Goal: Task Accomplishment & Management: Manage account settings

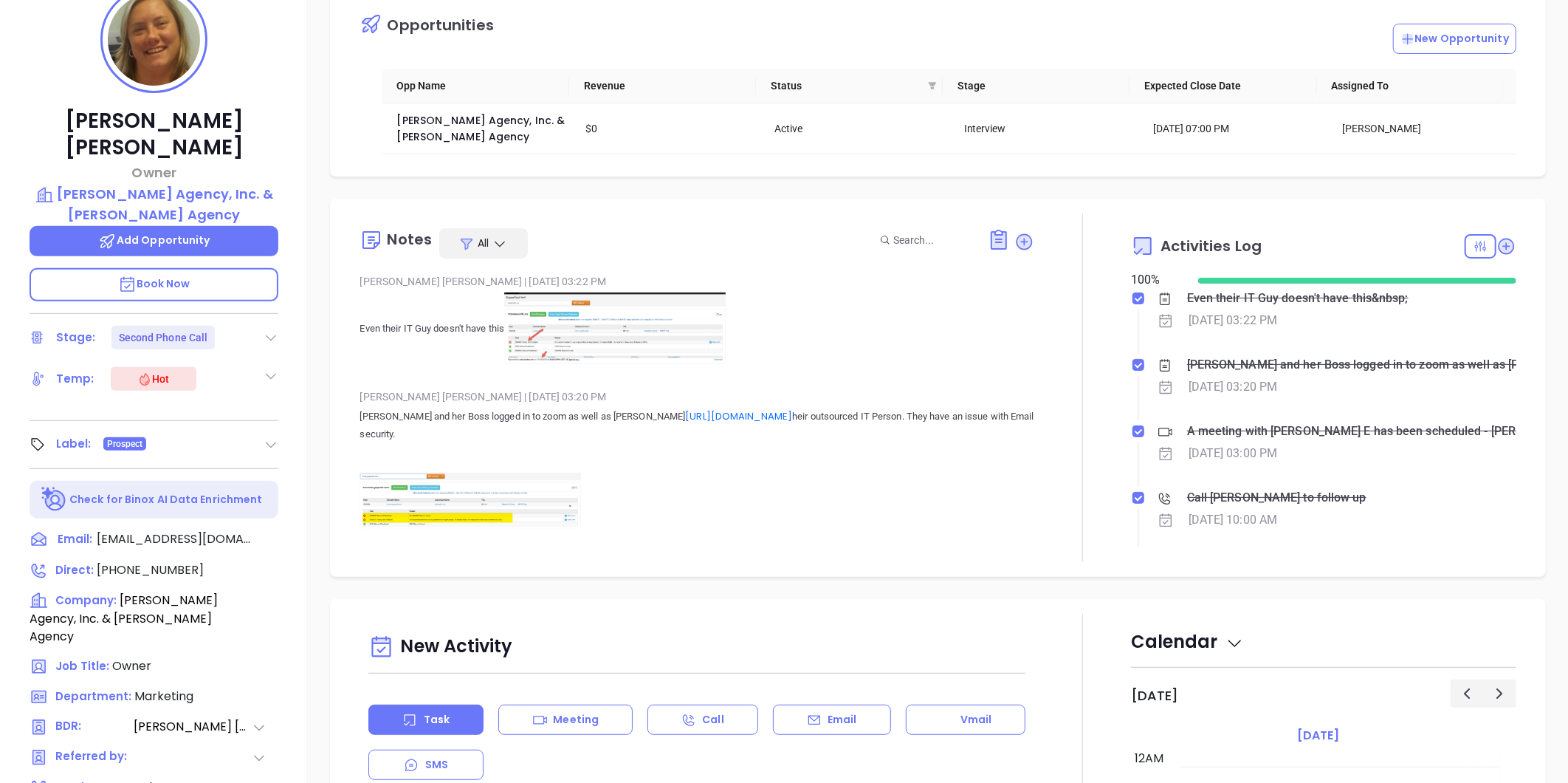
scroll to position [429, 0]
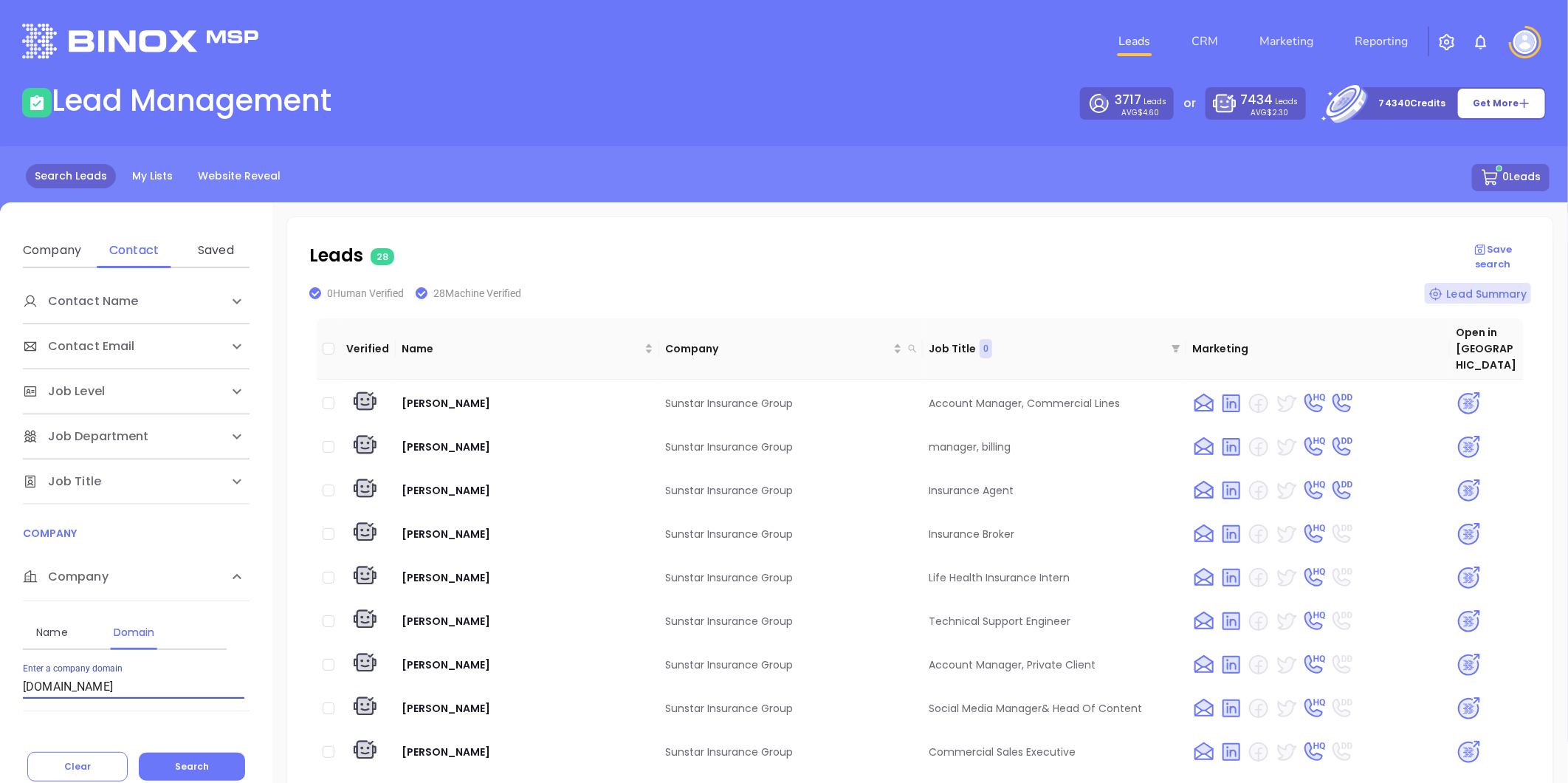
scroll to position [12, 0]
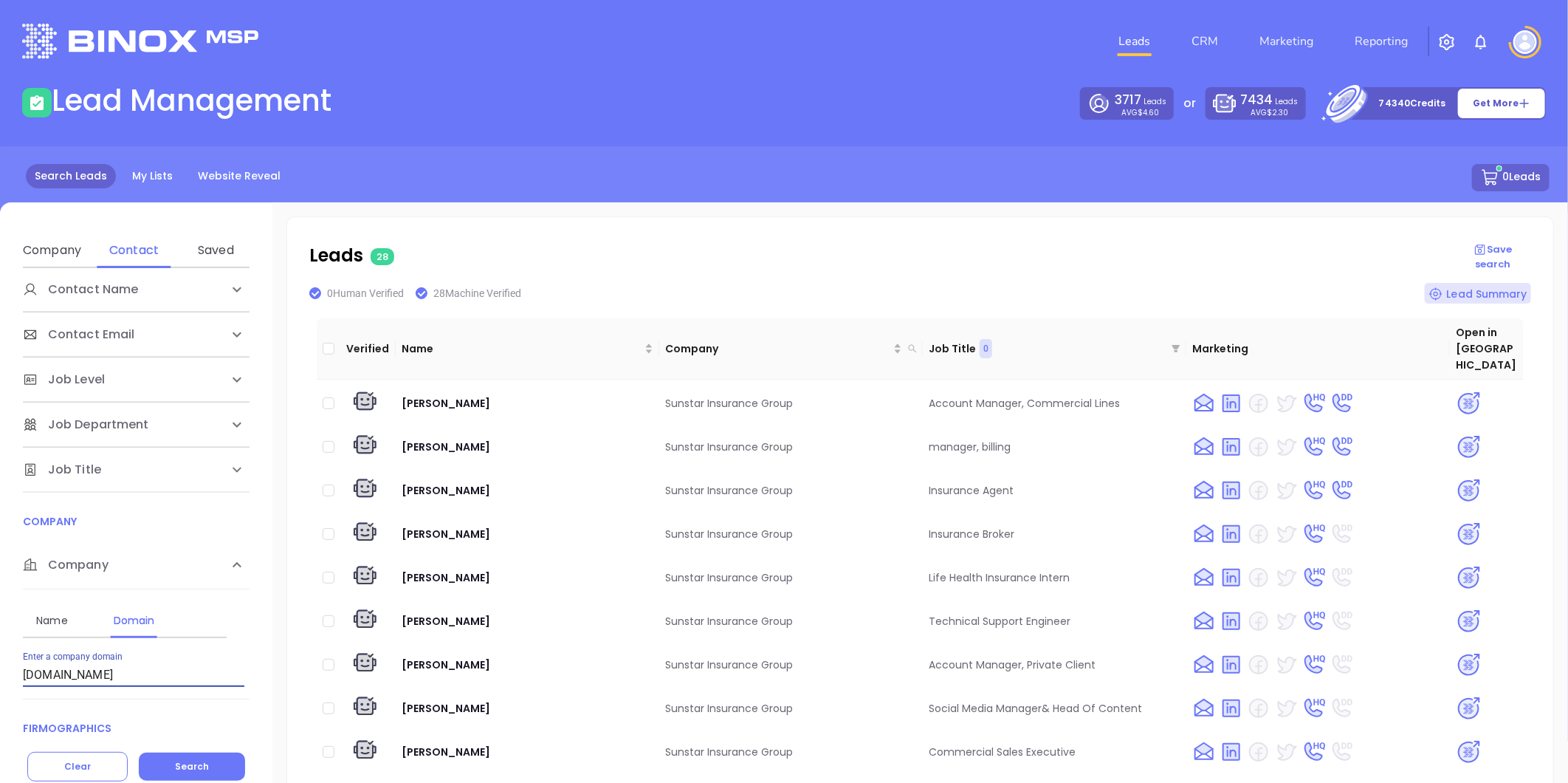
drag, startPoint x: 173, startPoint y: 675, endPoint x: -133, endPoint y: 717, distance: 308.9
click at [0, 717] on html "Leads CRM Marketing Reporting Financial Leads Leads Lead Management 3717 Leads …" at bounding box center [784, 392] width 1568 height 783
paste input "hicks-ins"
type input "hicks-ins.com"
click at [201, 743] on div "Contact Name First Name Last Name Contact Email Work or Personal Email Job Leve…" at bounding box center [136, 525] width 273 height 513
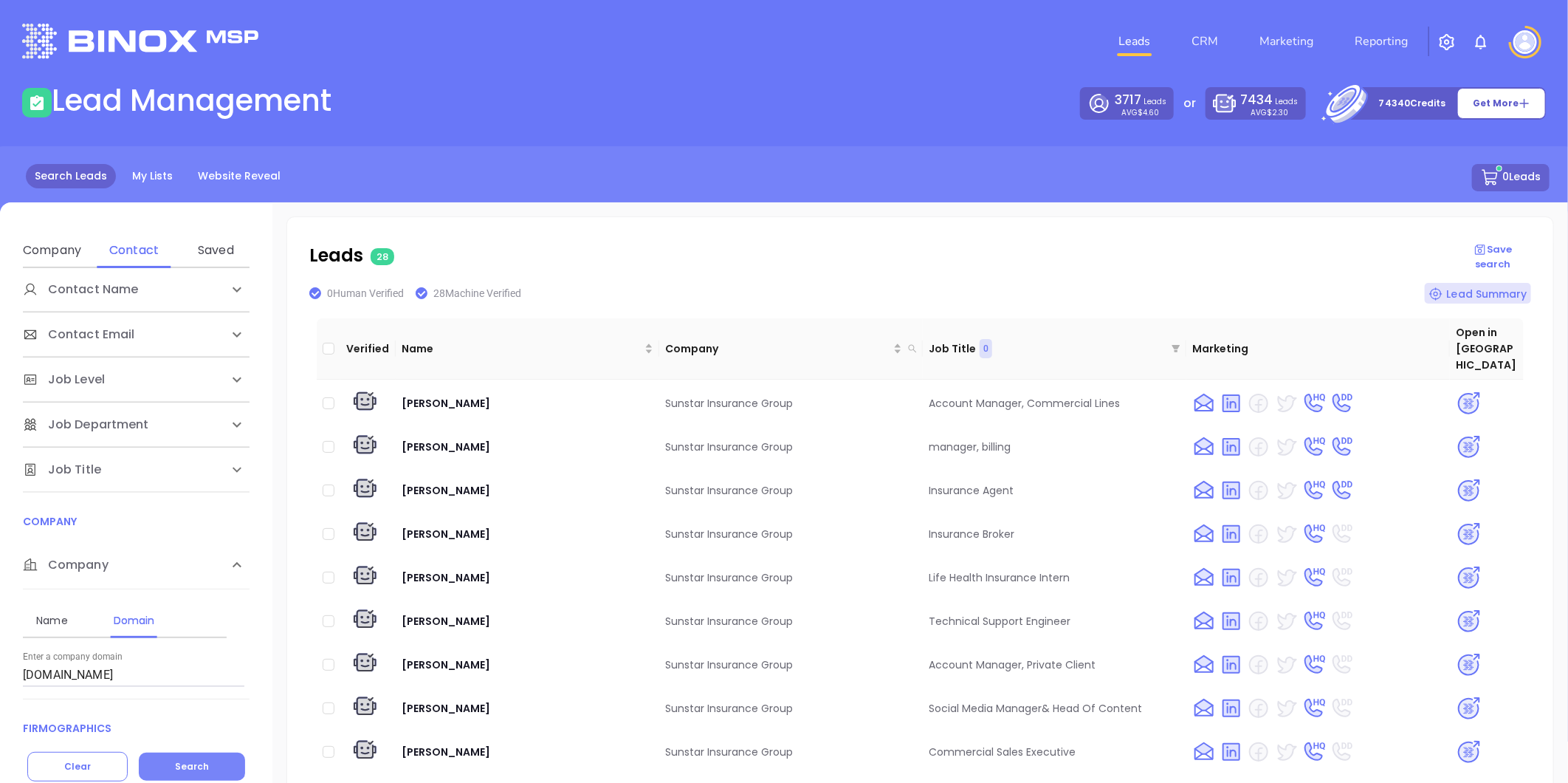
click at [200, 763] on span "Search" at bounding box center [192, 766] width 34 height 12
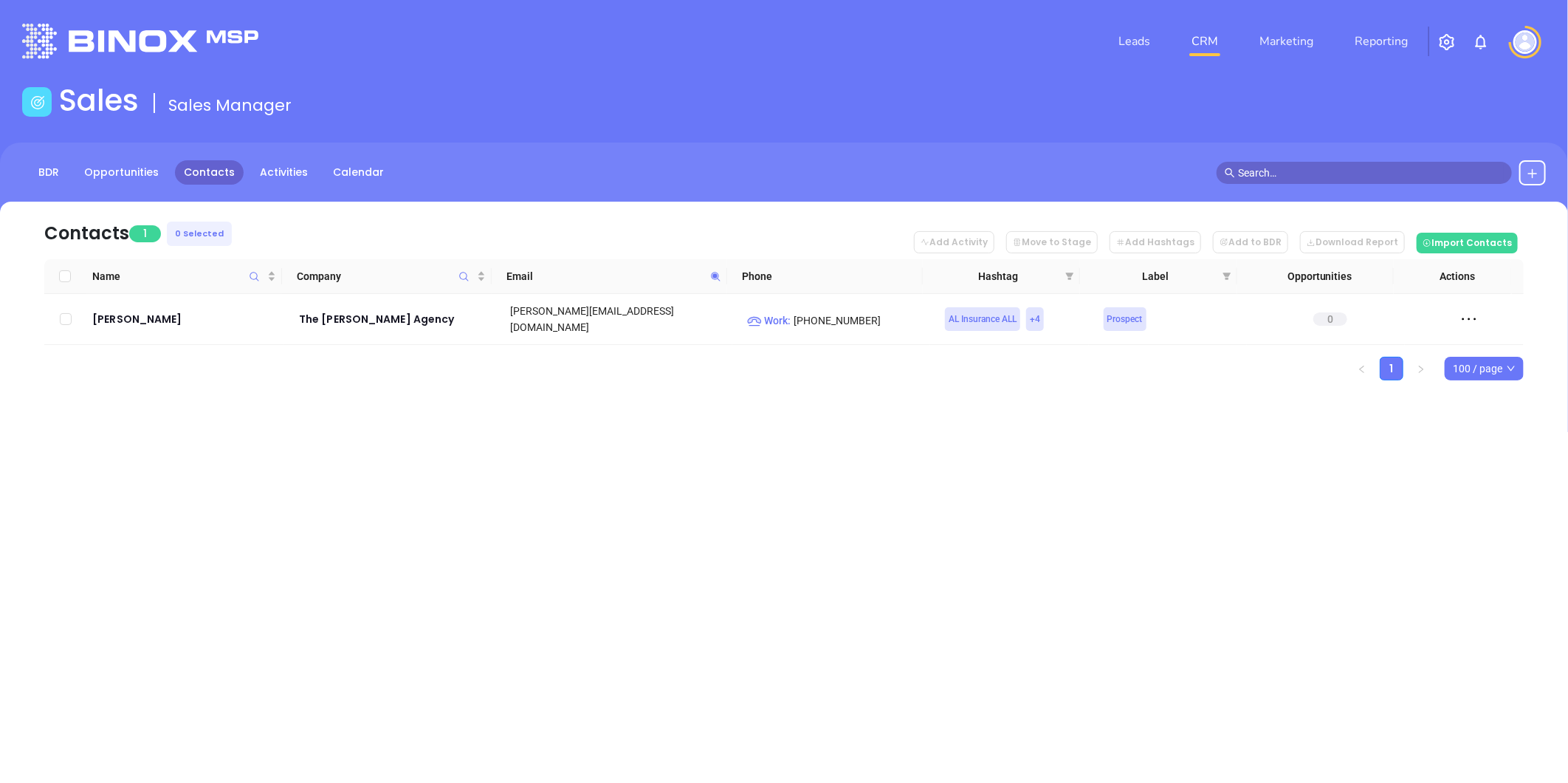
click at [718, 274] on icon at bounding box center [716, 276] width 11 height 11
paste input "shoalsinsurancegroup"
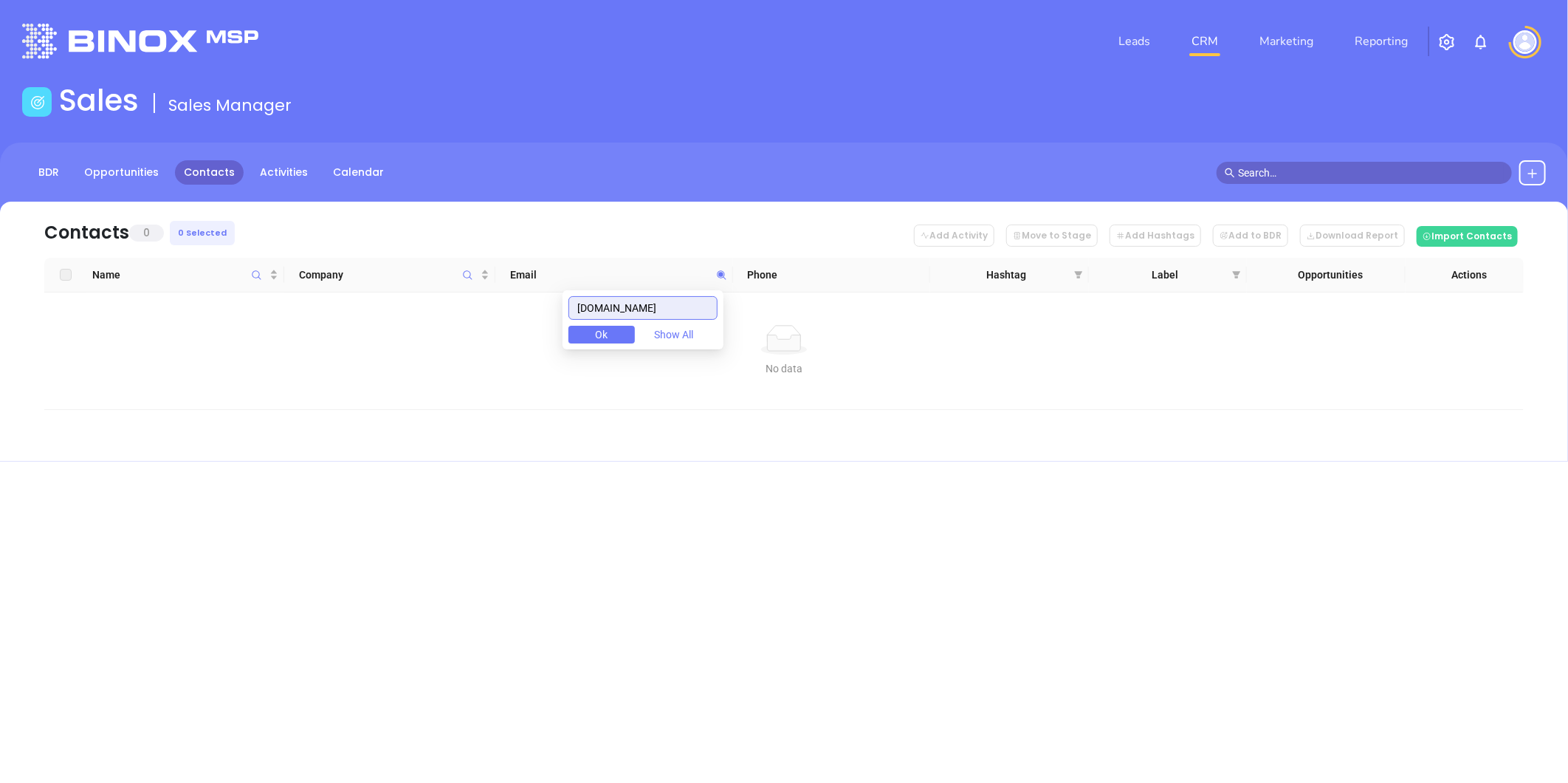
click at [684, 315] on input "shoalsinsurancegroup.com" at bounding box center [643, 308] width 149 height 24
click at [684, 313] on input "shoalsinsurancegroup.com" at bounding box center [643, 308] width 149 height 24
paste input "mjcarterins"
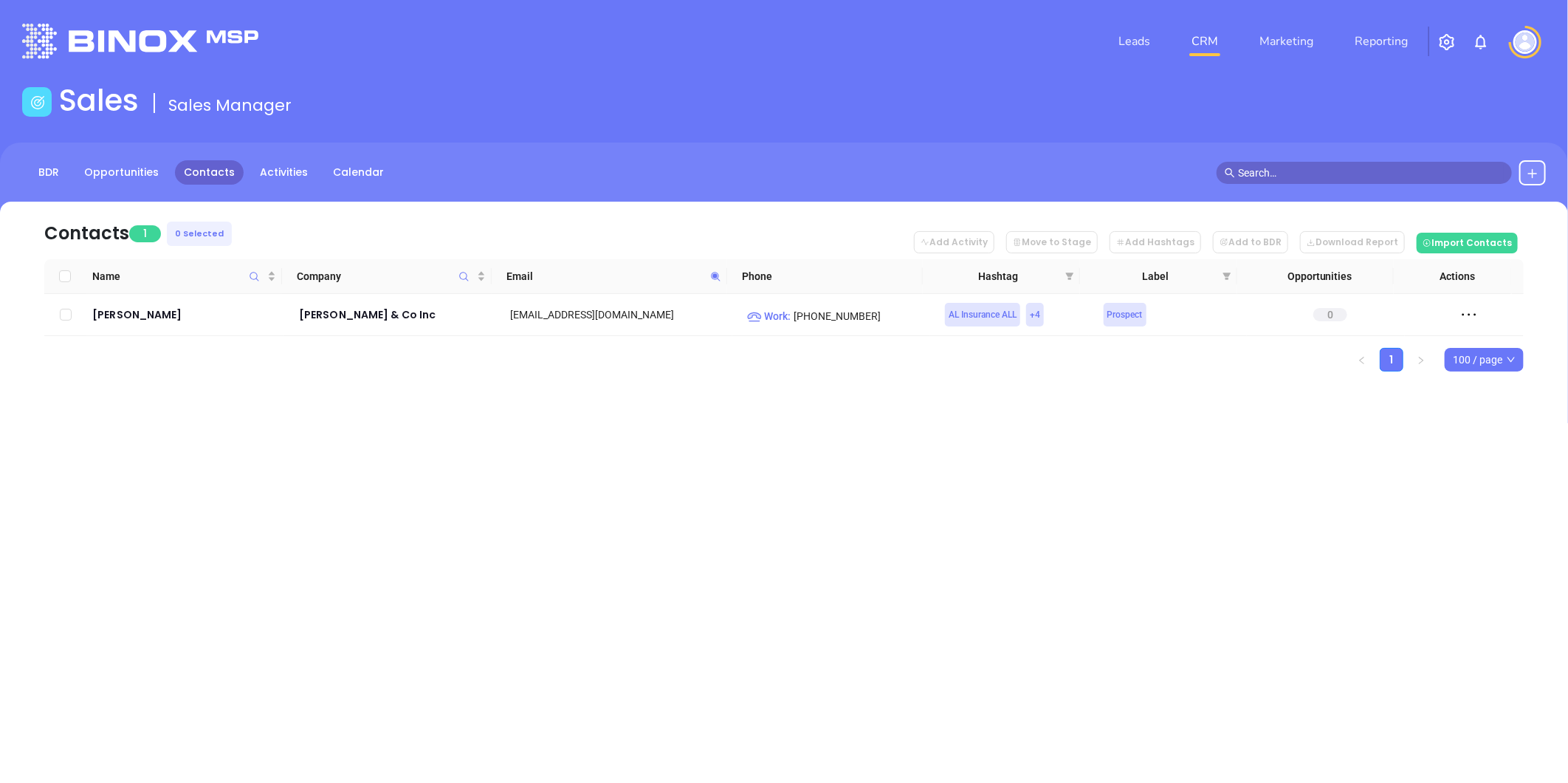
click at [712, 276] on icon at bounding box center [716, 276] width 11 height 11
paste input "hjlinsurance"
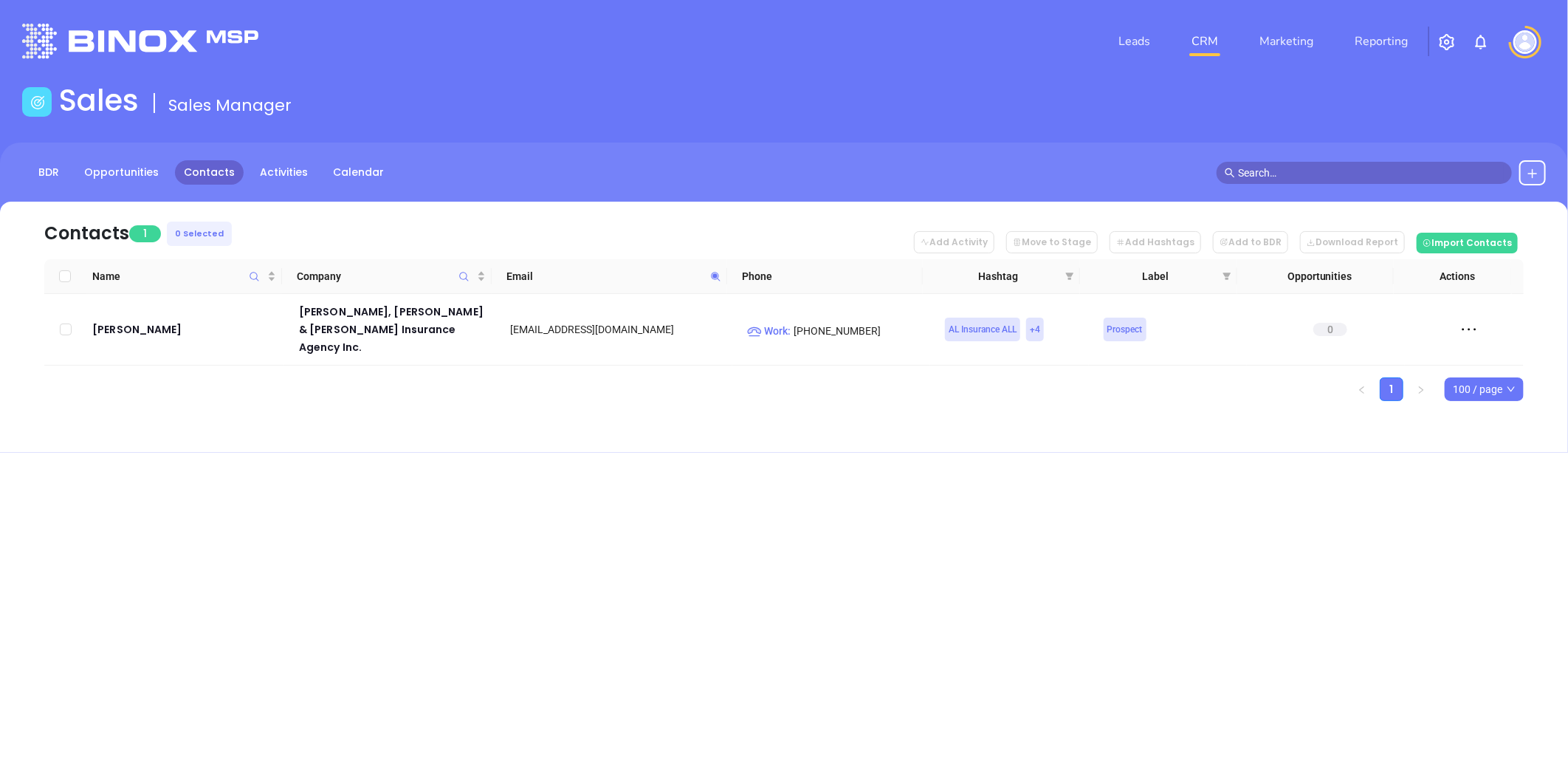
click at [717, 271] on icon at bounding box center [716, 276] width 11 height 11
paste input "noeins"
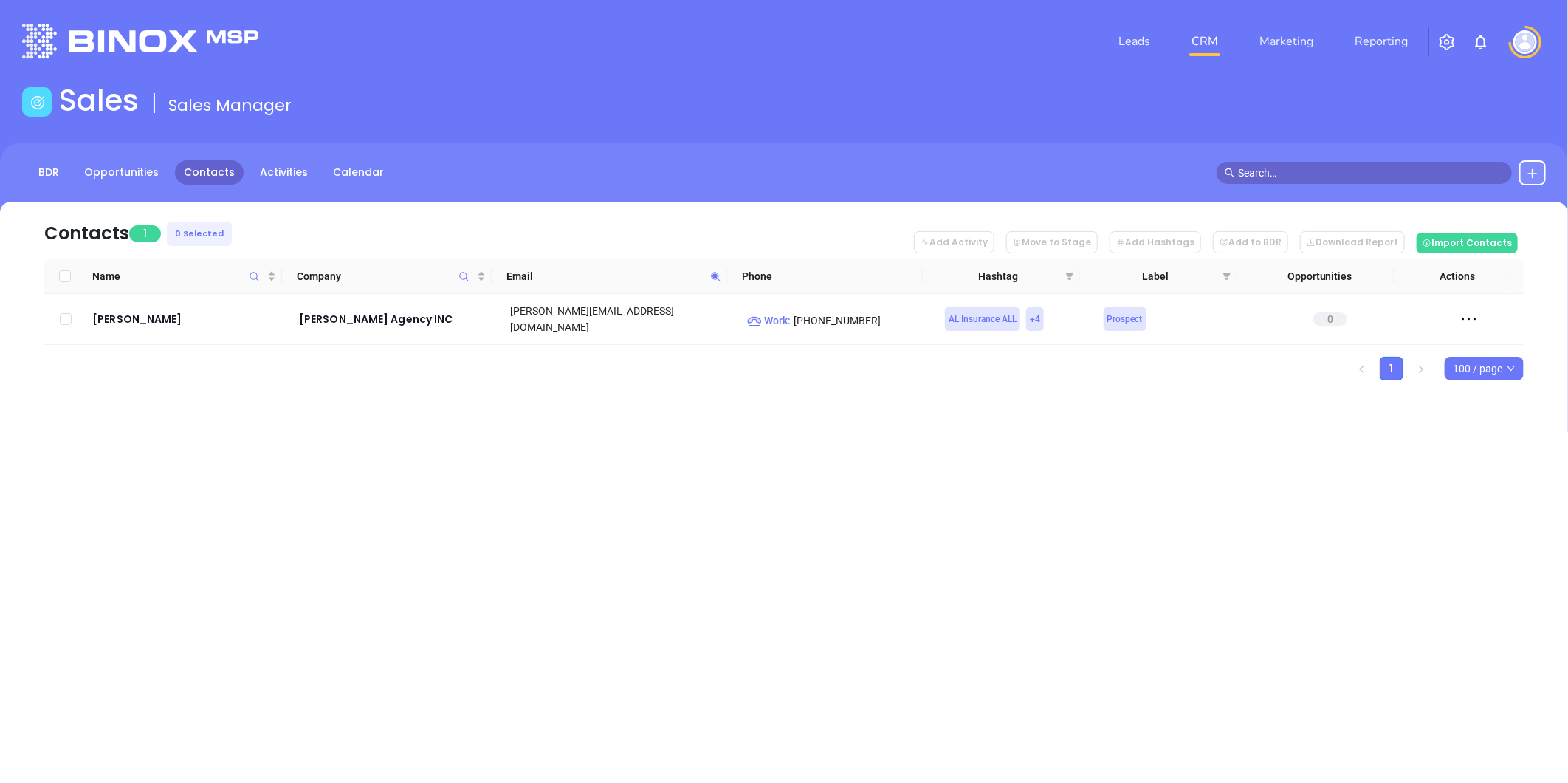
click at [605, 482] on div "Leads CRM Marketing Reporting Financial Leads Leads Sales Sales Manager BDR Opp…" at bounding box center [784, 392] width 1568 height 783
click at [712, 276] on icon at bounding box center [716, 276] width 11 height 11
paste input "hicks-"
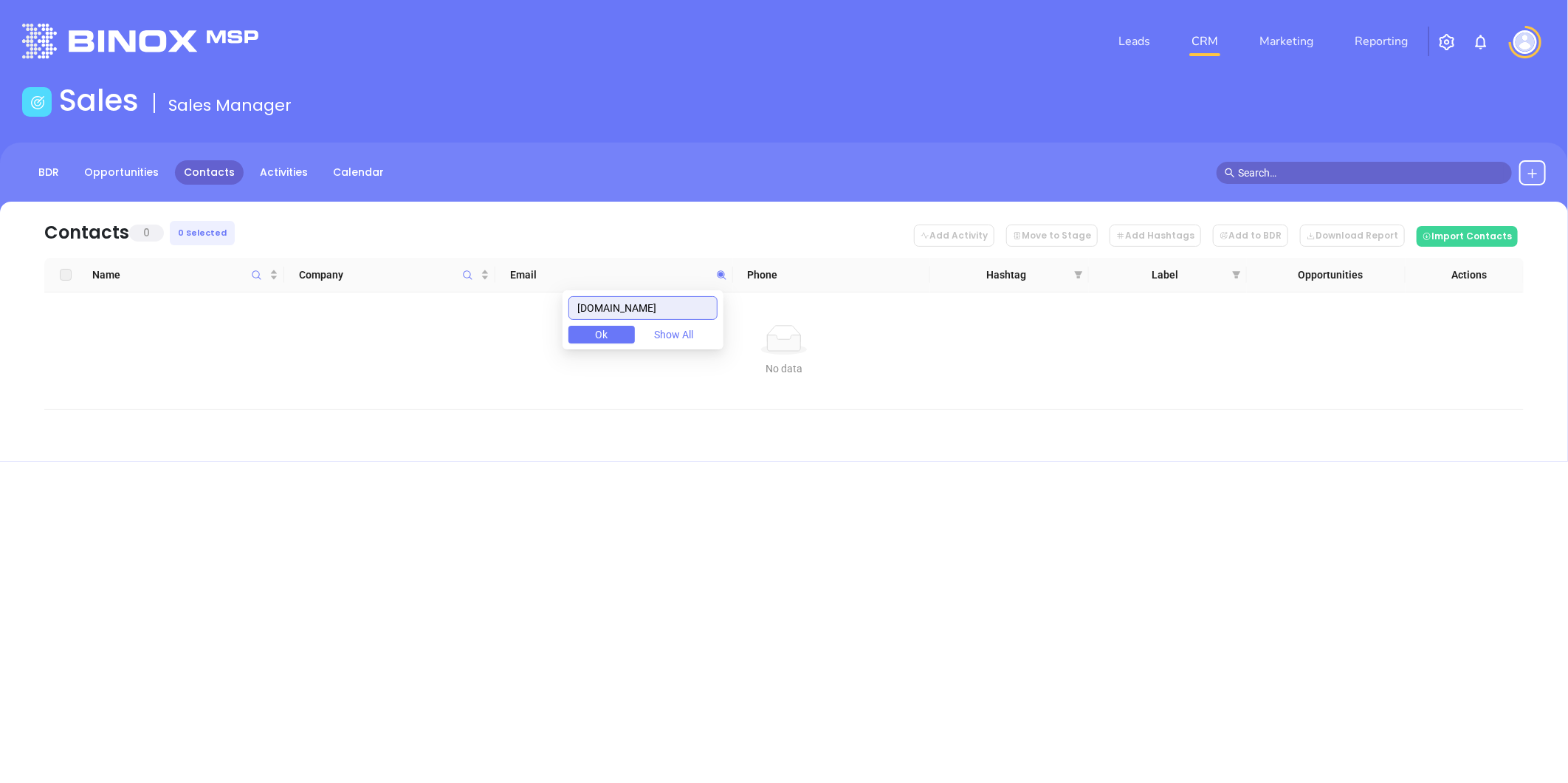
drag, startPoint x: 588, startPoint y: 331, endPoint x: 439, endPoint y: 371, distance: 154.3
click at [394, 388] on body "Leads CRM Marketing Reporting Financial Leads Leads Sales Sales Manager BDR Opp…" at bounding box center [784, 392] width 1568 height 783
paste input "aii2000"
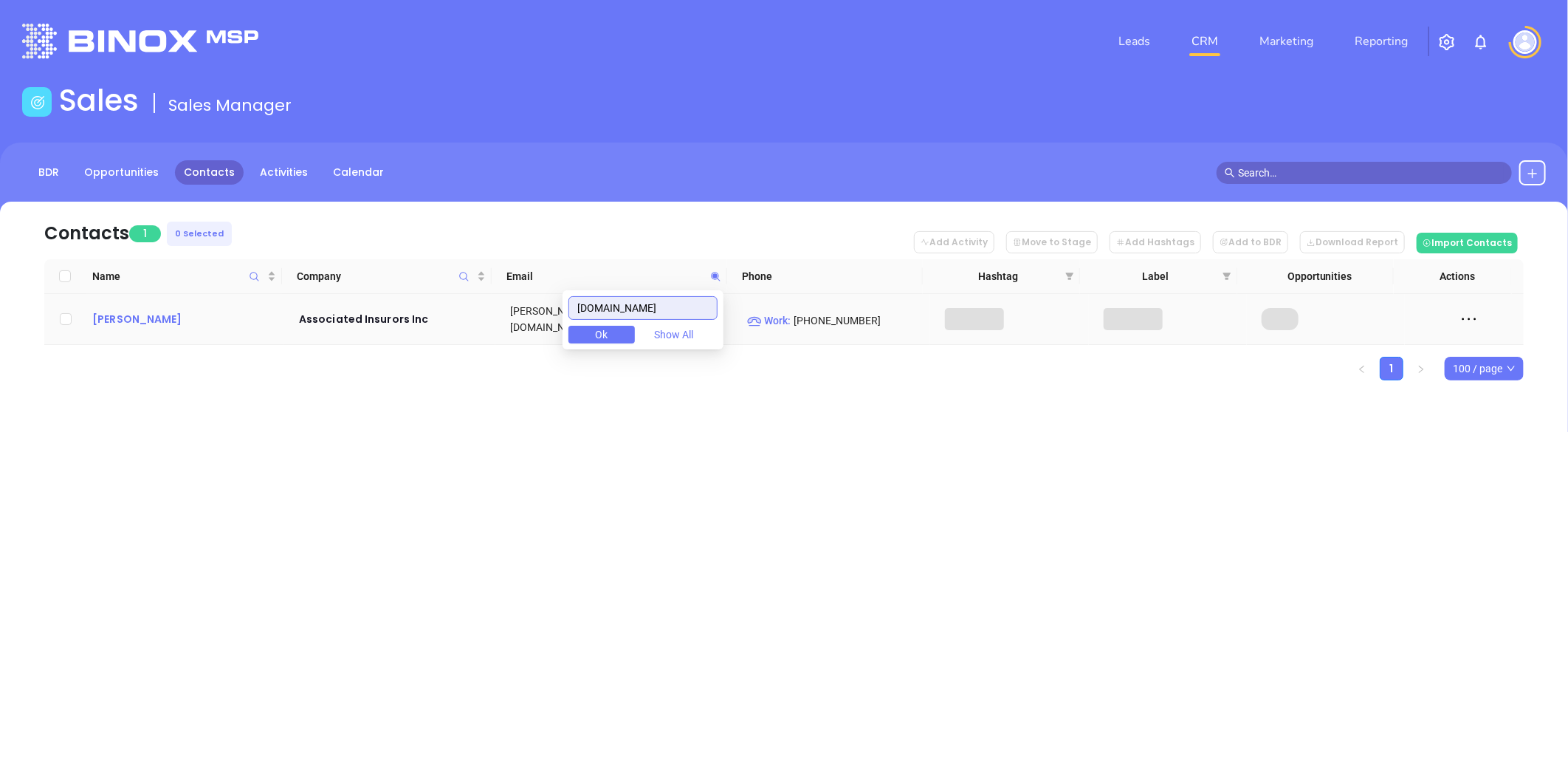
type input "aii2000.com"
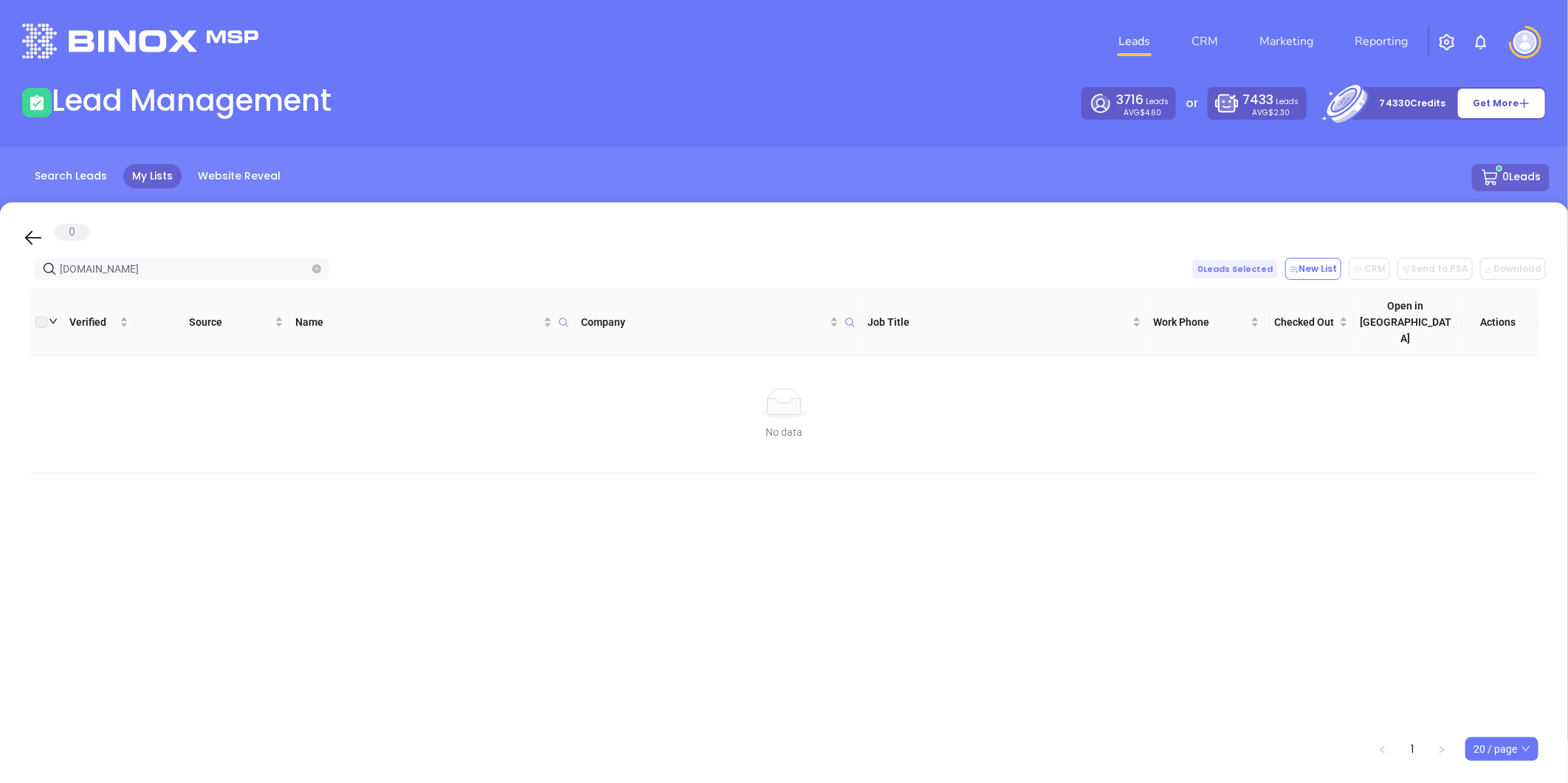
drag, startPoint x: 182, startPoint y: 267, endPoint x: -83, endPoint y: 272, distance: 265.0
click at [0, 272] on html "Leads CRM Marketing Reporting Financial Leads Leads Lead Management 3716 Leads …" at bounding box center [784, 392] width 1568 height 783
drag, startPoint x: 42, startPoint y: 285, endPoint x: 263, endPoint y: 254, distance: 223.2
click at [3, 290] on div "0 [DOMAIN_NAME] 0 Leads Selected New List CRM Send to PSA Download Download2 Ve…" at bounding box center [784, 498] width 1568 height 591
paste input "hjlinsurance"
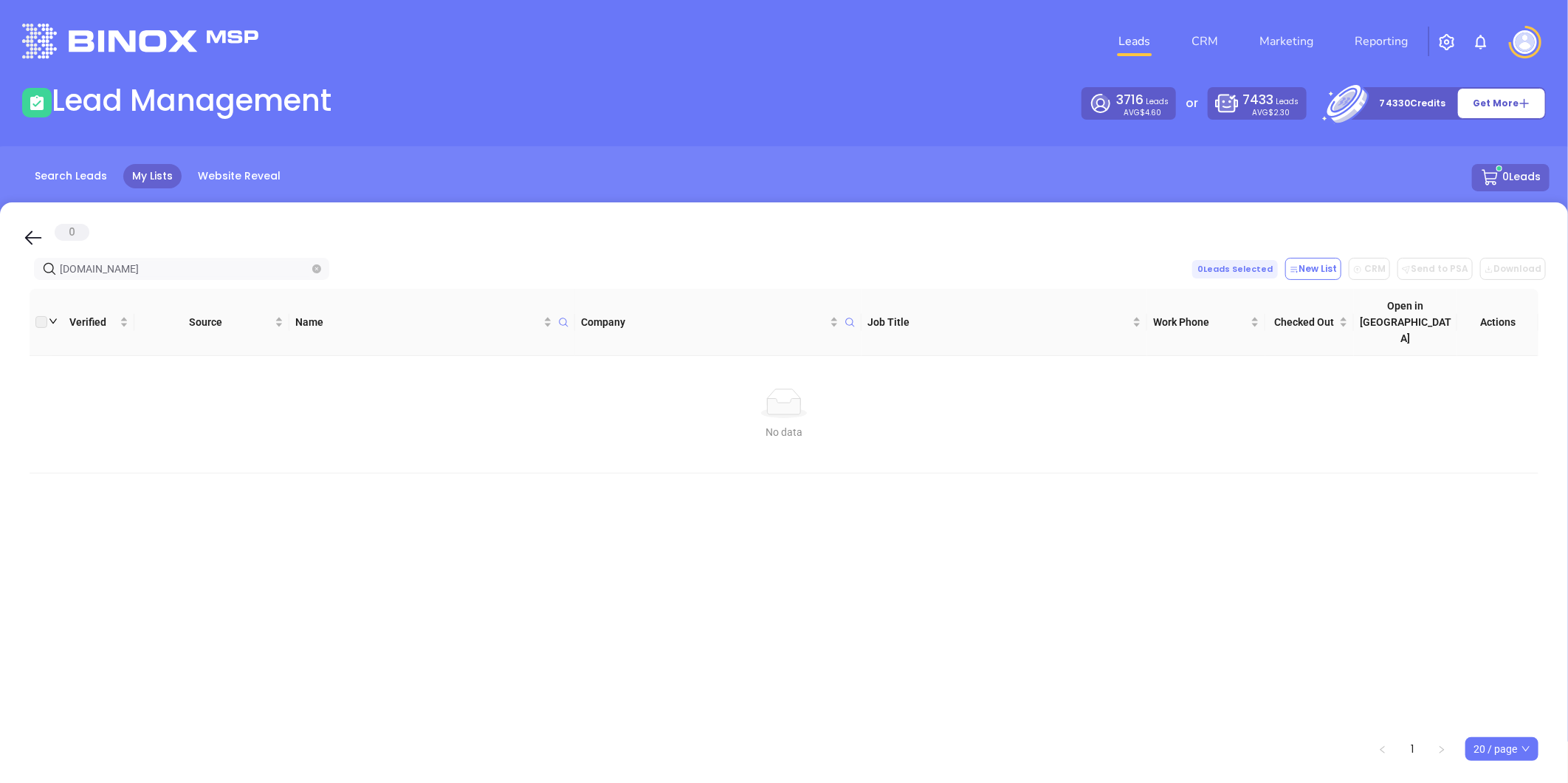
drag, startPoint x: 144, startPoint y: 267, endPoint x: -144, endPoint y: 308, distance: 290.9
click at [0, 308] on html "Leads CRM Marketing Reporting Financial Leads Leads Lead Management 3716 Leads …" at bounding box center [784, 392] width 1568 height 783
paste input "icks-ins"
drag, startPoint x: 133, startPoint y: 271, endPoint x: -31, endPoint y: 318, distance: 170.6
click at [0, 318] on html "Leads CRM Marketing Reporting Financial Leads Leads Lead Management 3716 Leads …" at bounding box center [784, 392] width 1568 height 783
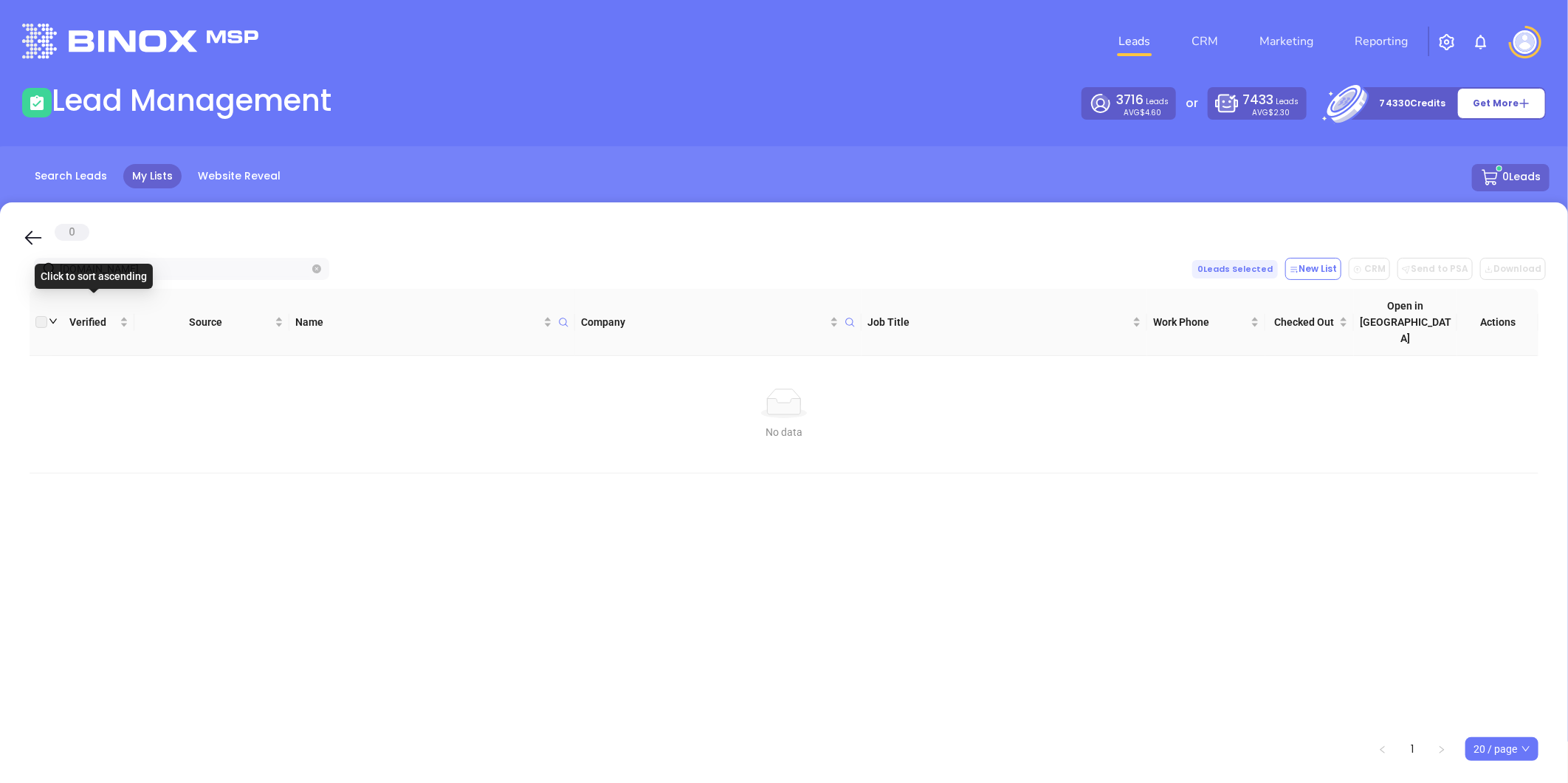
paste input "aii2000"
type input "aii2000.com"
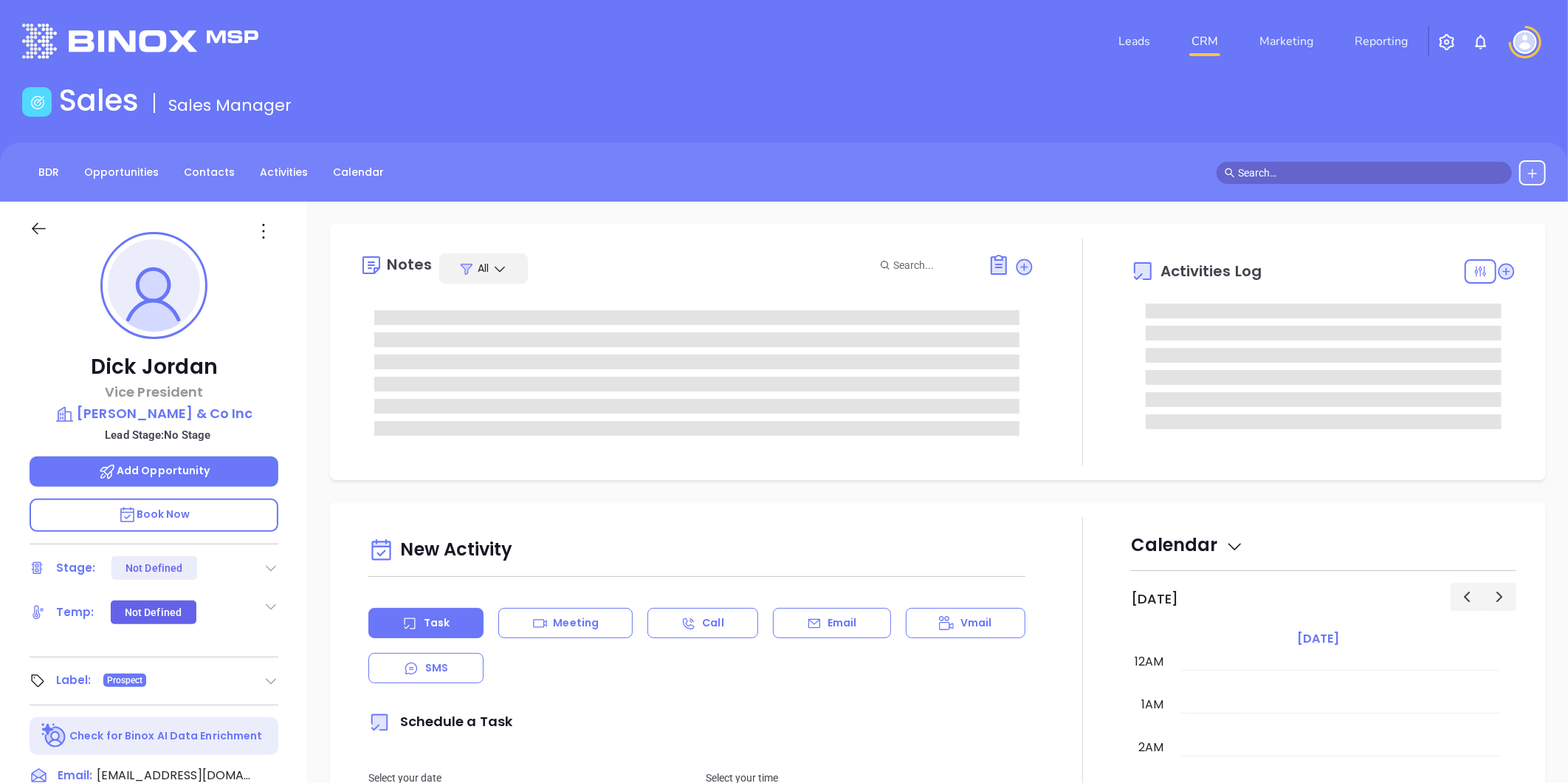
type input "[DATE]"
type input "[PERSON_NAME]"
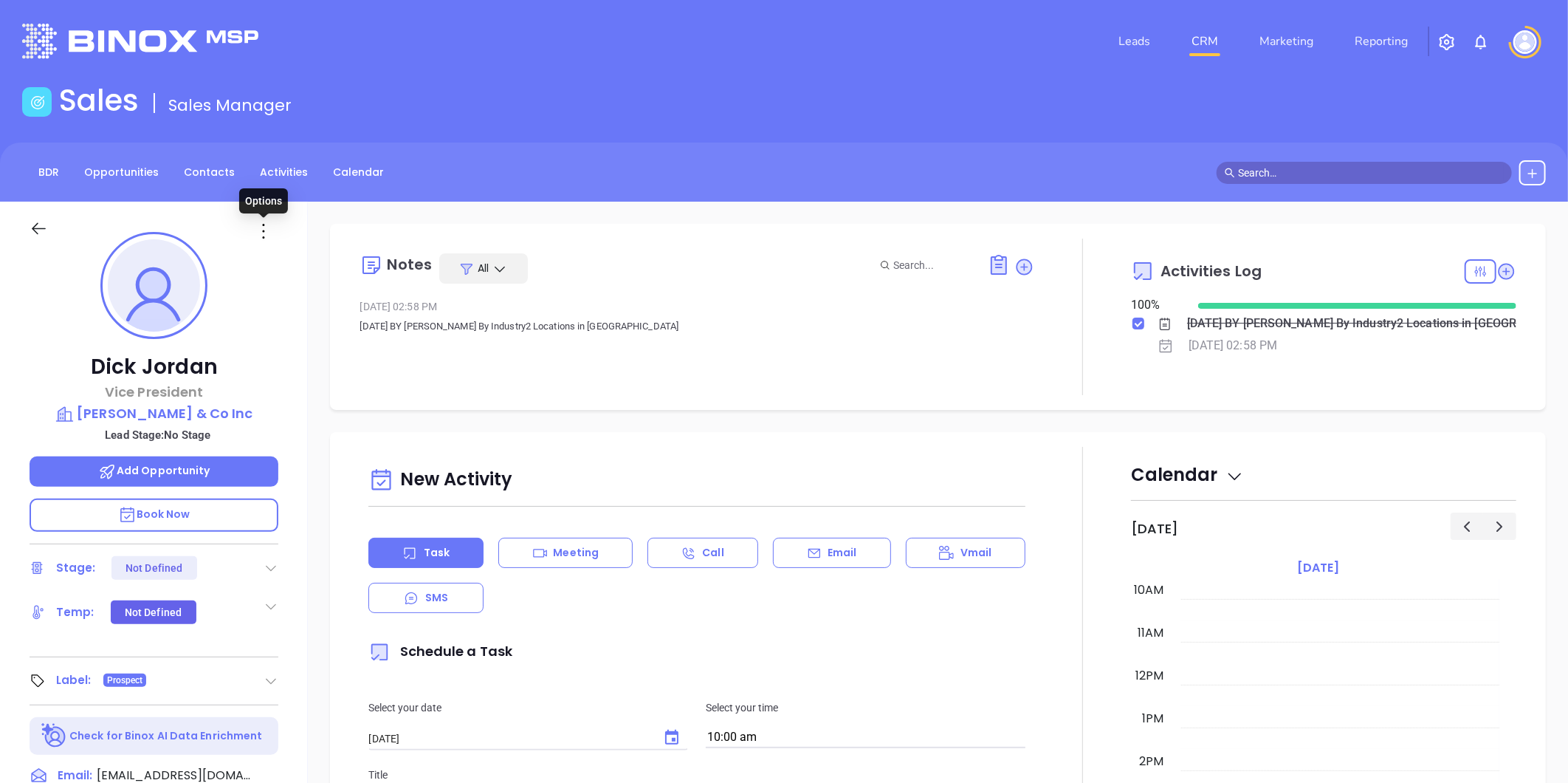
click at [264, 229] on icon at bounding box center [263, 231] width 24 height 24
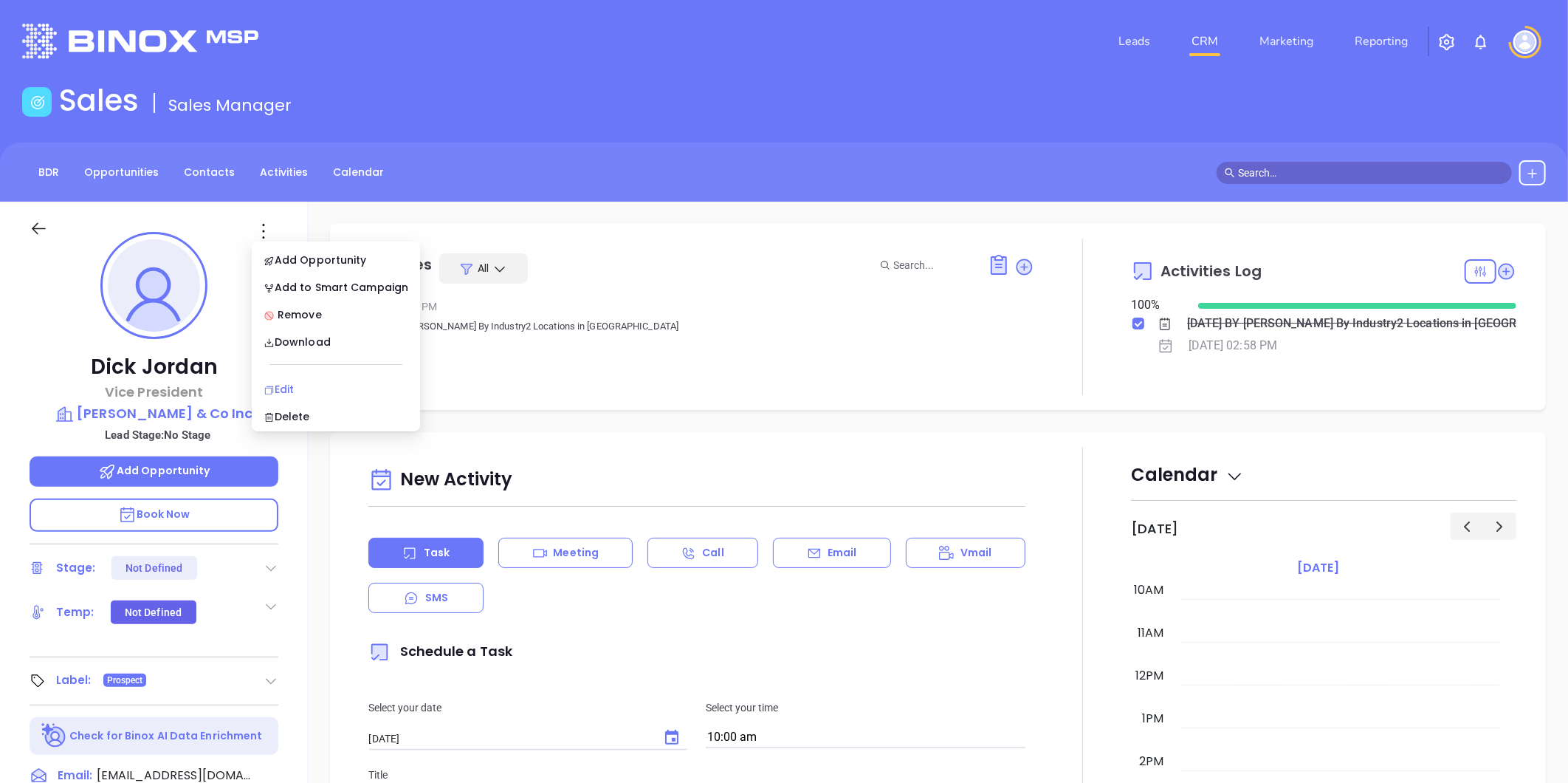
click at [298, 382] on div "Edit" at bounding box center [336, 388] width 145 height 16
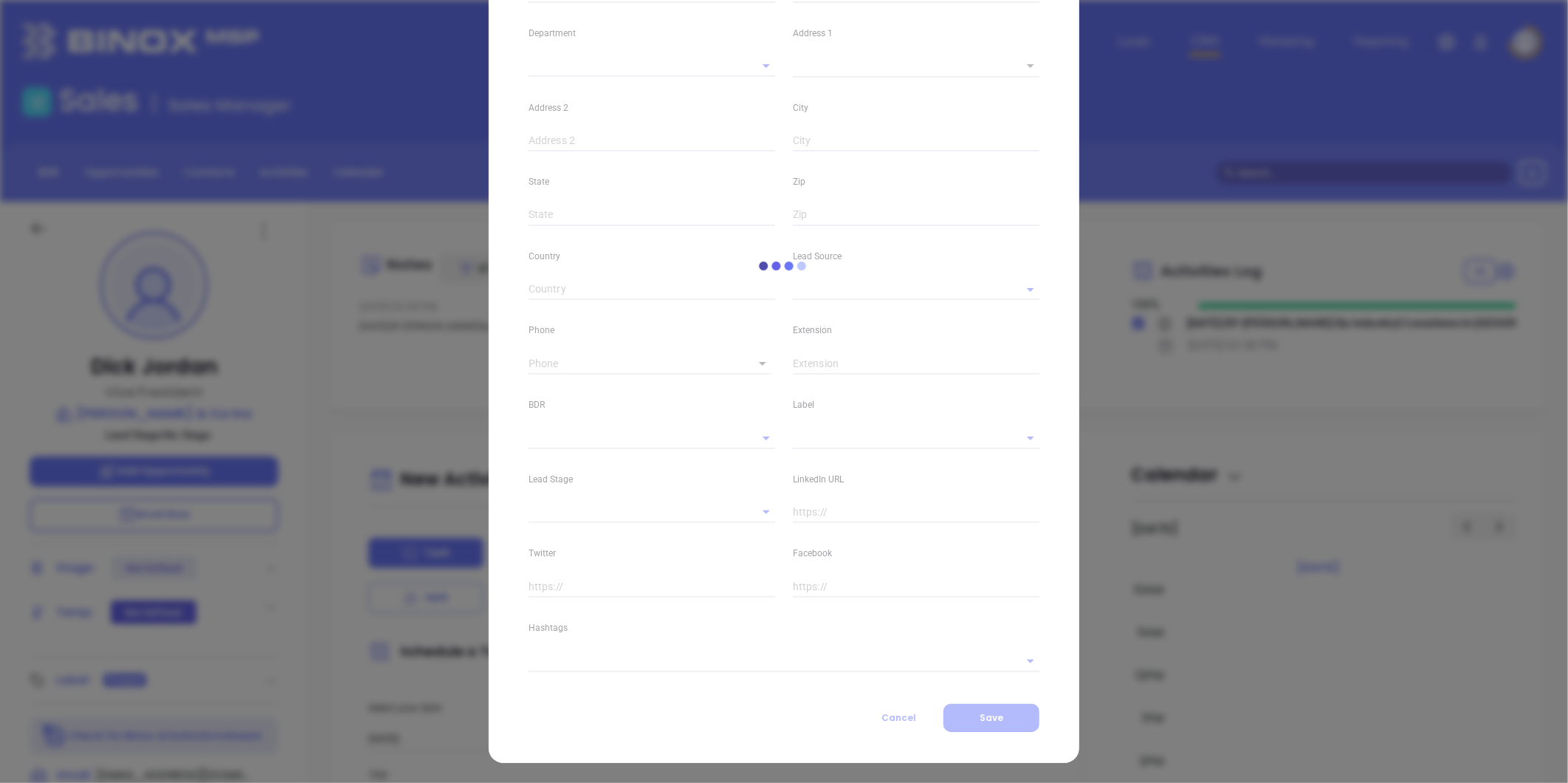
type input "Dick"
type input "Jordan"
type input "[EMAIL_ADDRESS][DOMAIN_NAME]"
type input "Vice President"
type input "1"
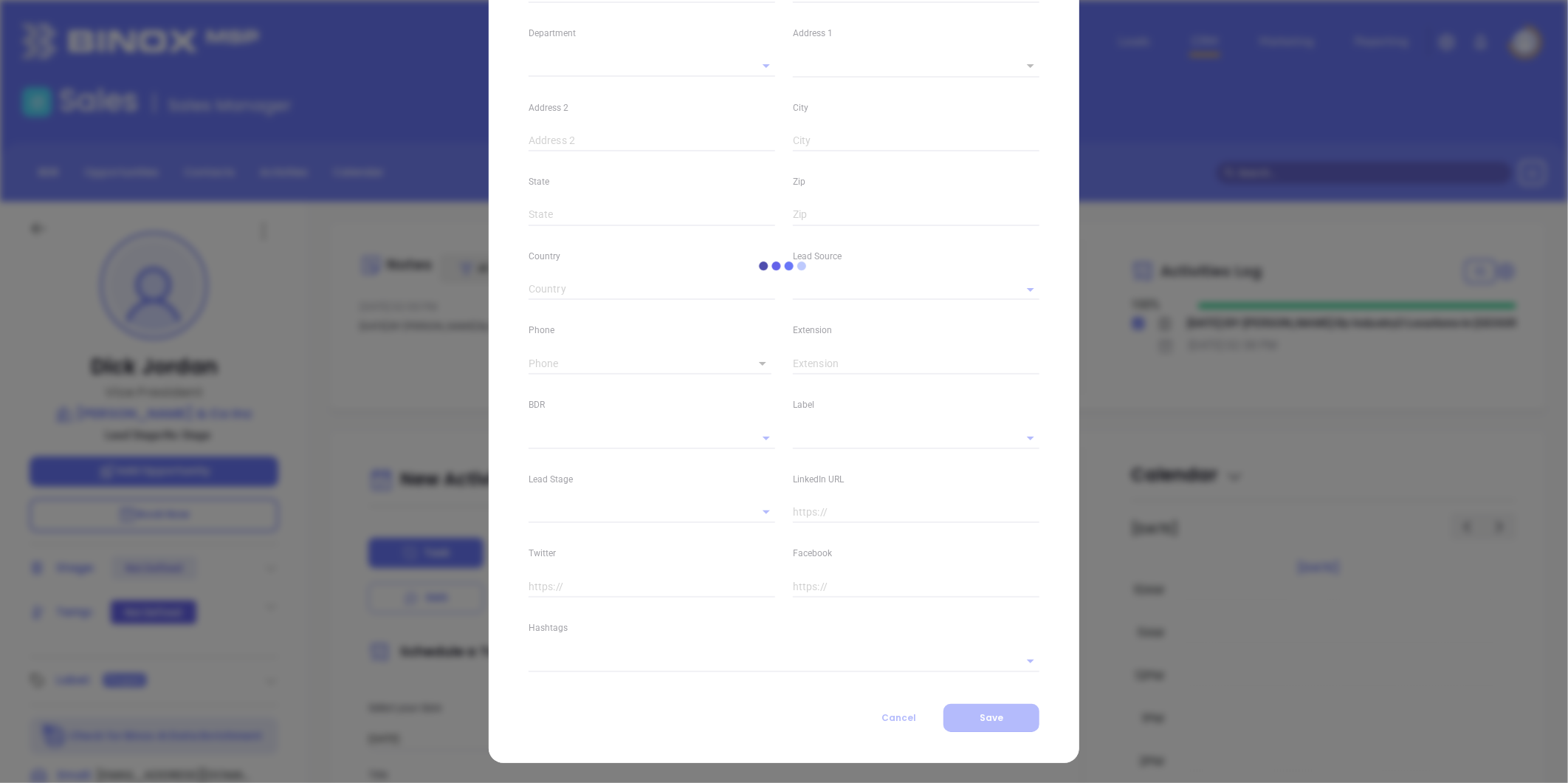
type input "[DOMAIN_NAME][URL]"
type input "Marketing"
type input "Binox"
type input "undefined undefined"
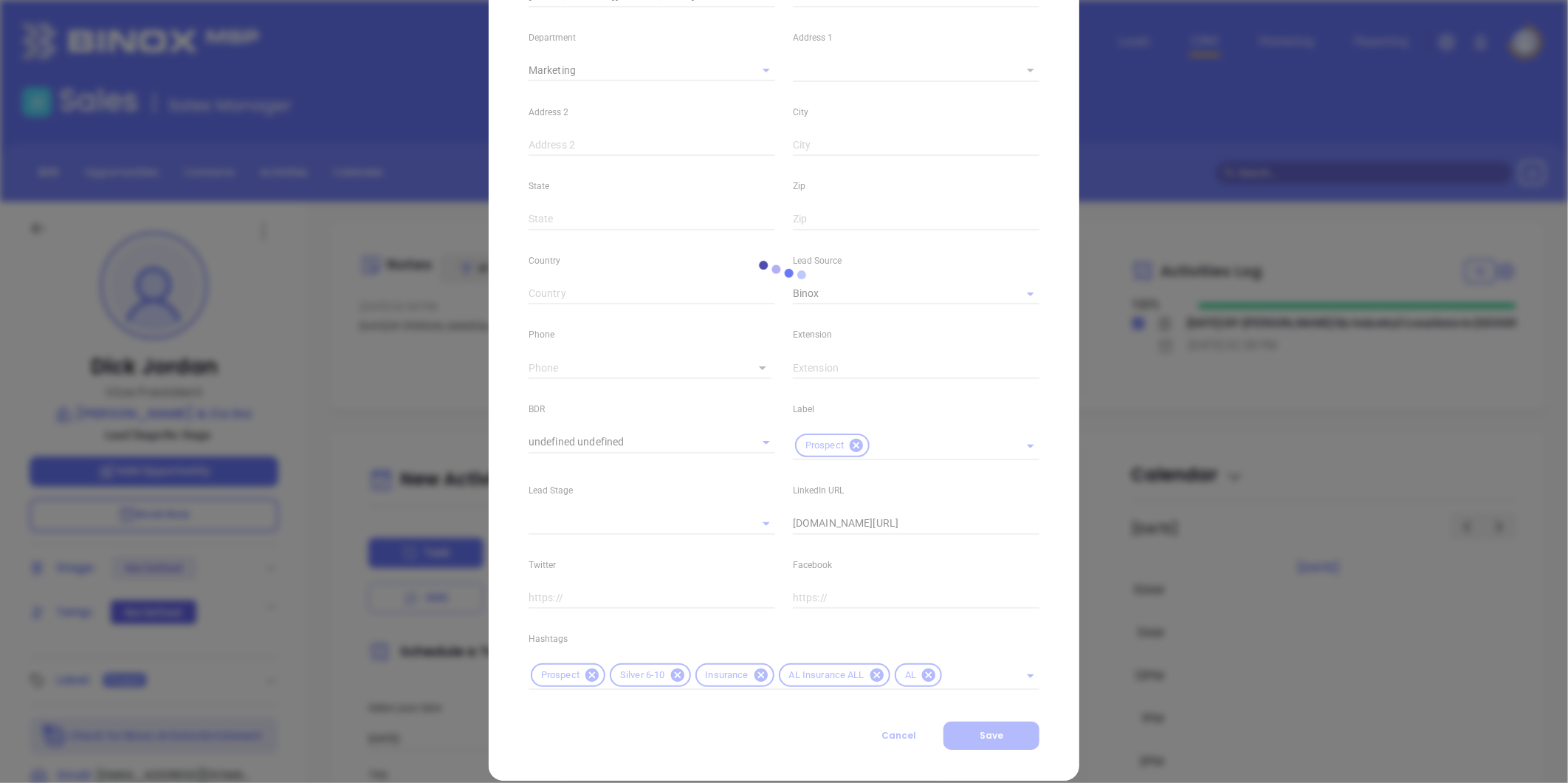
scroll to position [286, 0]
type input "(256) 760-9999"
type input "1"
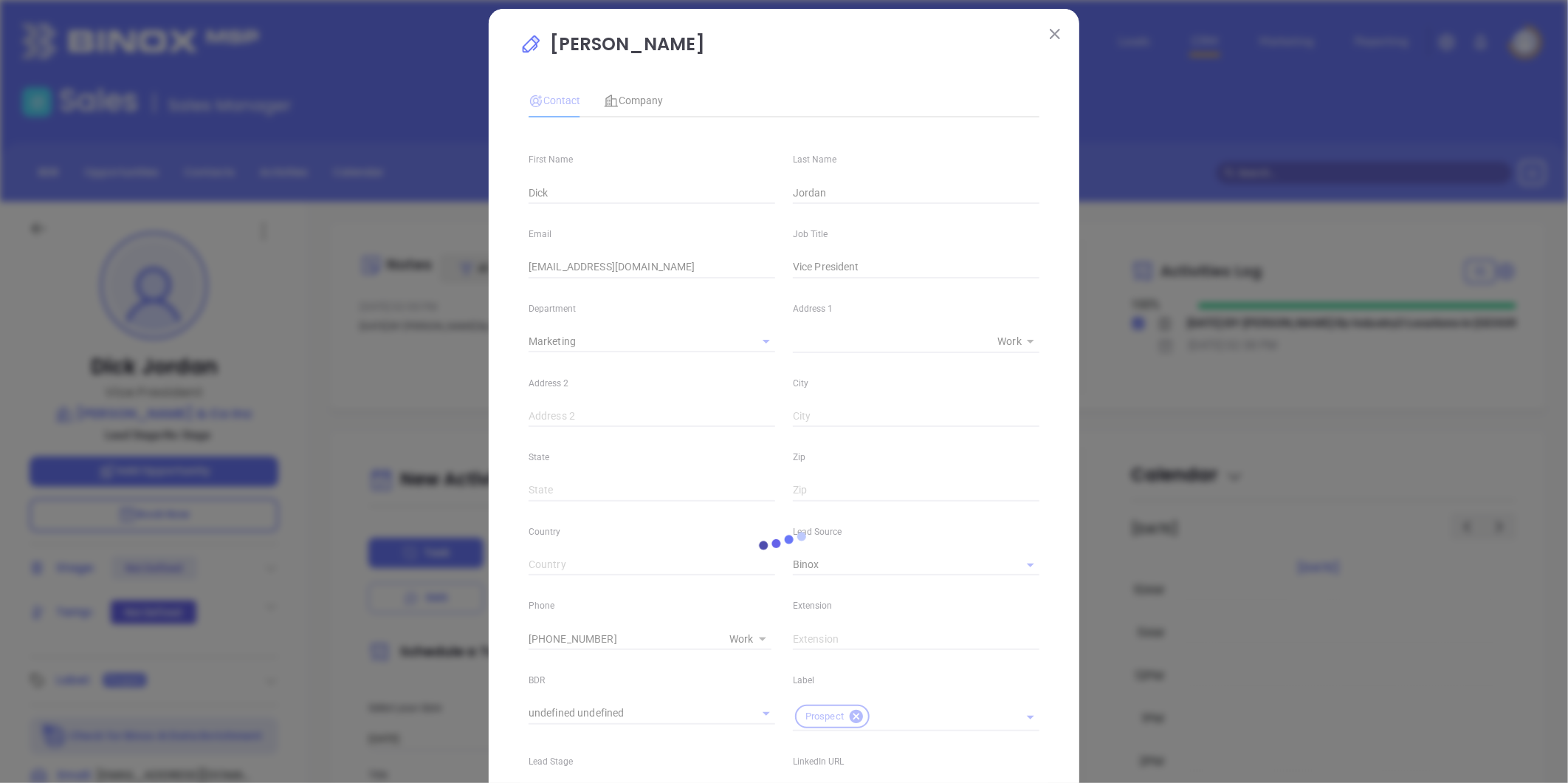
scroll to position [0, 0]
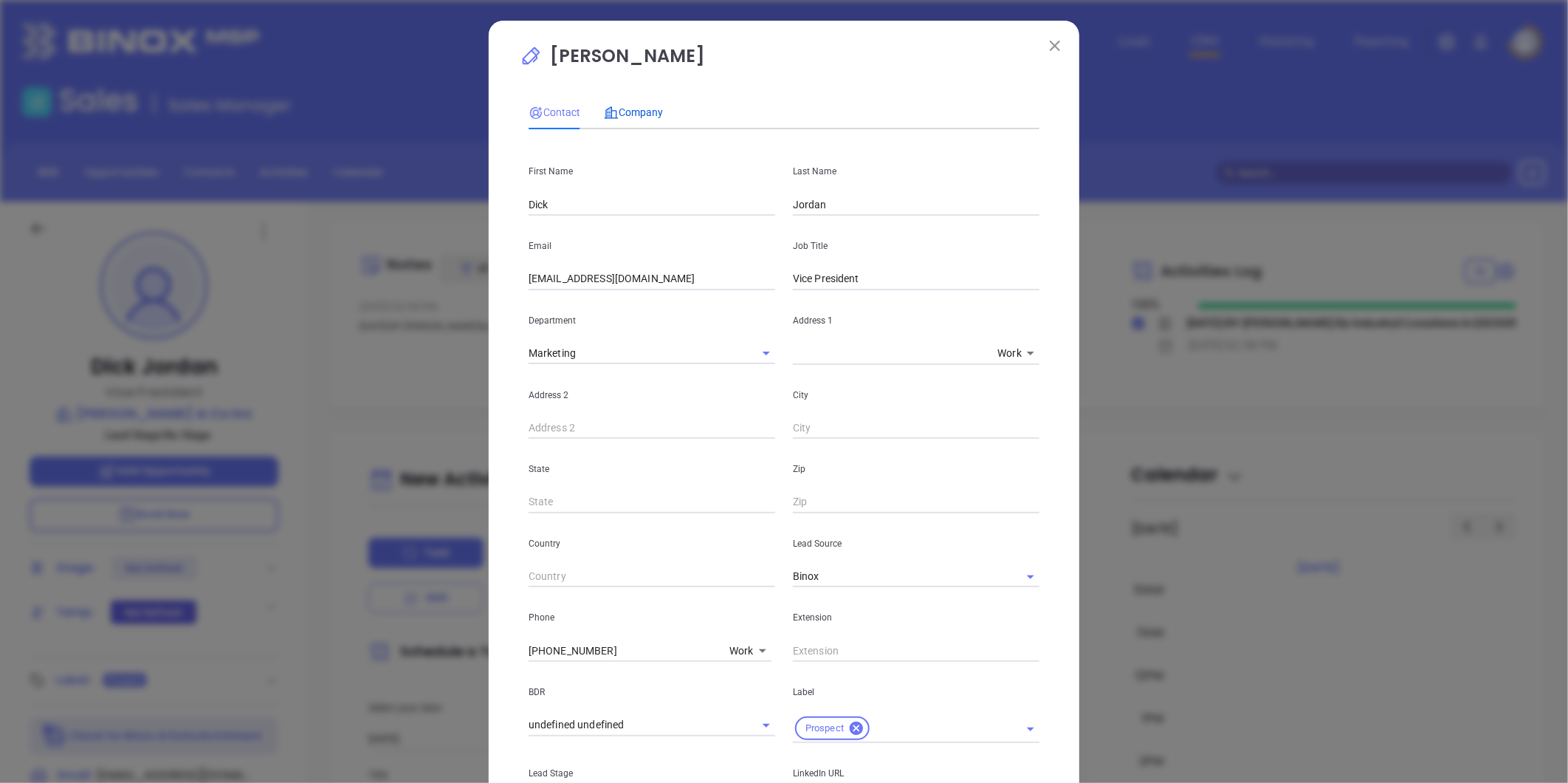
click at [638, 111] on span "Company" at bounding box center [634, 113] width 59 height 12
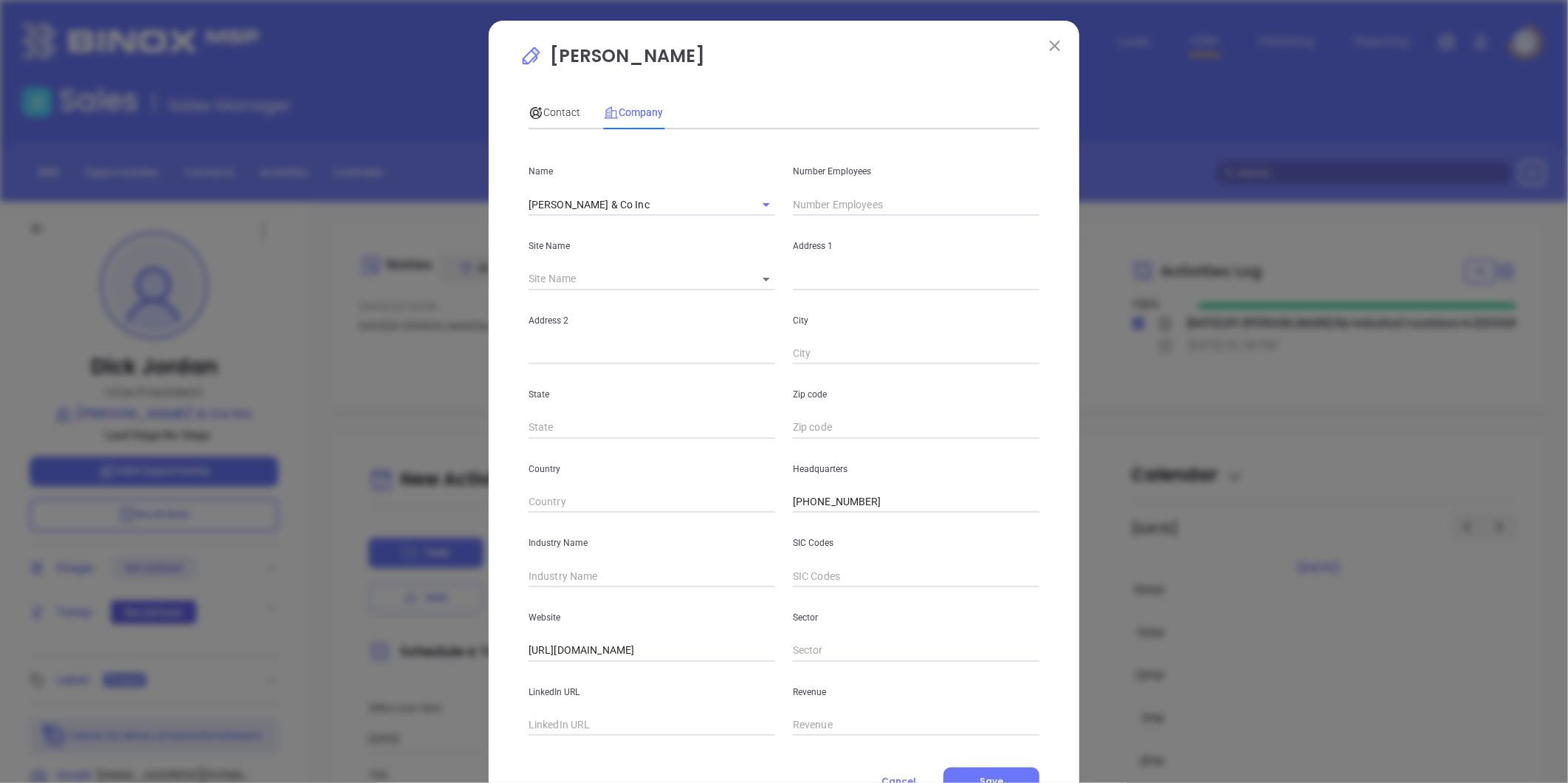
click at [833, 203] on input "text" at bounding box center [916, 204] width 247 height 22
type input "6"
click at [569, 583] on input "text" at bounding box center [652, 576] width 247 height 22
type input "Insurance"
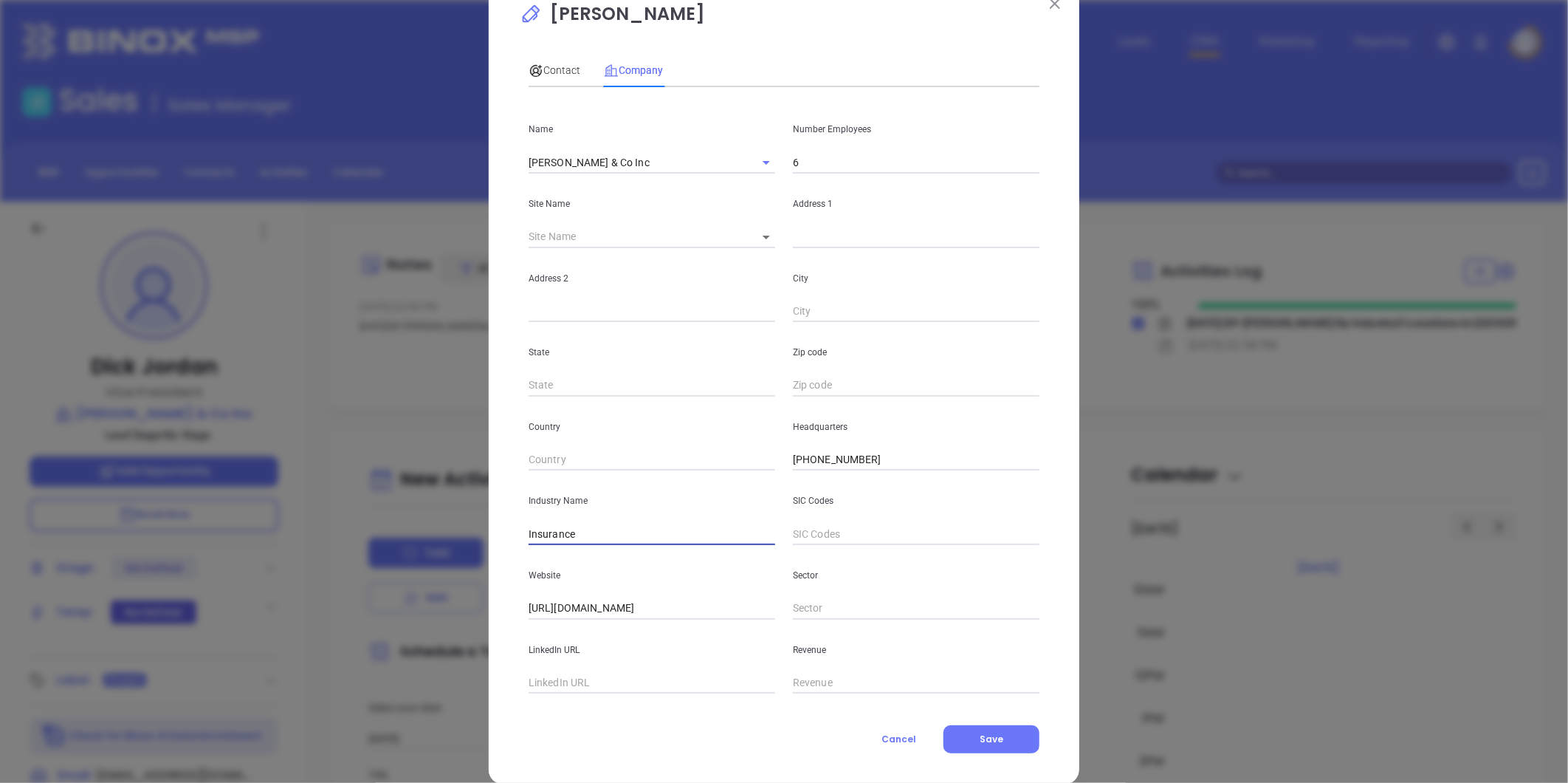
scroll to position [64, 0]
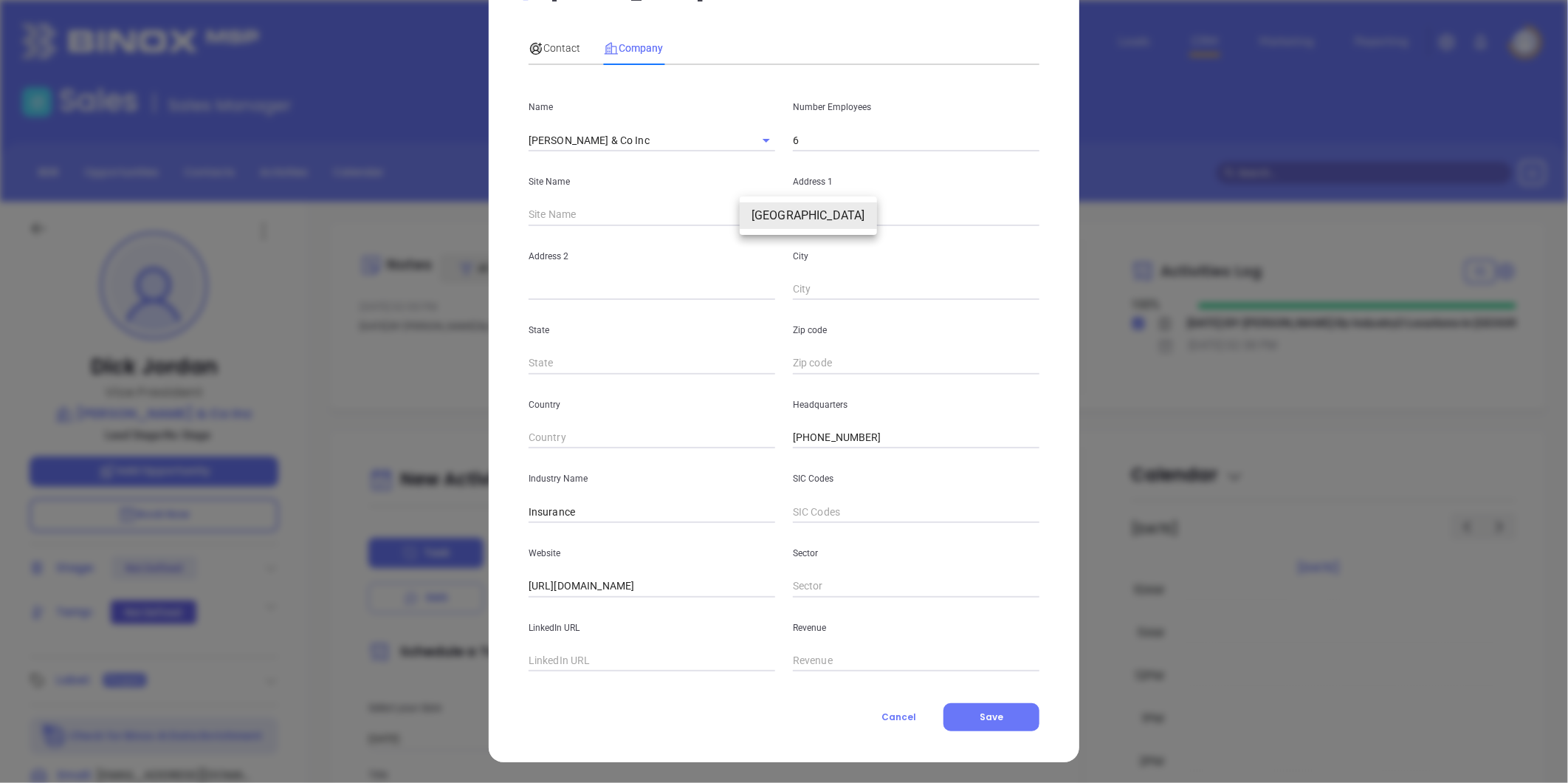
click at [754, 214] on body "Leads CRM Marketing Reporting Financial Leads Leads Sales Sales Manager BDR Opp…" at bounding box center [784, 392] width 1568 height 783
click at [766, 211] on li "Florence" at bounding box center [808, 216] width 137 height 27
type input "Florence"
type input "120915"
type input "125 South Court Street"
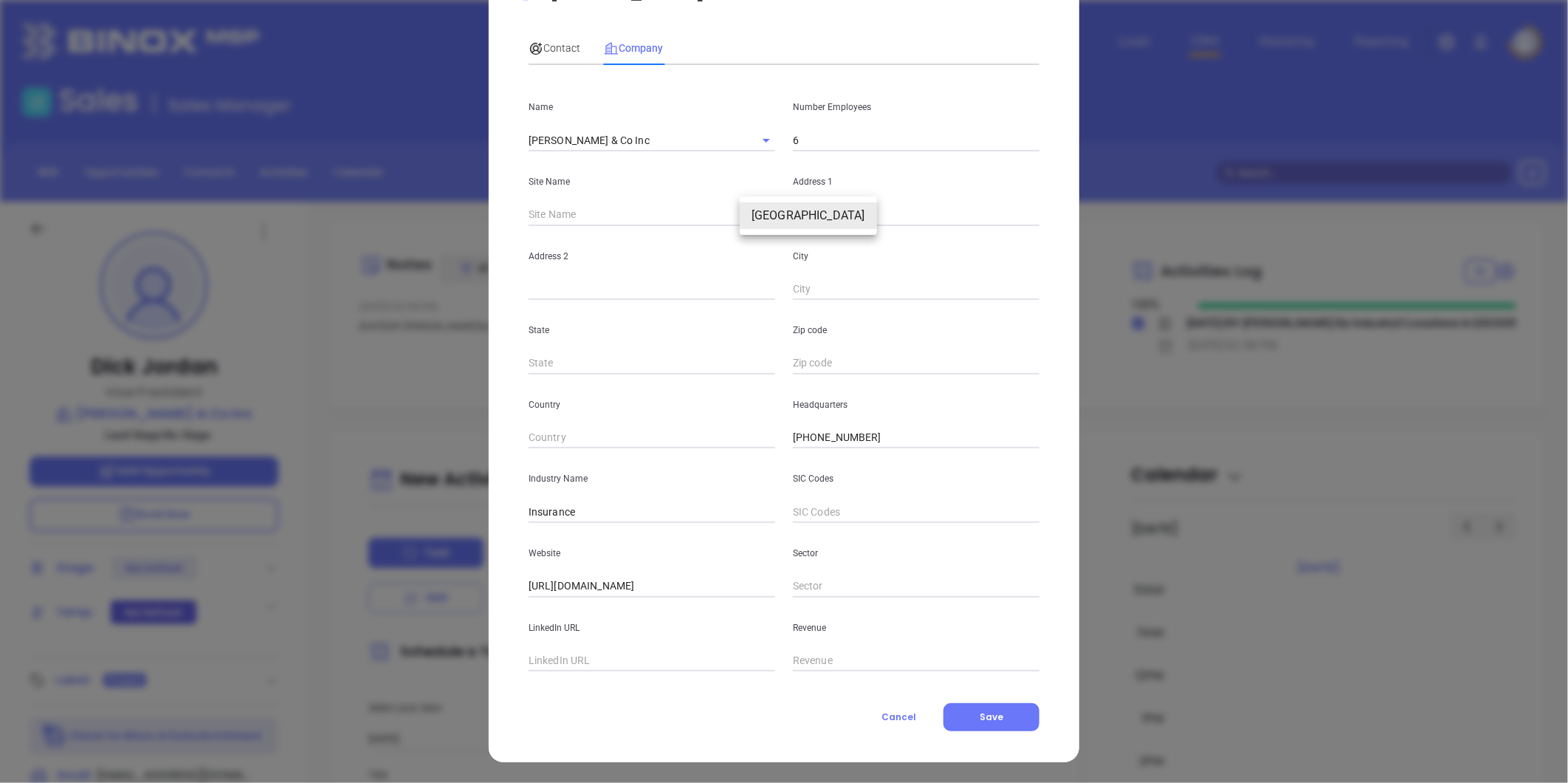
type input "Florence"
type input "AL"
type input "35630"
click at [530, 47] on icon at bounding box center [535, 48] width 14 height 14
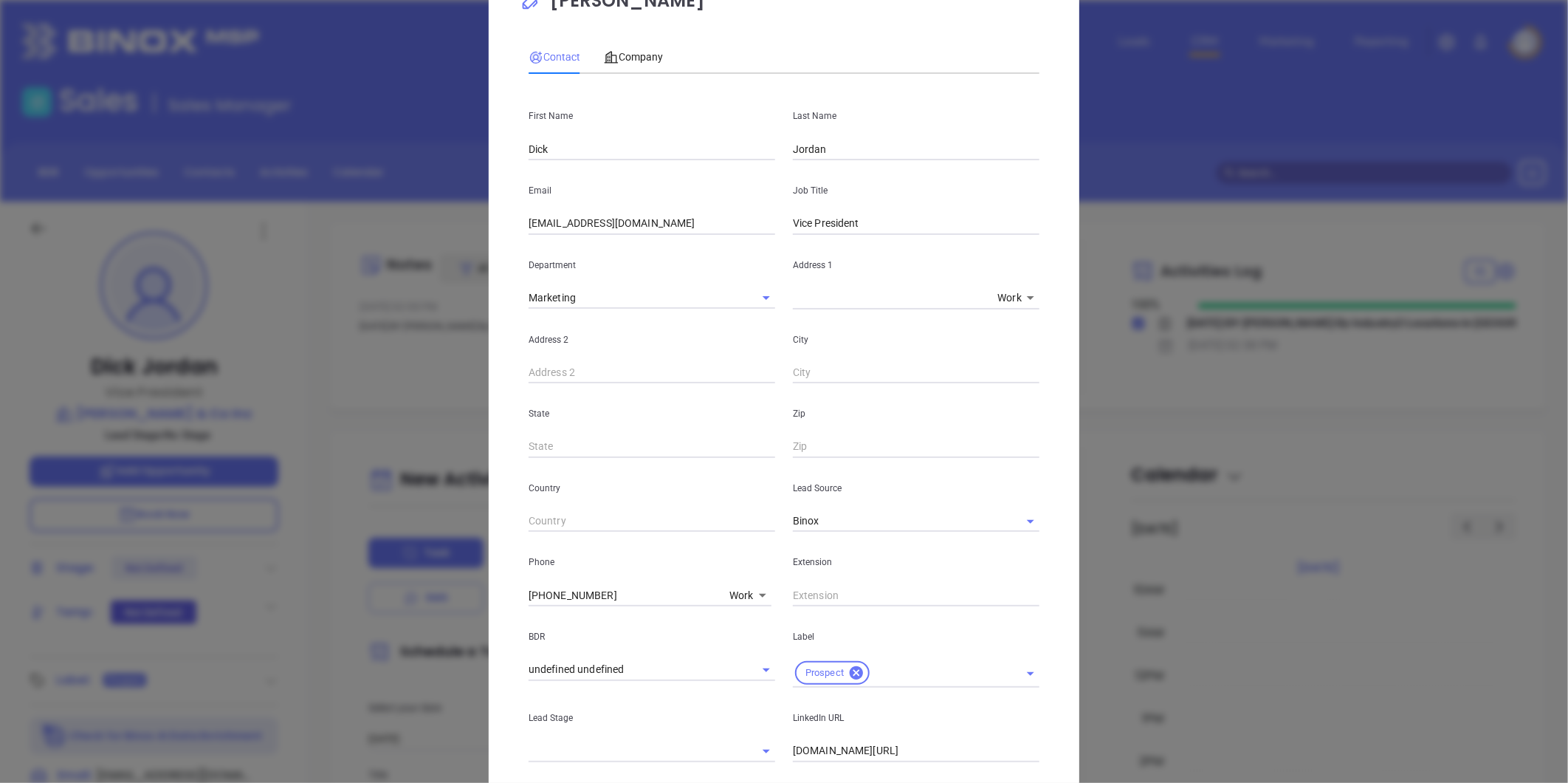
scroll to position [302, 0]
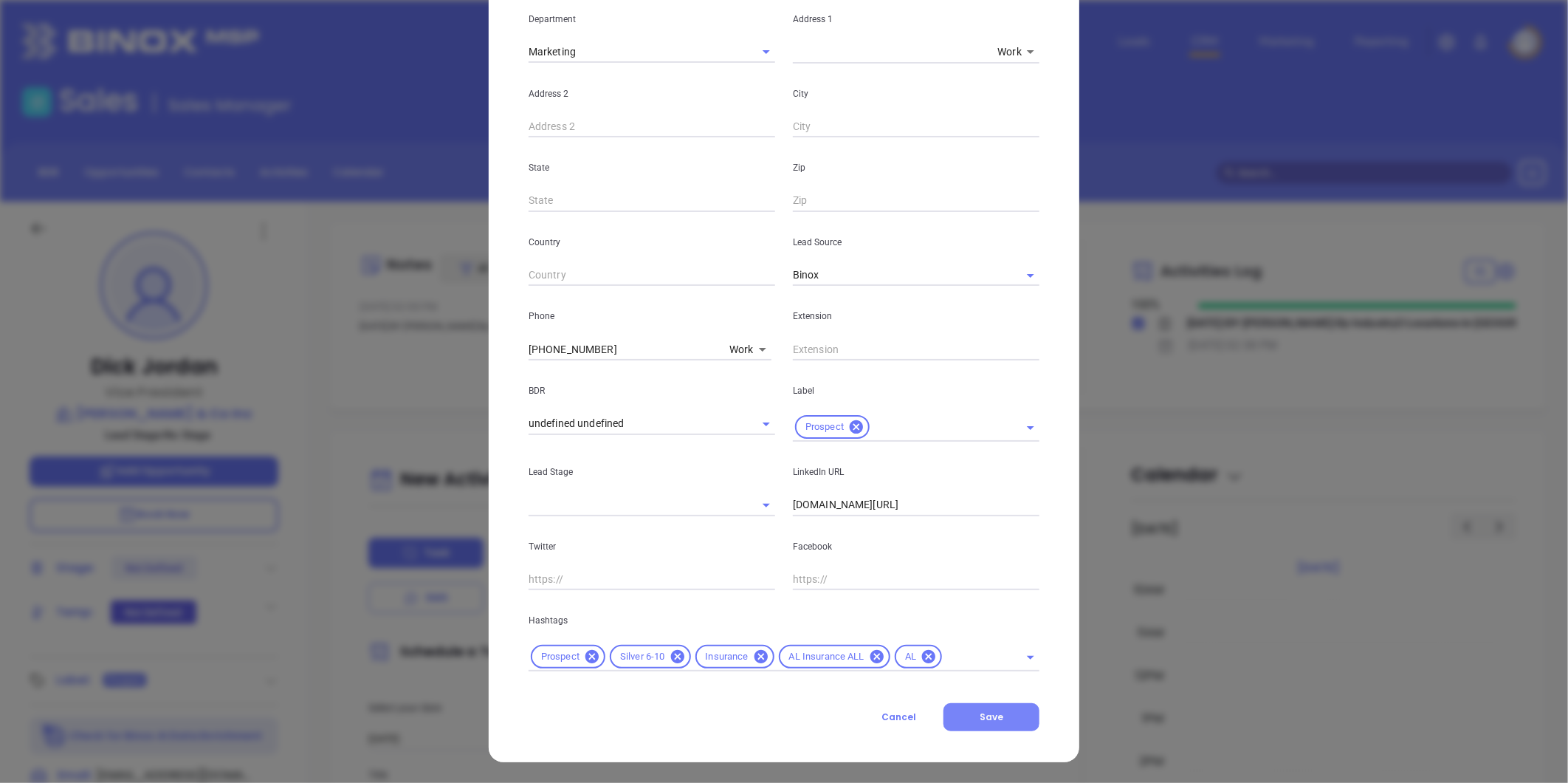
click at [992, 717] on span "Save" at bounding box center [992, 717] width 24 height 12
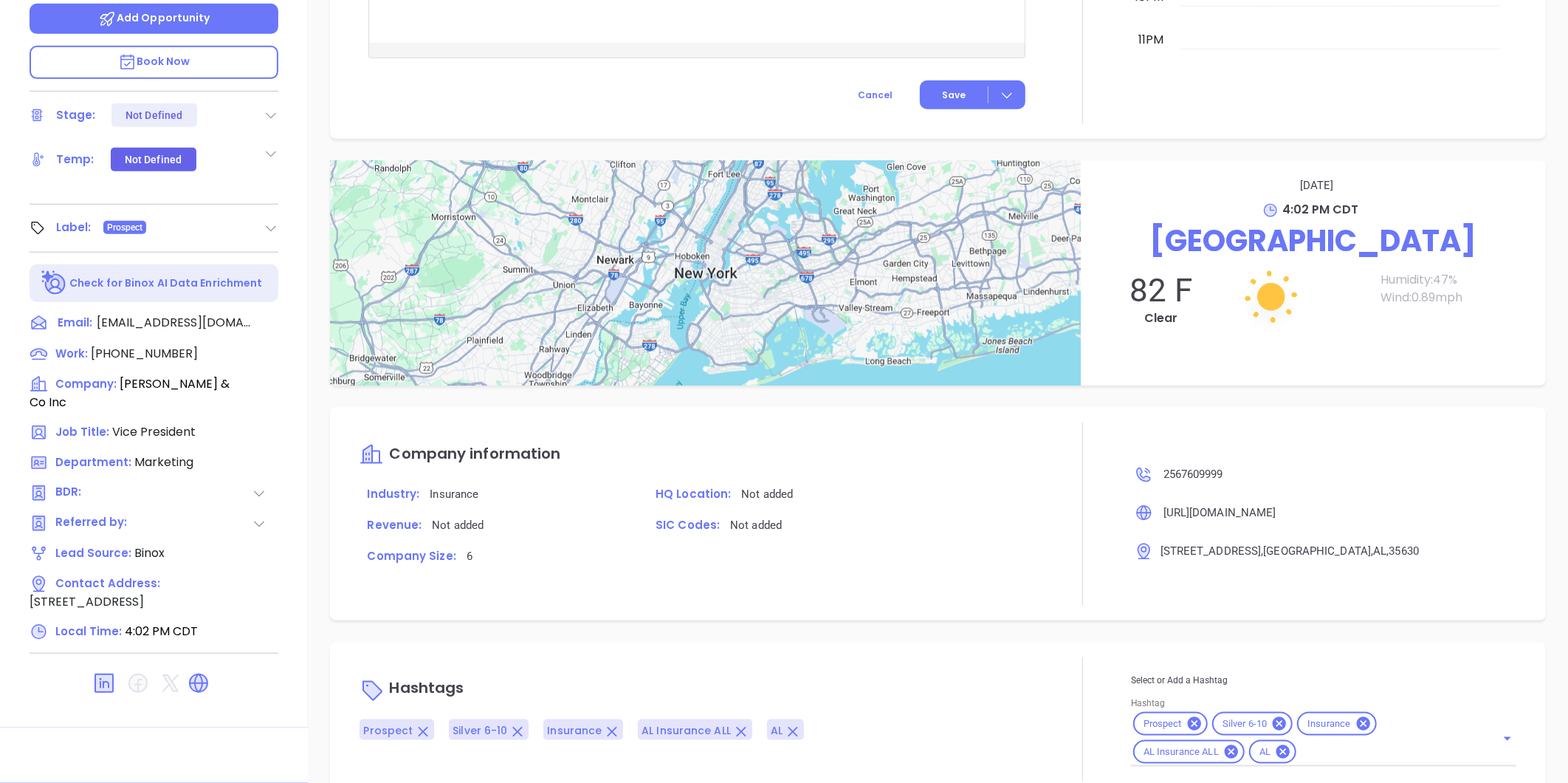
scroll to position [689, 0]
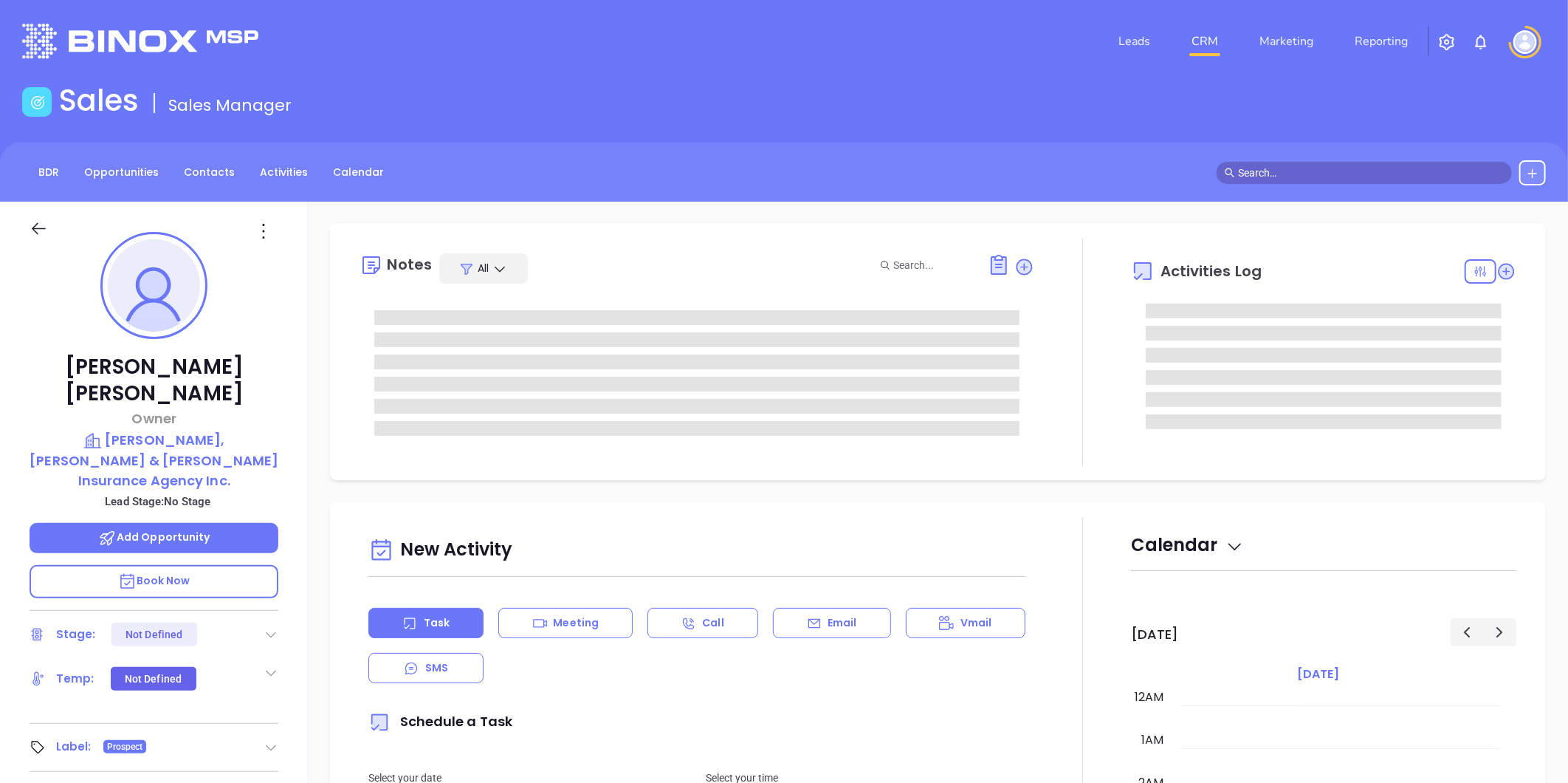
type input "[DATE]"
type input "[PERSON_NAME]"
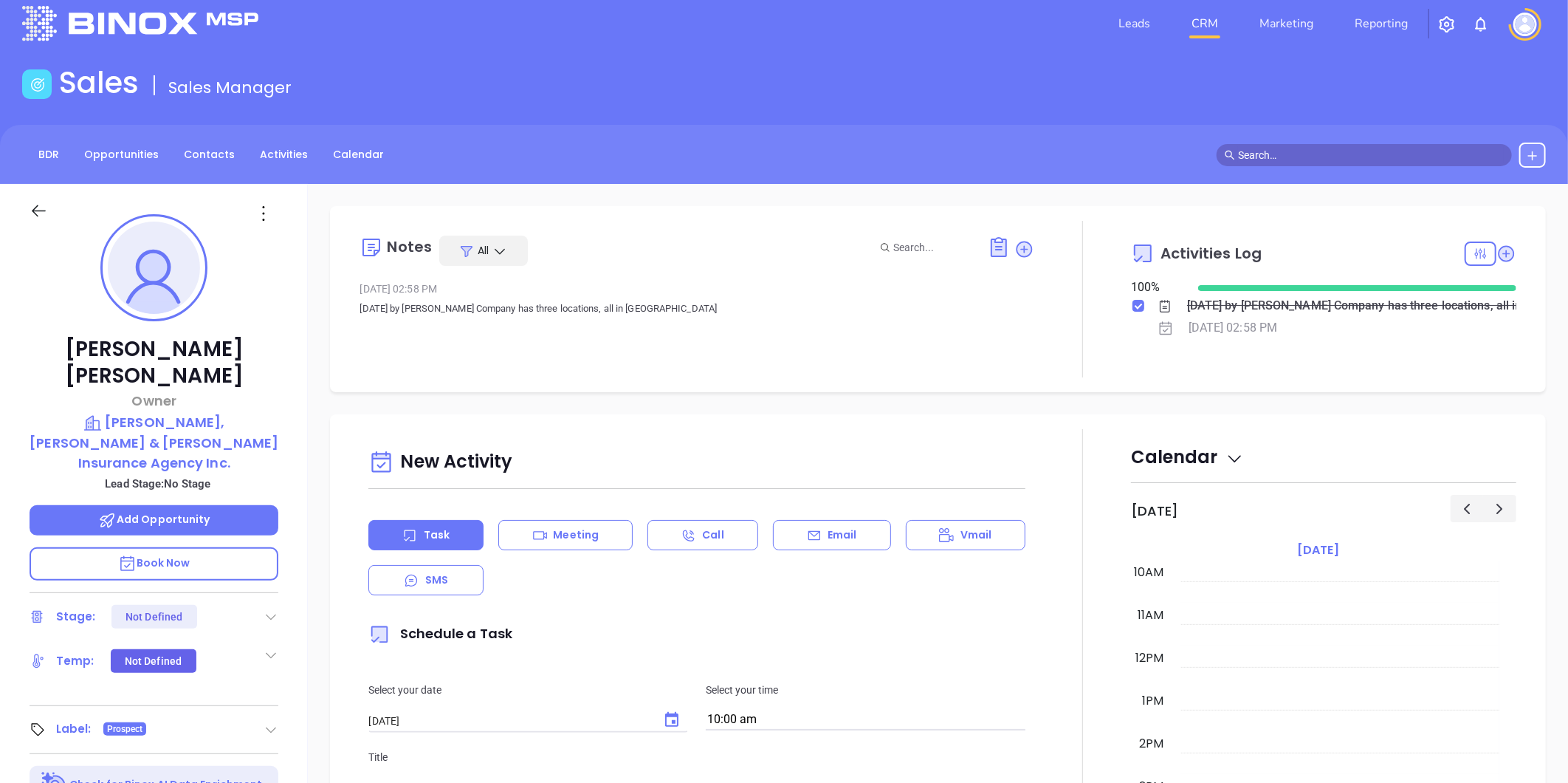
scroll to position [0, 0]
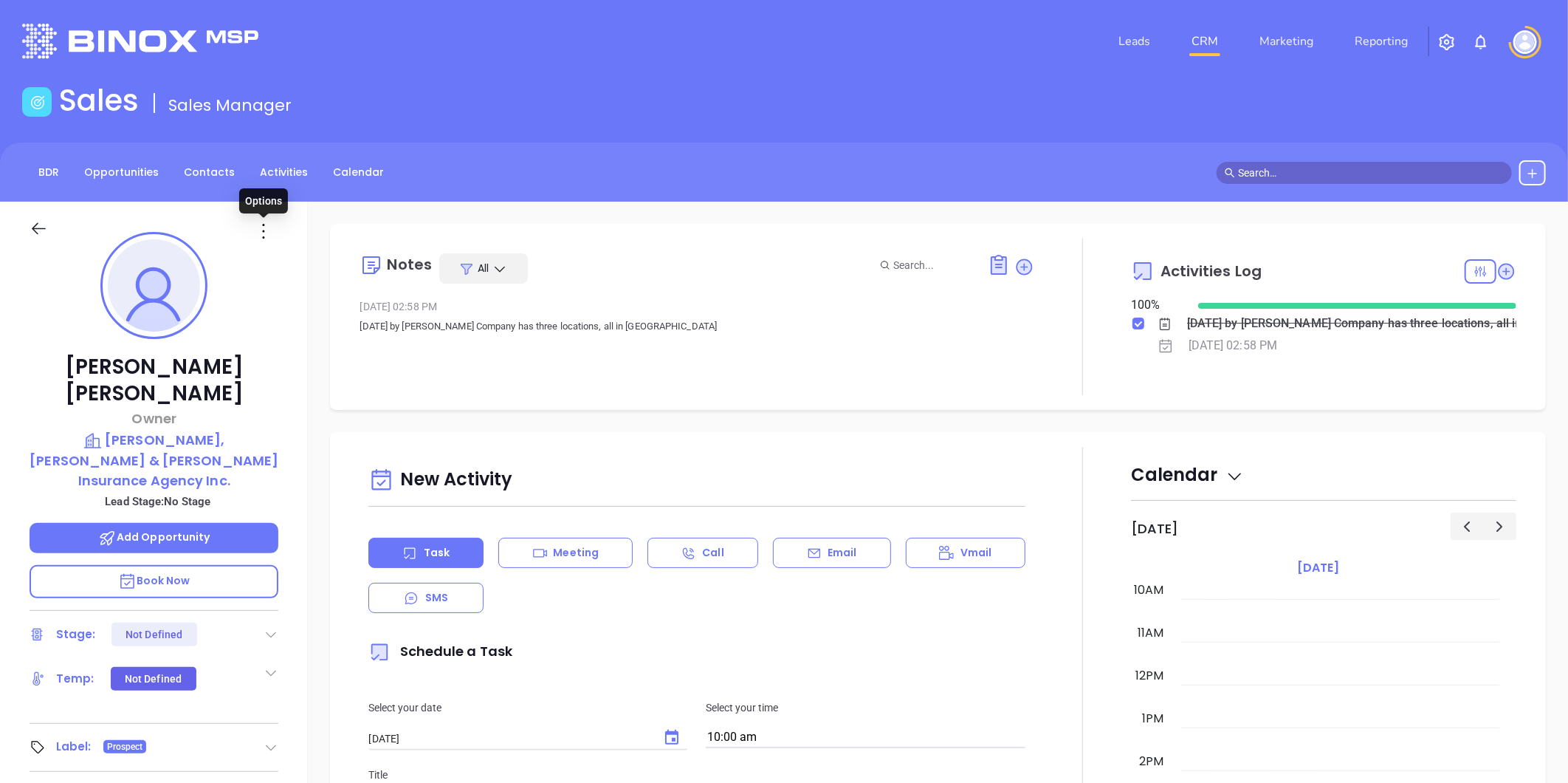
click at [260, 229] on icon at bounding box center [263, 231] width 24 height 24
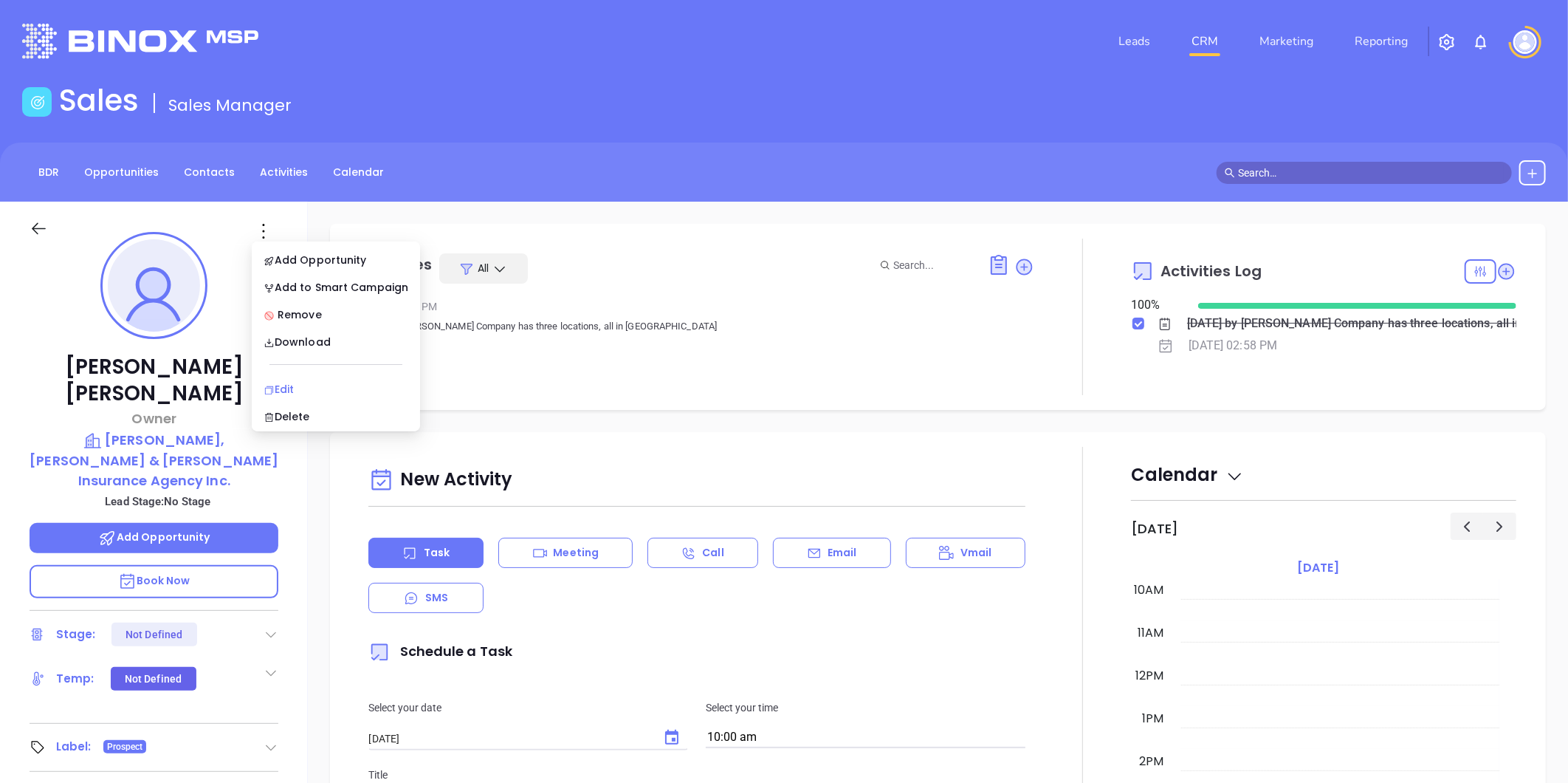
click at [282, 389] on div "Edit" at bounding box center [336, 388] width 145 height 16
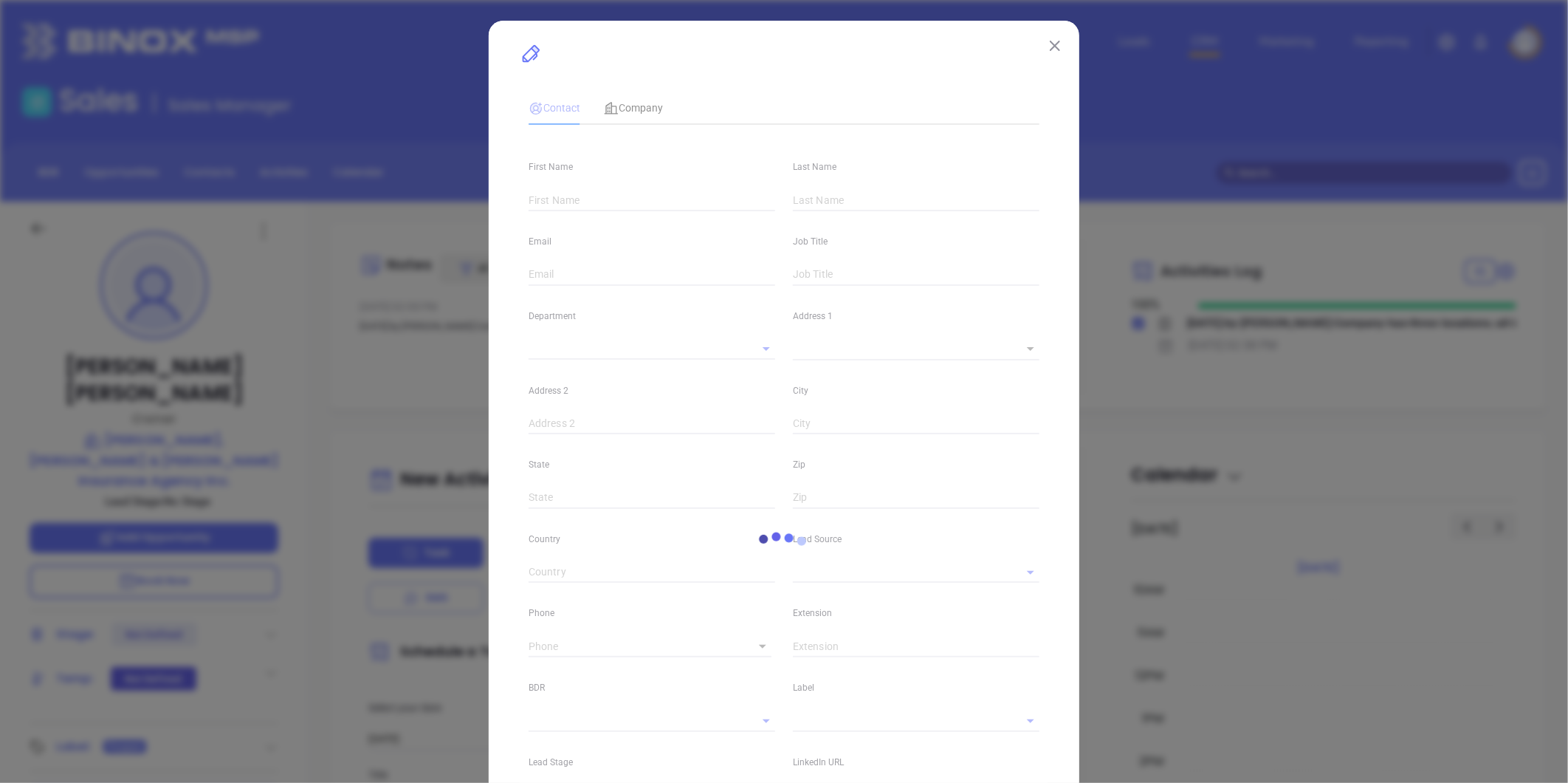
type input "Tyson"
type input "Johnson"
type input "tysonj@hjlinsurance.com"
type input "Owner"
type input "1"
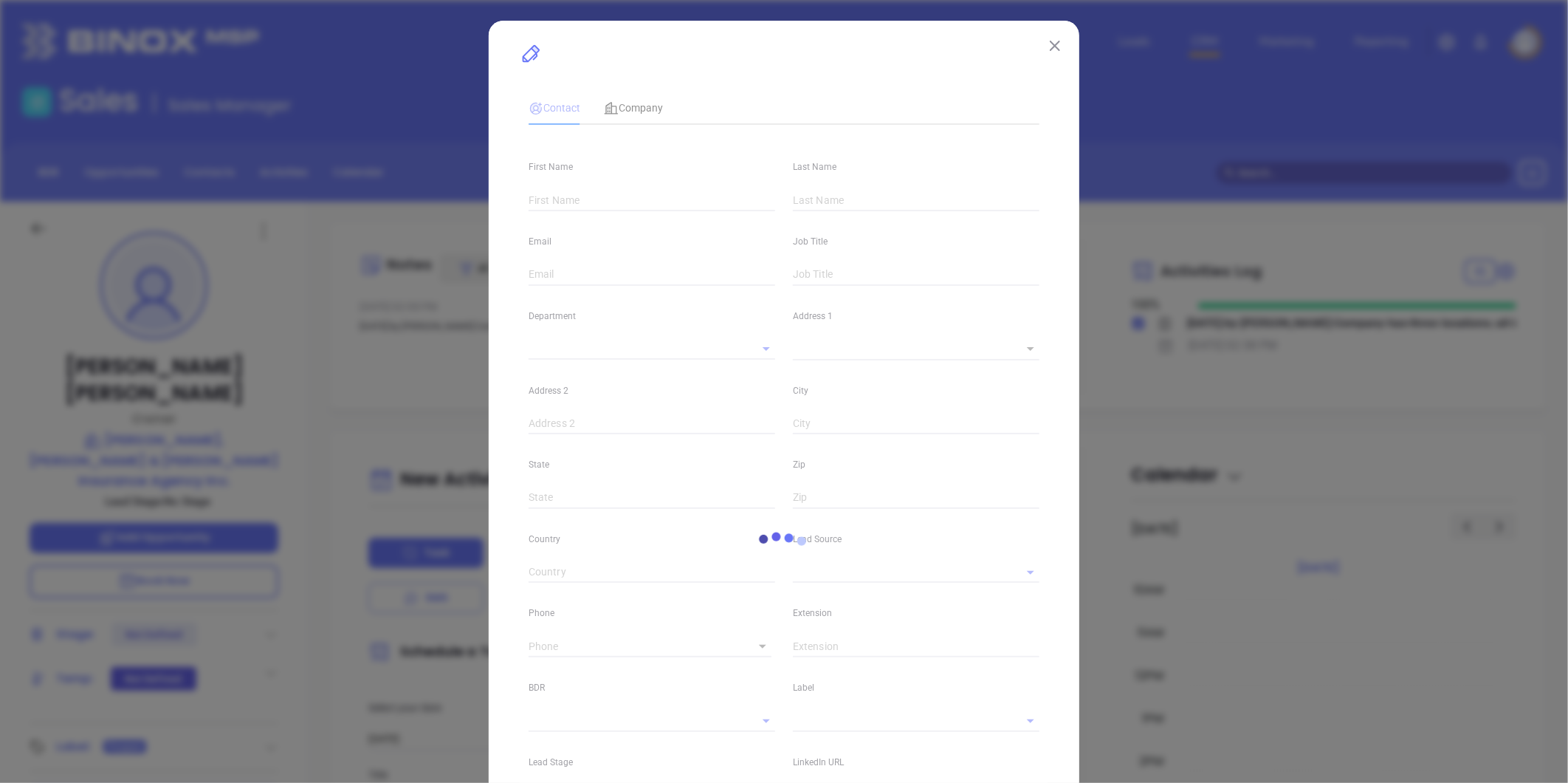
type input "www.linkedin.com/in/tyson-johnson-b7351817"
type input "Marketing"
type input "Binox"
type input "undefined undefined"
type input "(256) 383-3400"
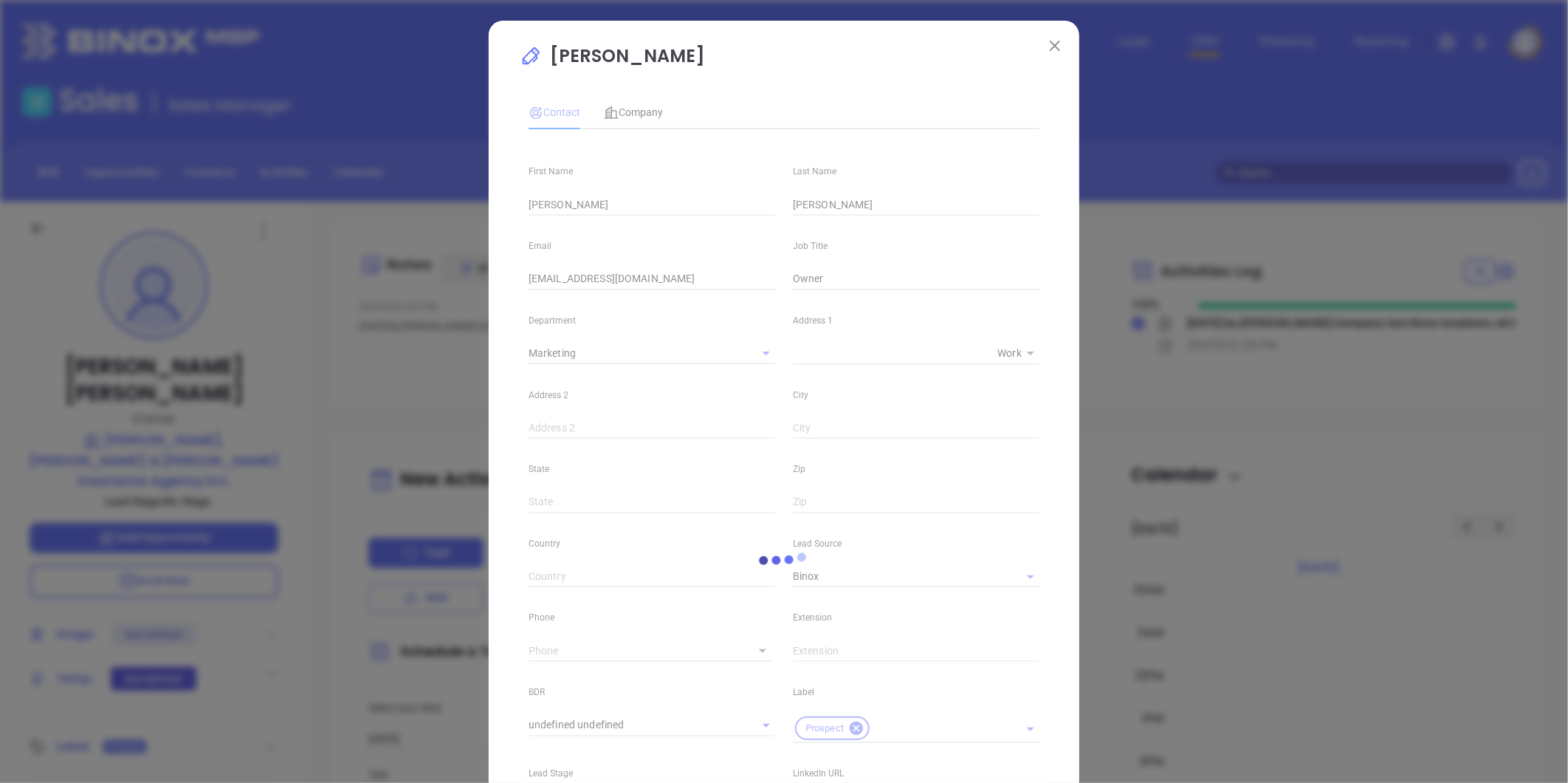
type input "1"
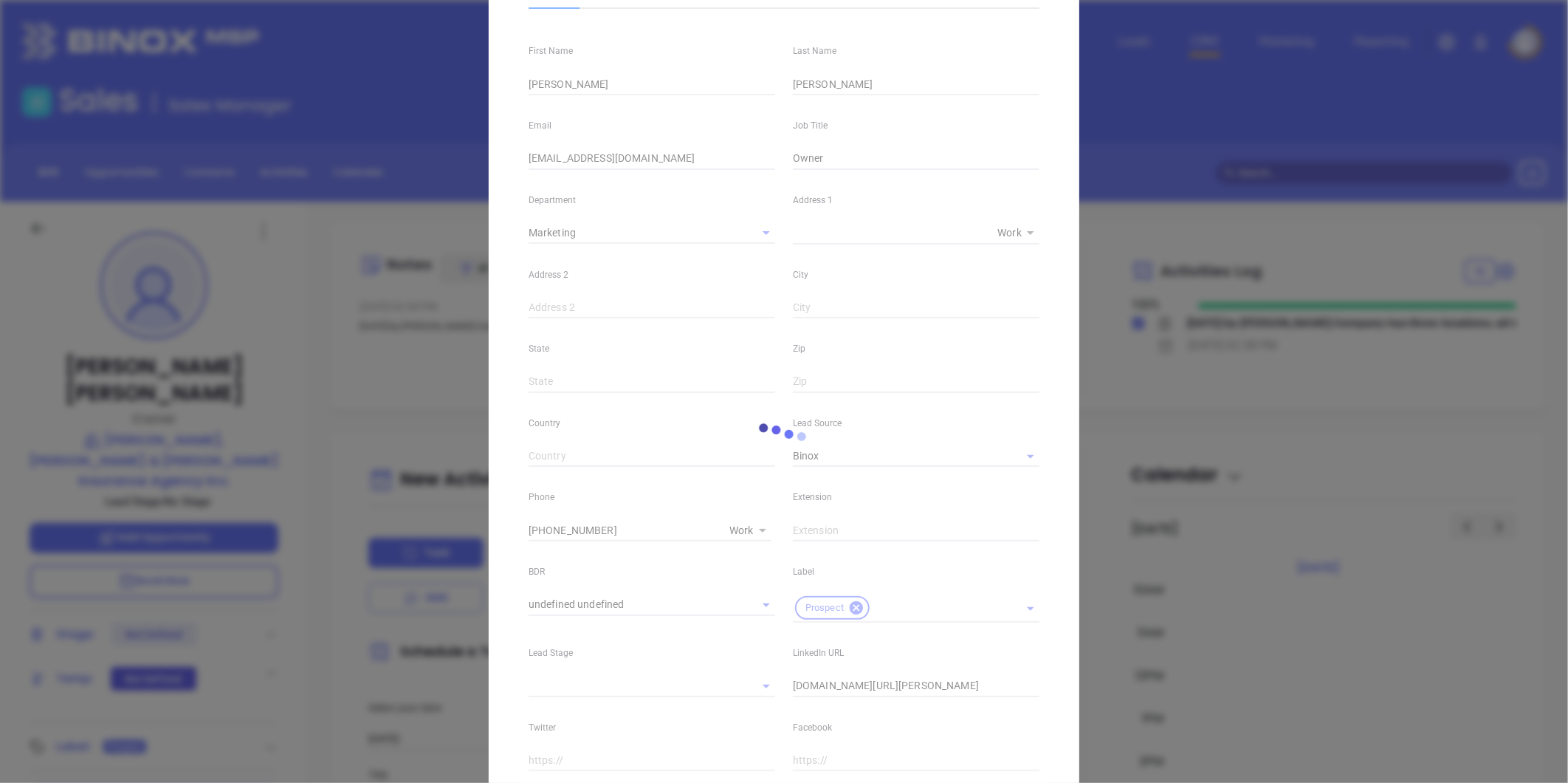
scroll to position [302, 0]
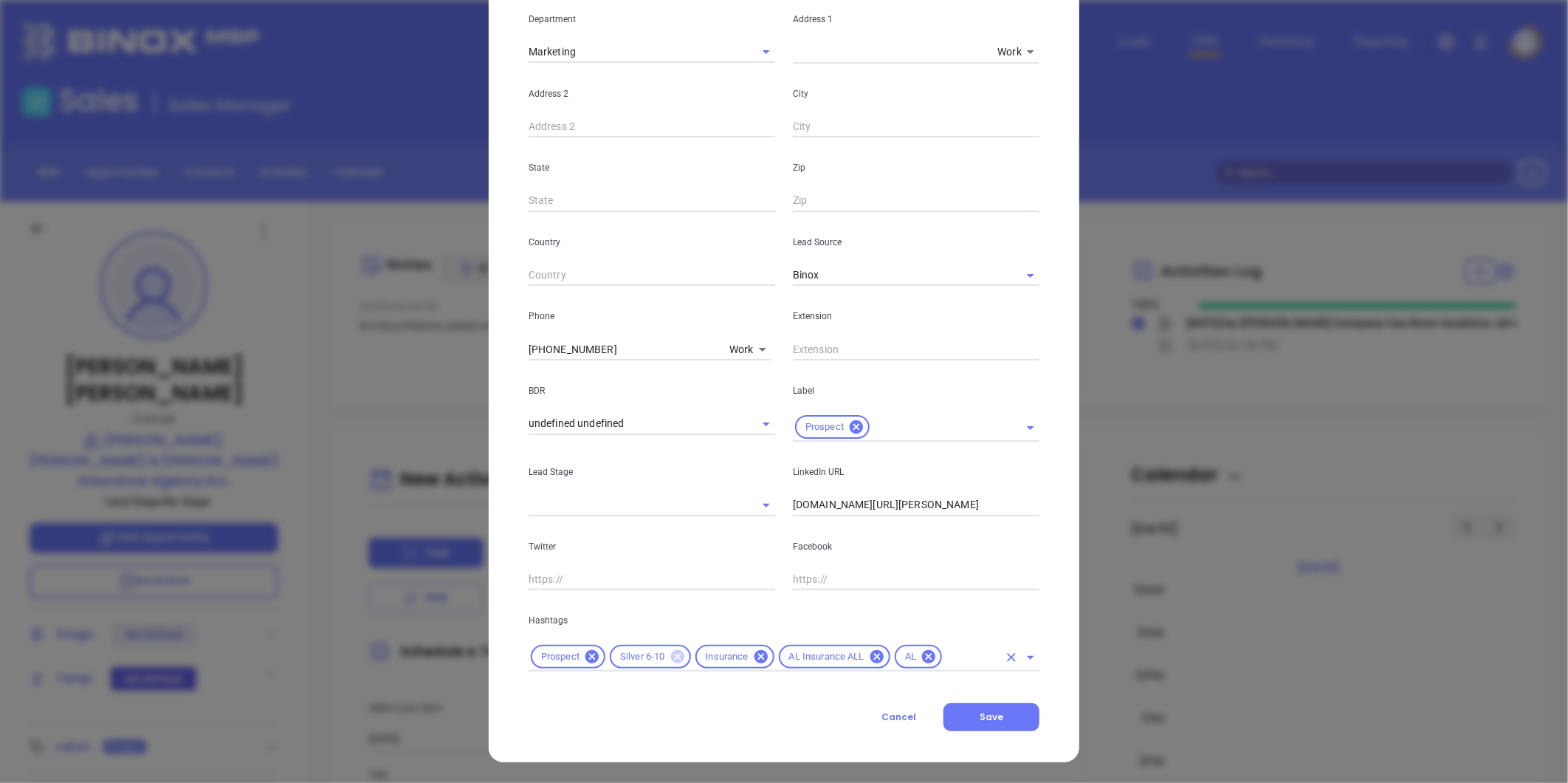
click at [670, 656] on icon at bounding box center [676, 656] width 13 height 13
click at [860, 657] on input "text" at bounding box center [929, 657] width 139 height 18
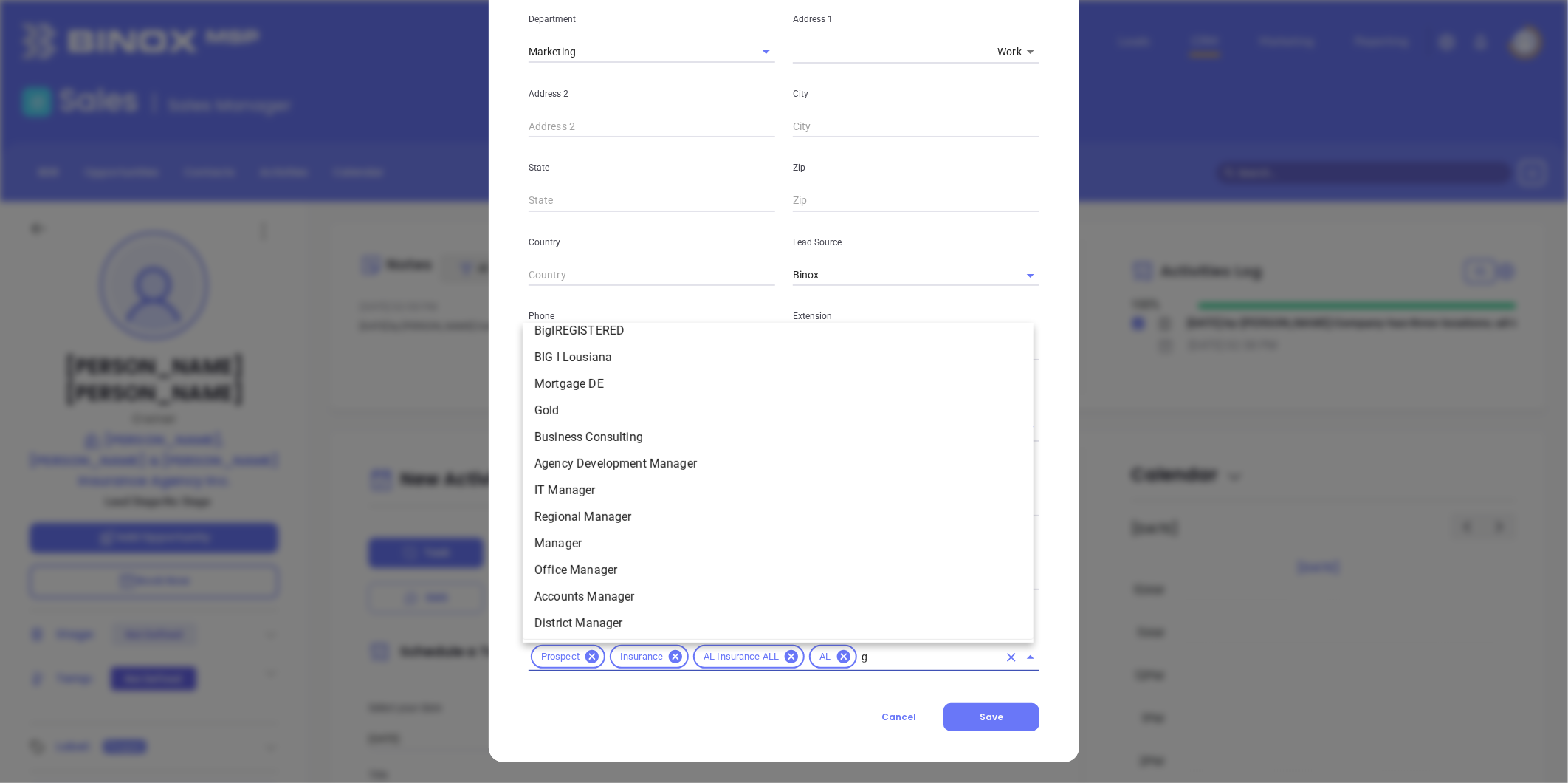
scroll to position [0, 0]
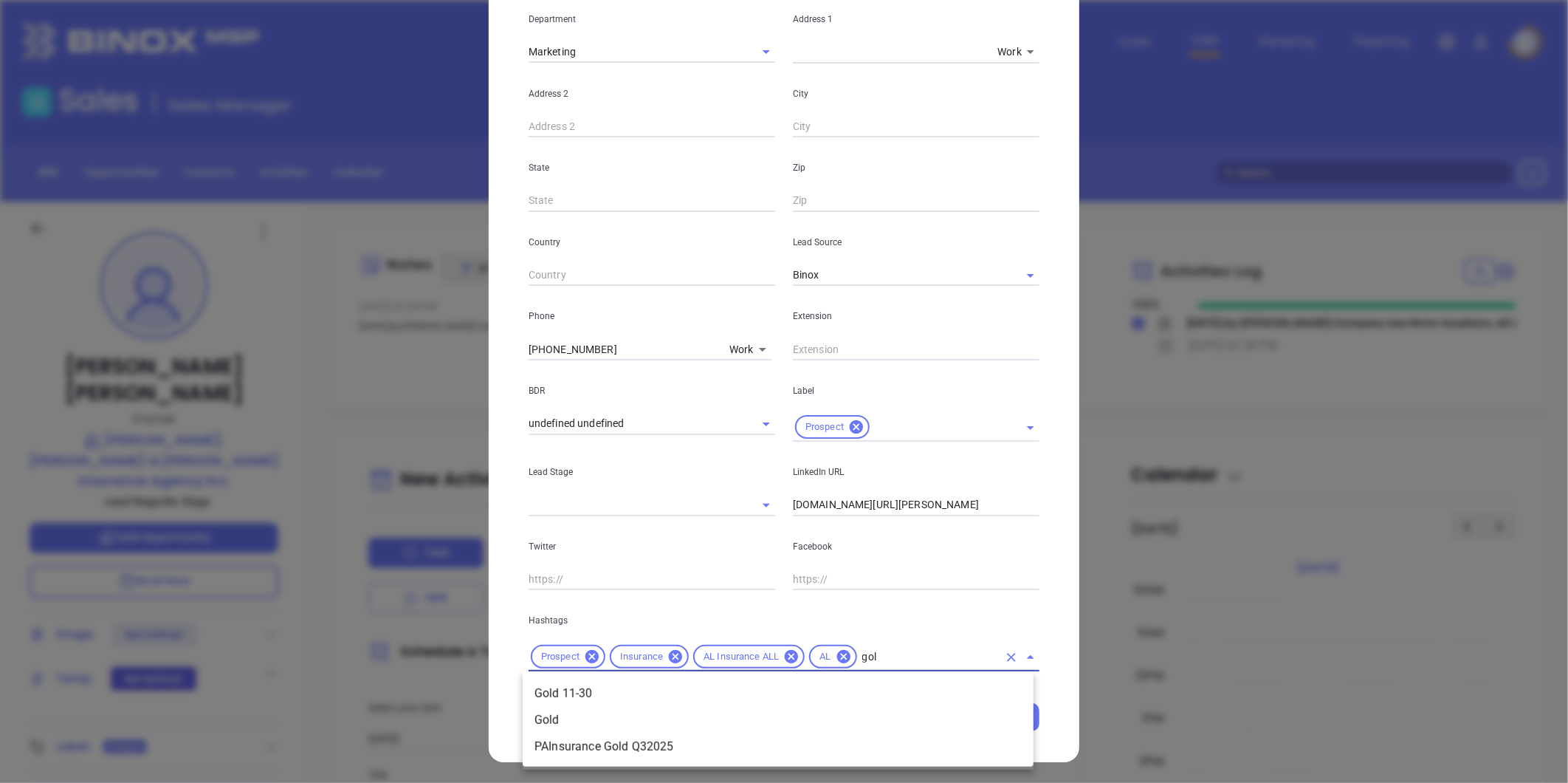
type input "gold"
click at [638, 692] on li "Gold 11-30" at bounding box center [778, 693] width 511 height 27
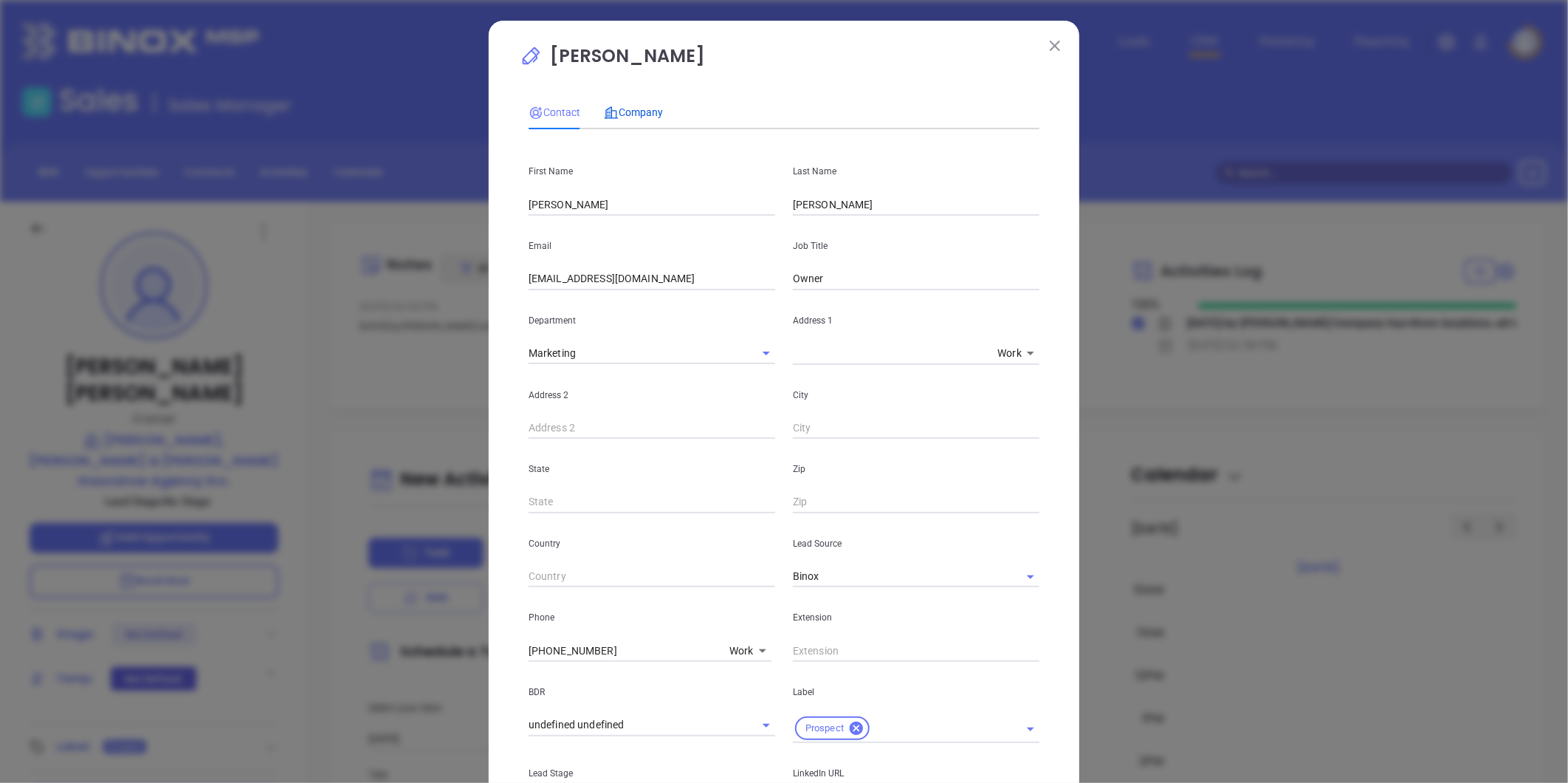
click at [637, 113] on span "Company" at bounding box center [634, 113] width 59 height 12
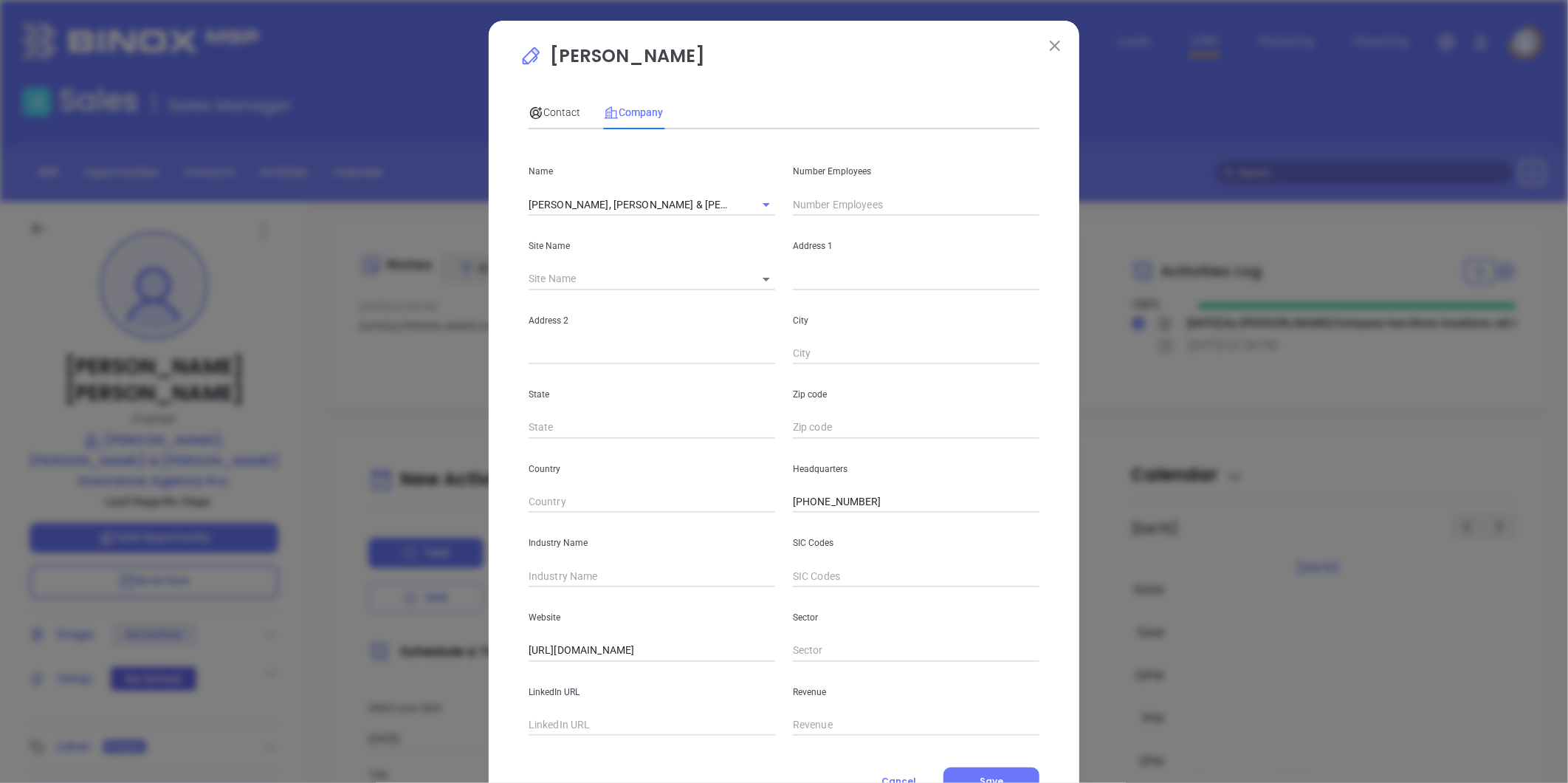
click at [859, 190] on div "Number Employees" at bounding box center [916, 178] width 264 height 75
click at [845, 204] on input "text" at bounding box center [916, 204] width 247 height 22
type input "19"
click at [579, 577] on input "text" at bounding box center [652, 576] width 247 height 22
type input "Insurance"
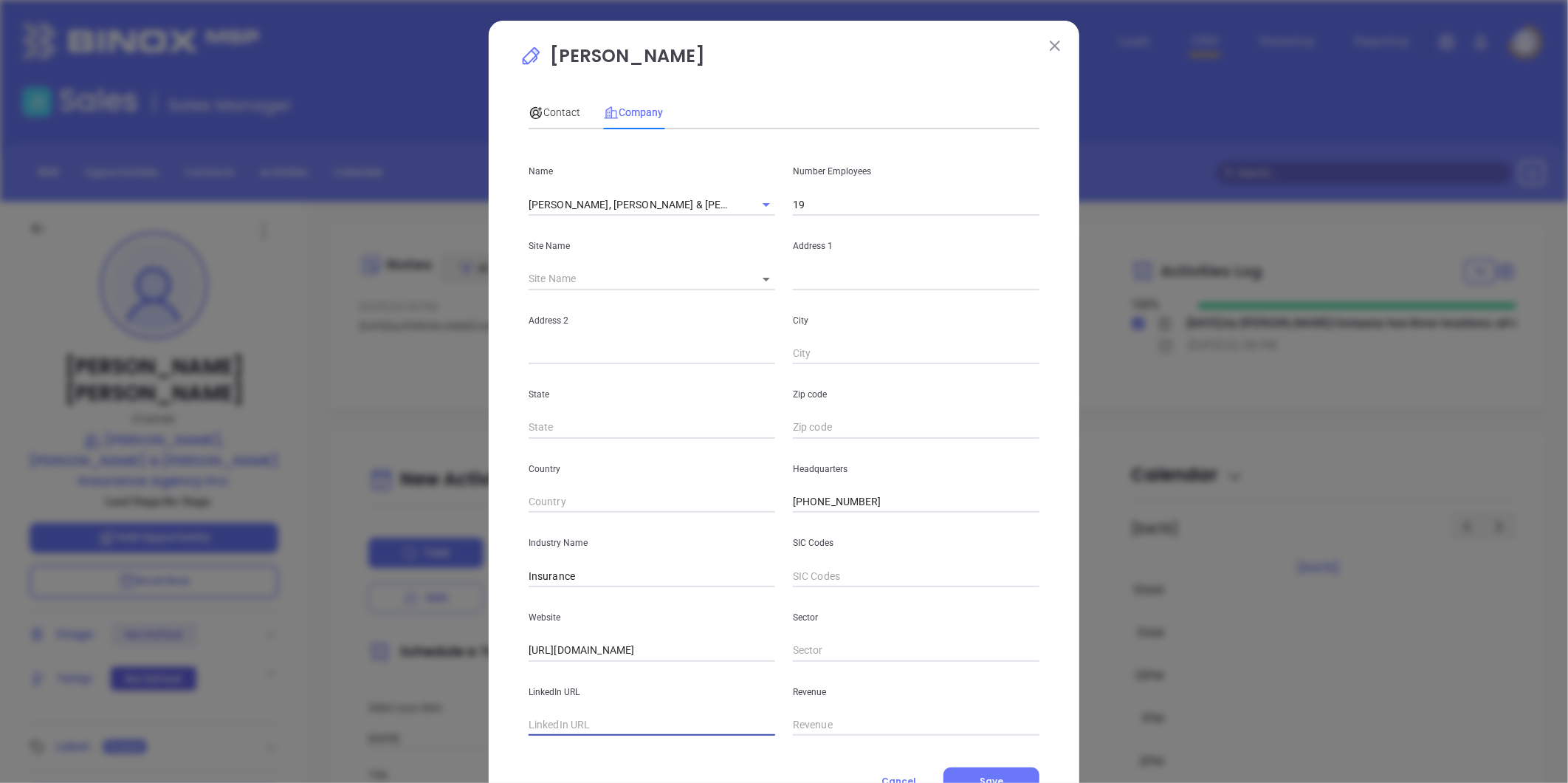
click at [548, 721] on input "text" at bounding box center [652, 725] width 247 height 22
paste input "https://www.linkedin.com/company/henninger-johnson-layton-insurance-agency-inc/"
type input "https://www.linkedin.com/company/henninger-johnson-layton-insurance-agency-inc/"
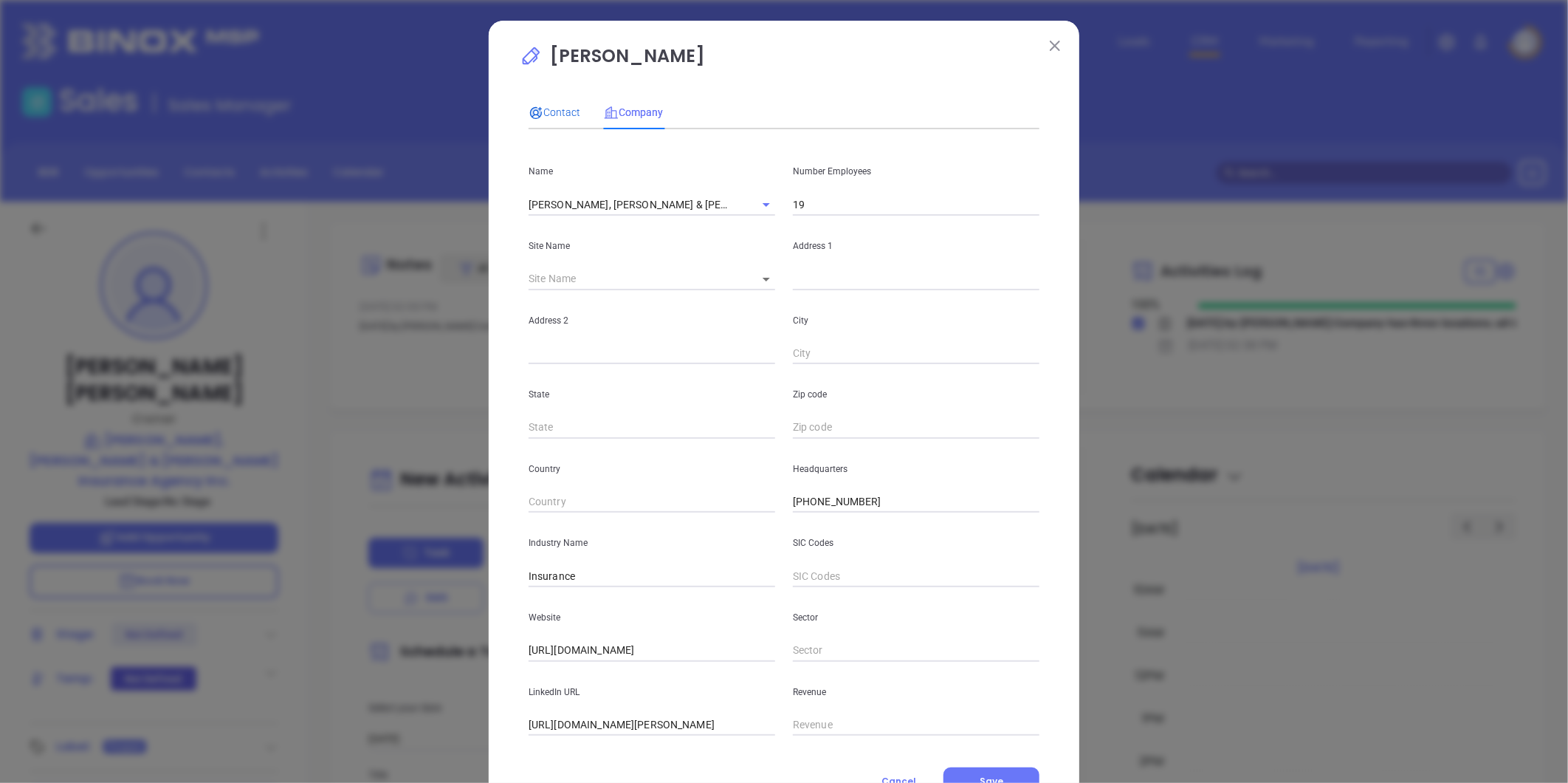
click at [549, 112] on span "Contact" at bounding box center [554, 113] width 52 height 12
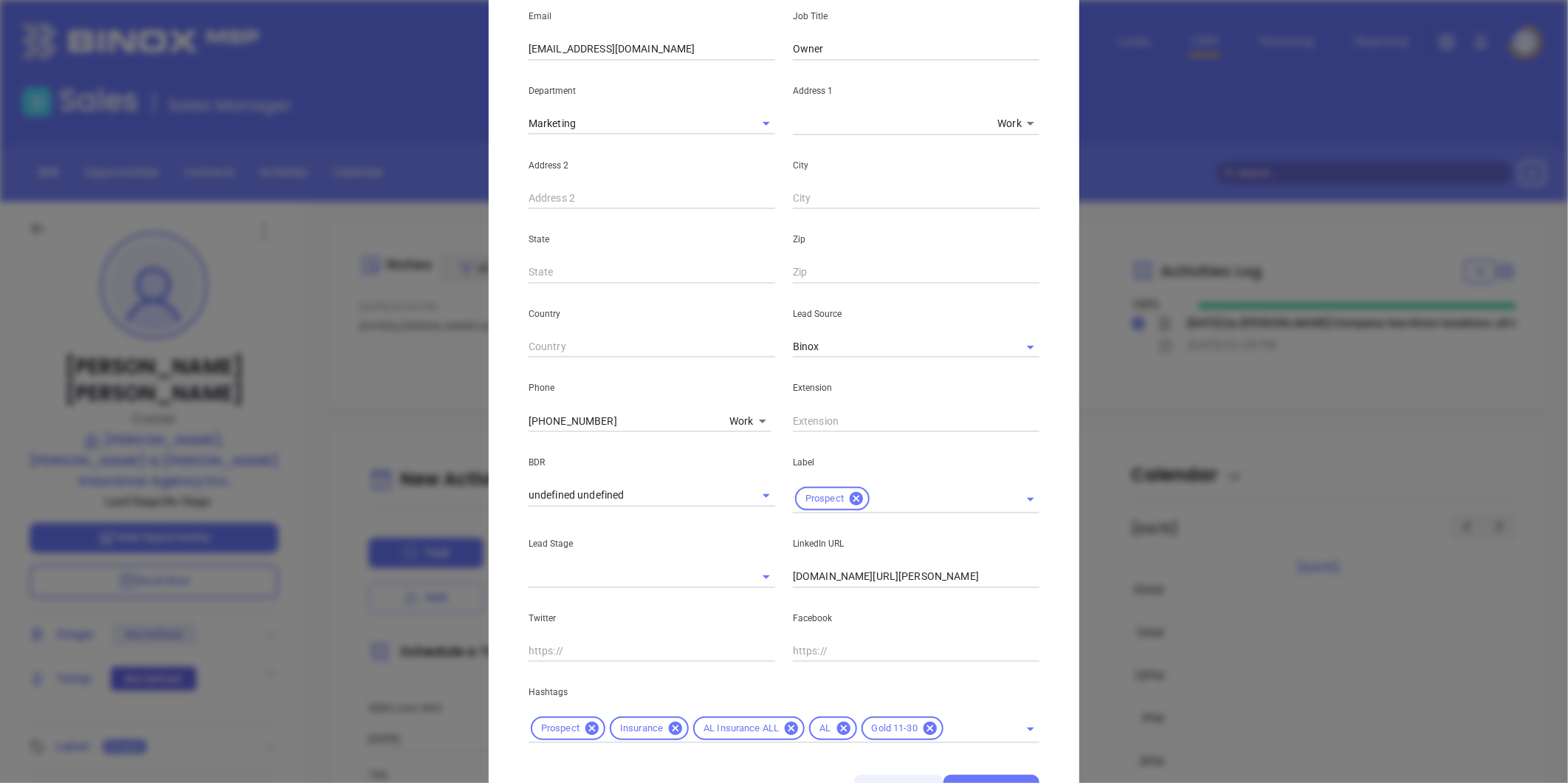
scroll to position [302, 0]
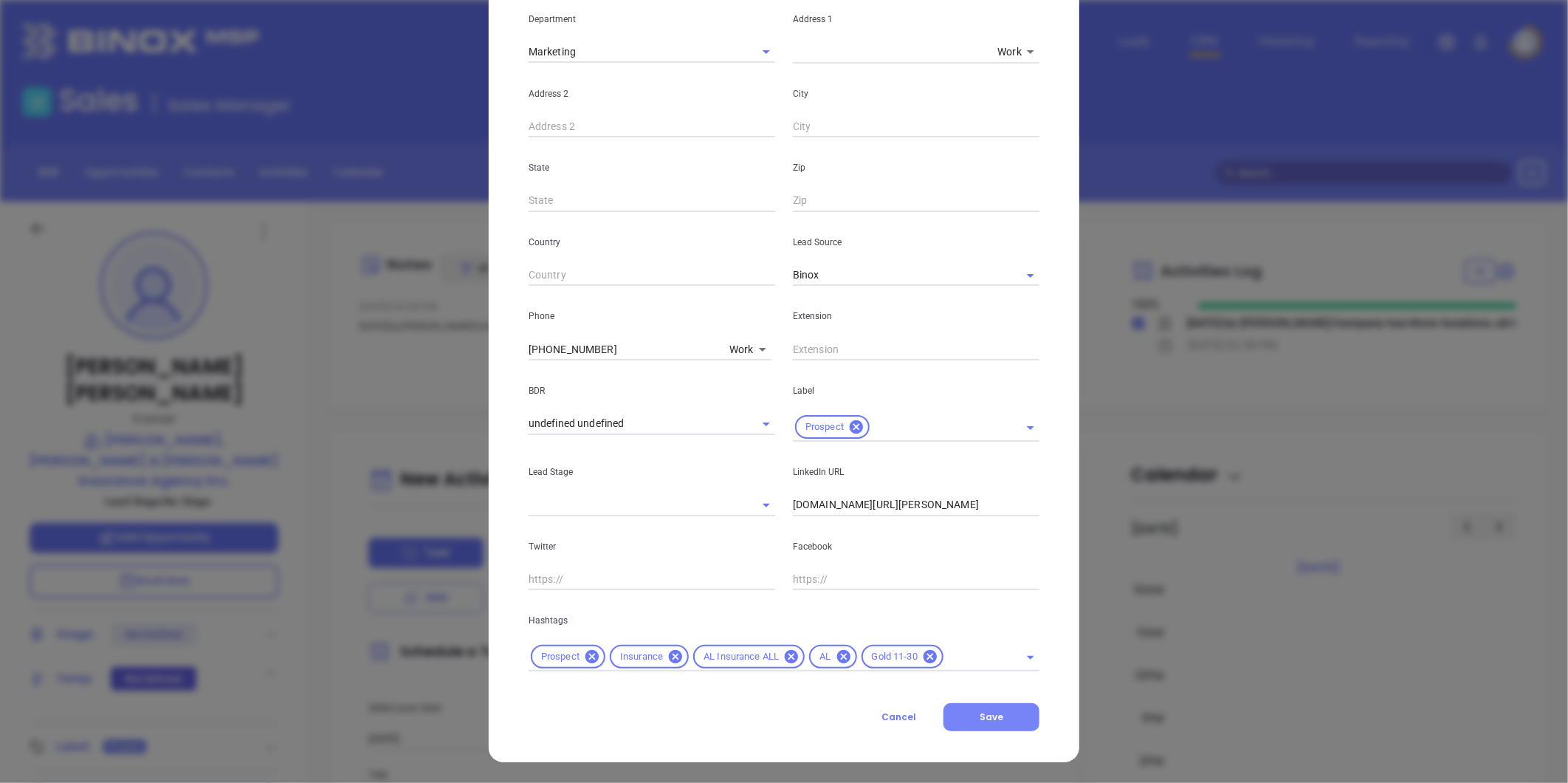
click at [993, 714] on span "Save" at bounding box center [992, 717] width 24 height 12
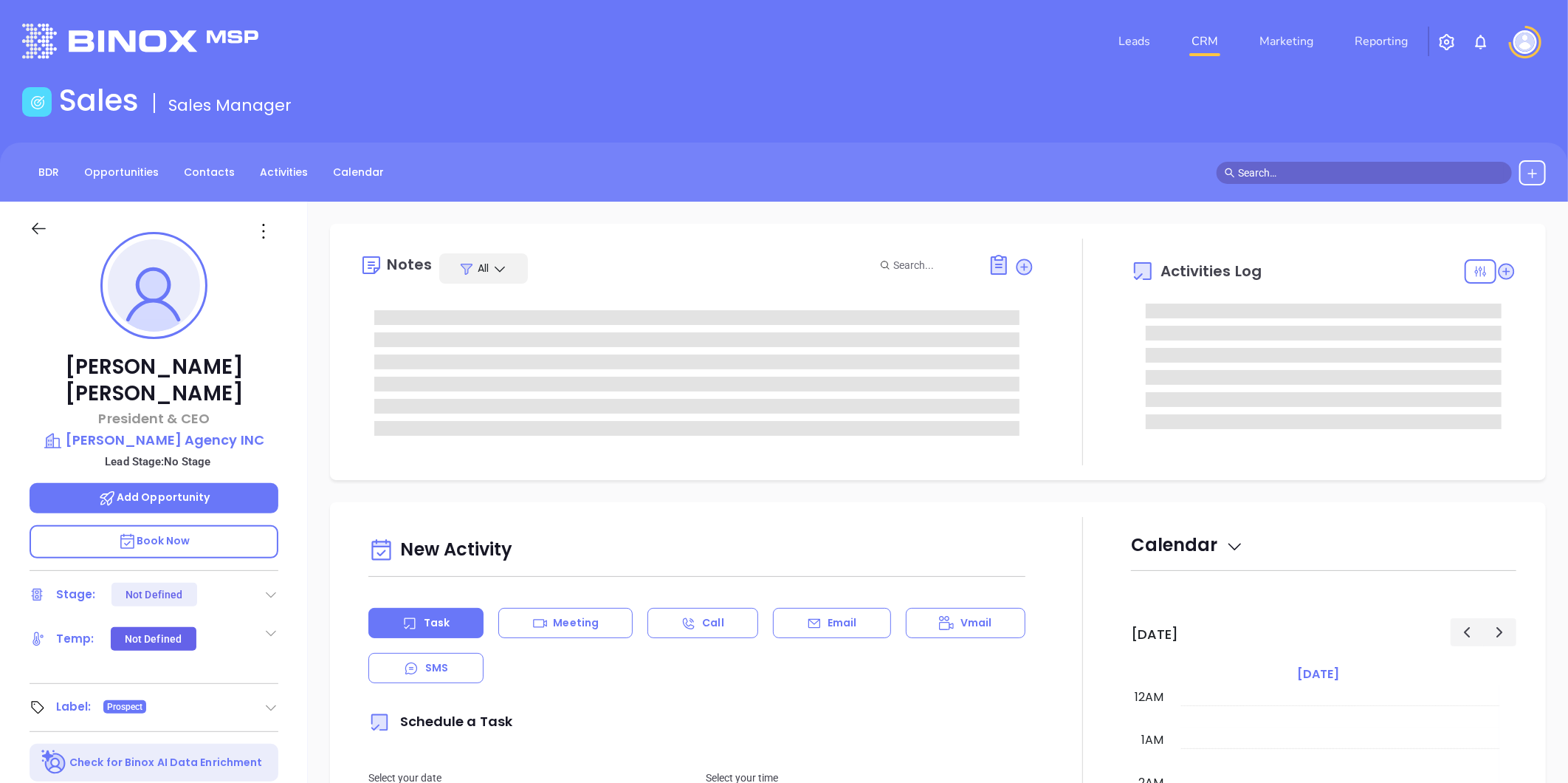
type input "[DATE]"
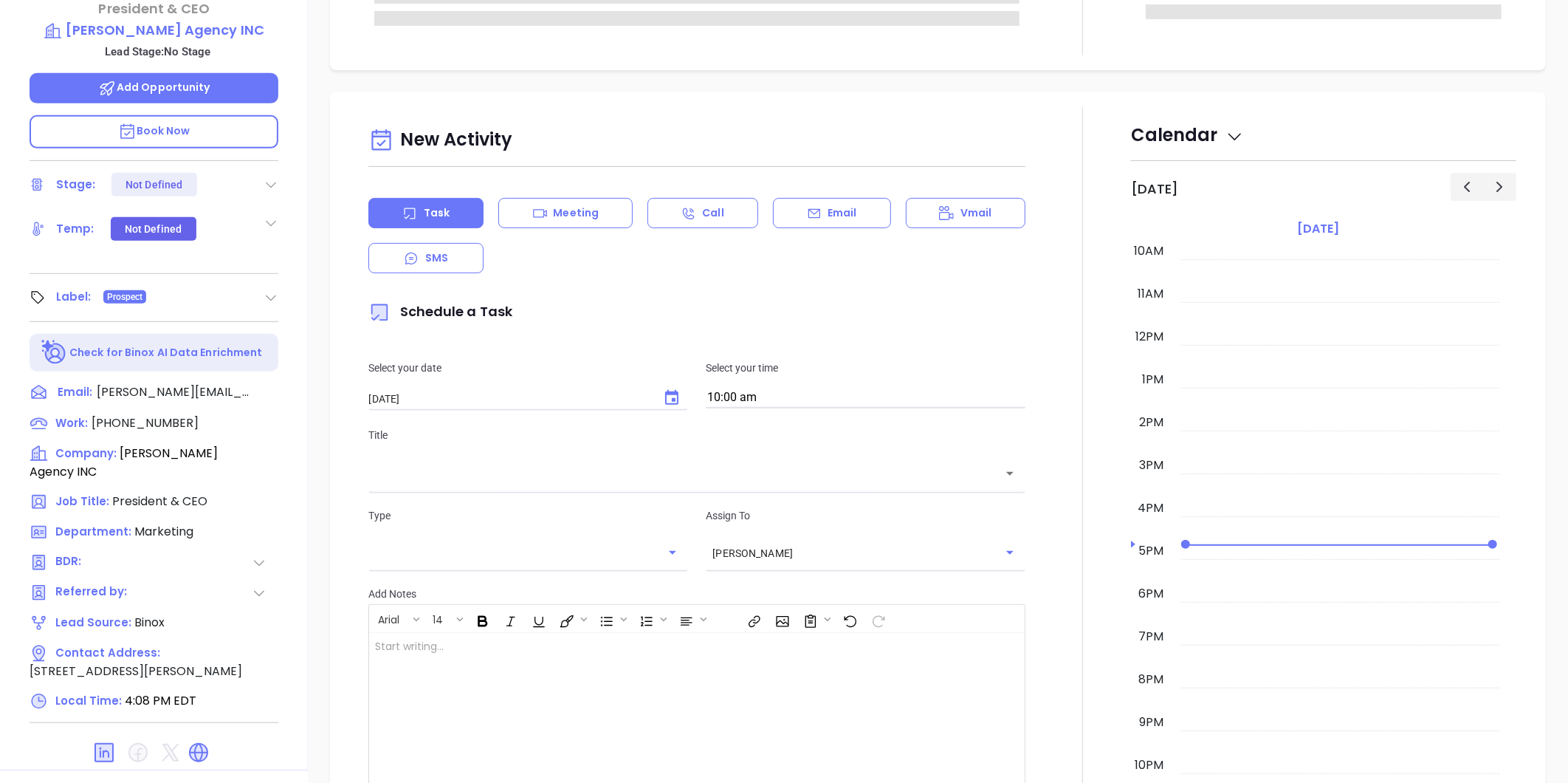
type input "Liz Cruz"
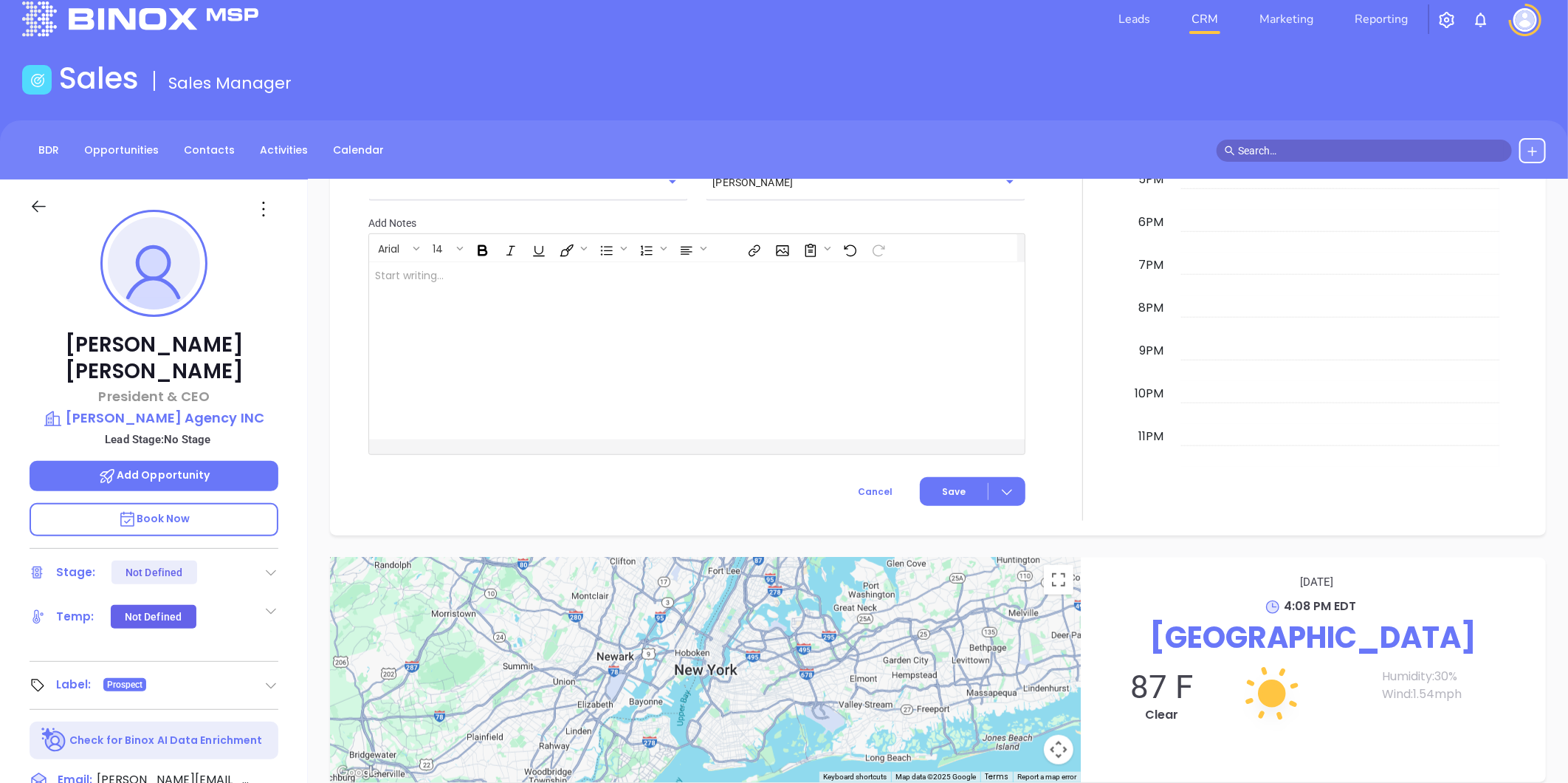
scroll to position [0, 0]
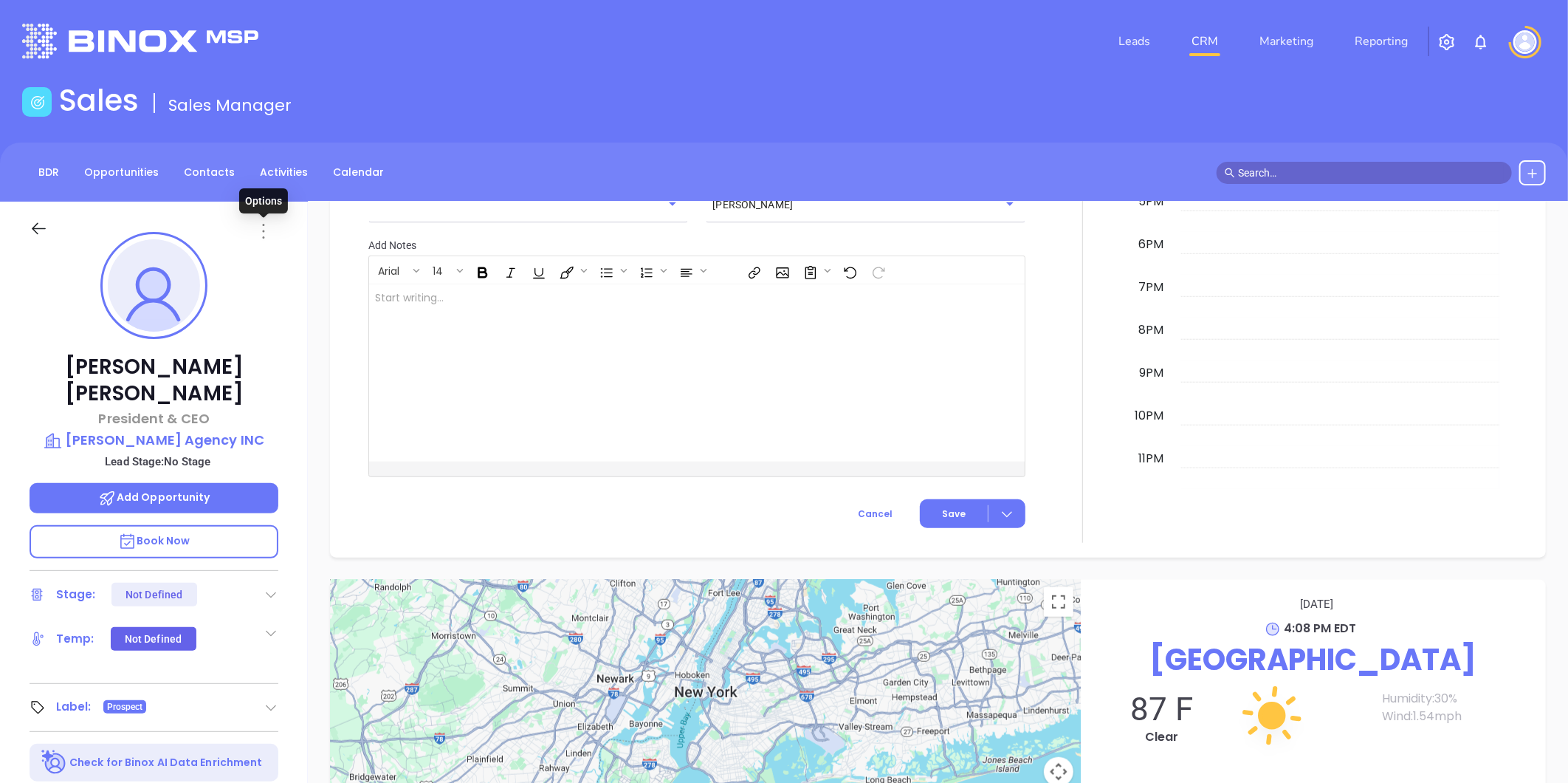
click at [263, 225] on icon at bounding box center [263, 231] width 2 height 14
click at [282, 388] on div "Edit" at bounding box center [336, 388] width 145 height 16
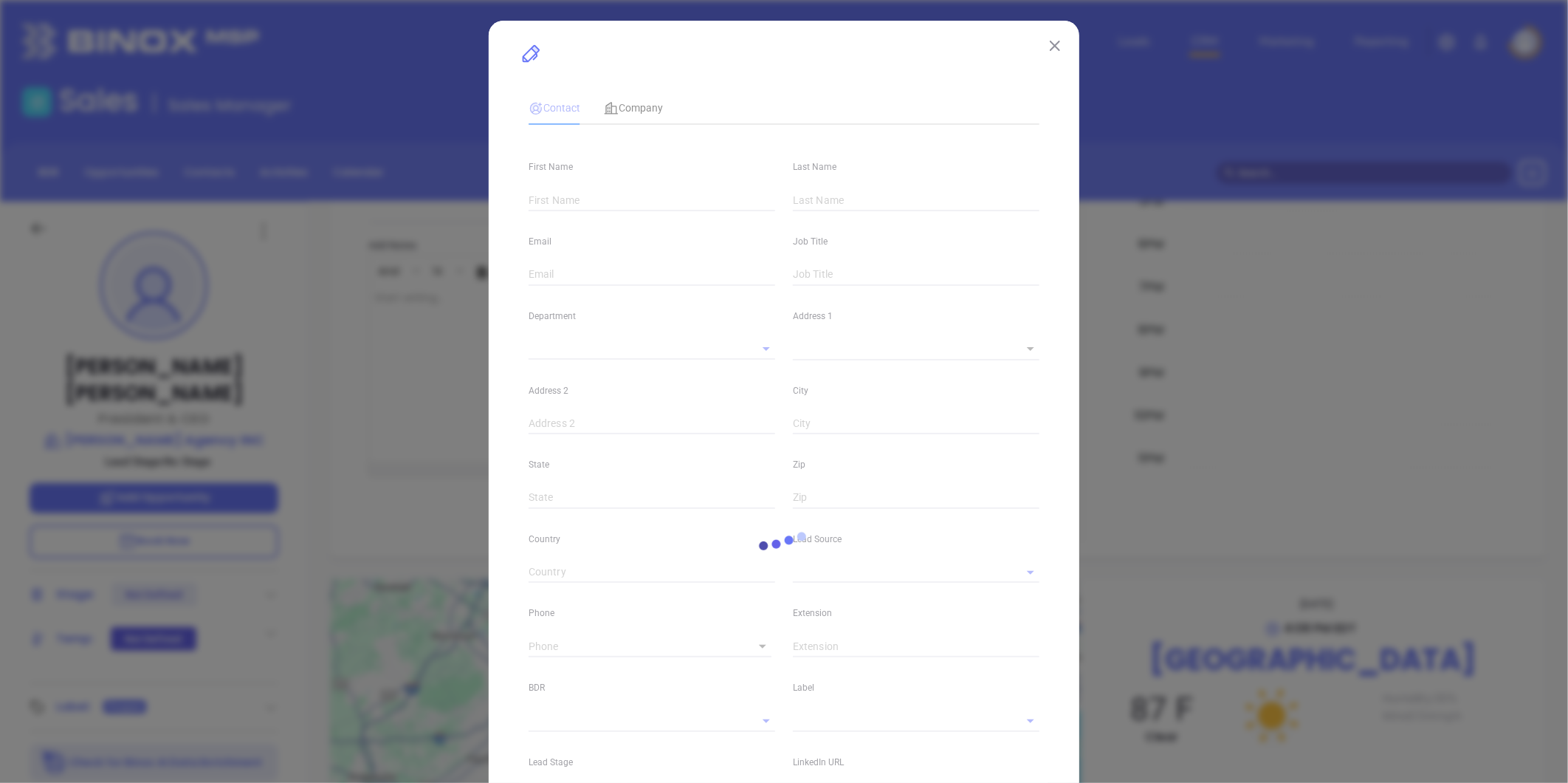
type input "Michael"
type input "Noe"
type input "michael@noeins.com"
type input "President & CEO"
type input "1"
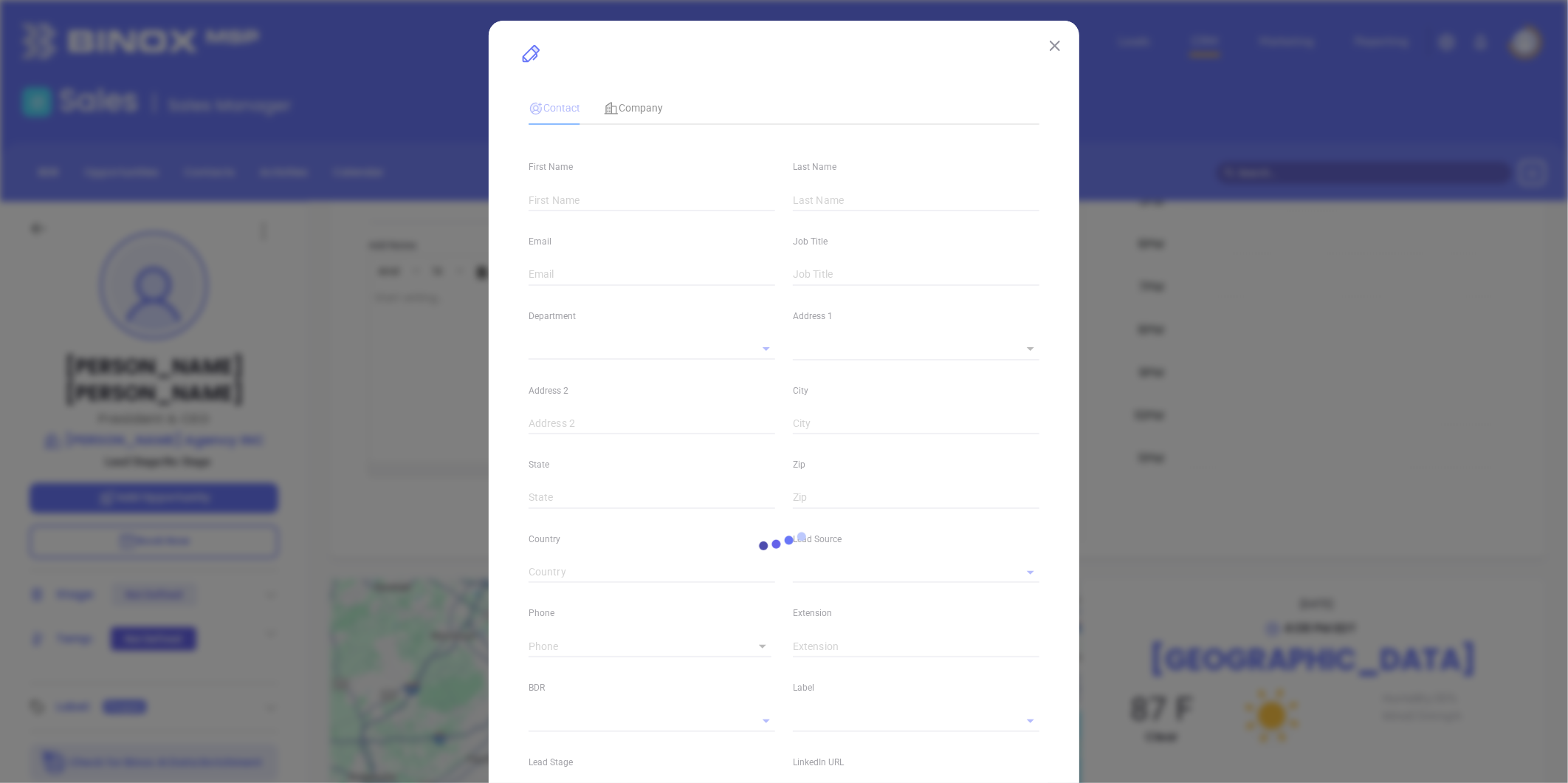
type input "www.linkedin.com/in/michael-noe-aa00419a"
type input "Marketing"
type input "Binox"
type input "undefined undefined"
type input "(205) 333-7133"
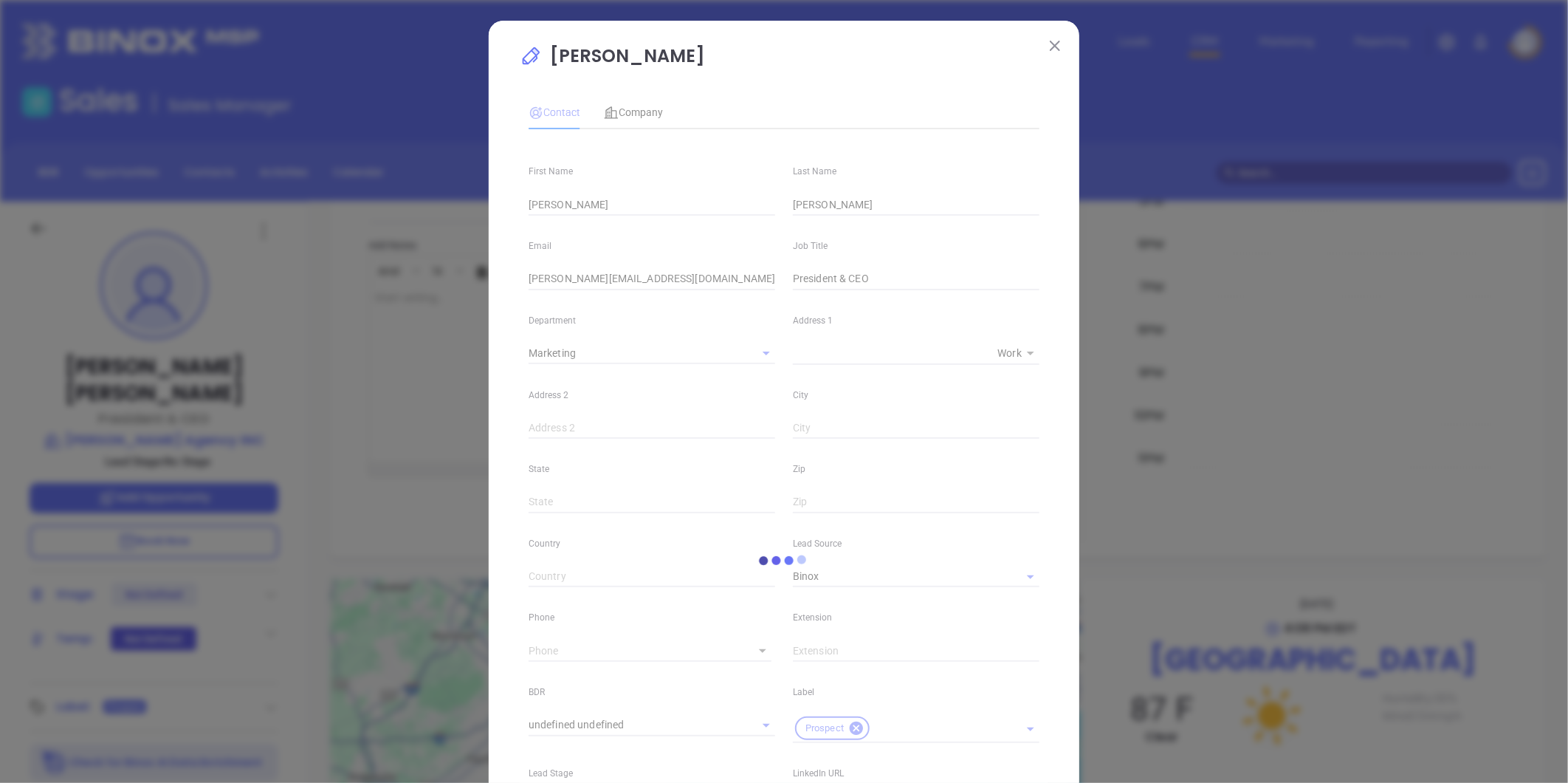
type input "1"
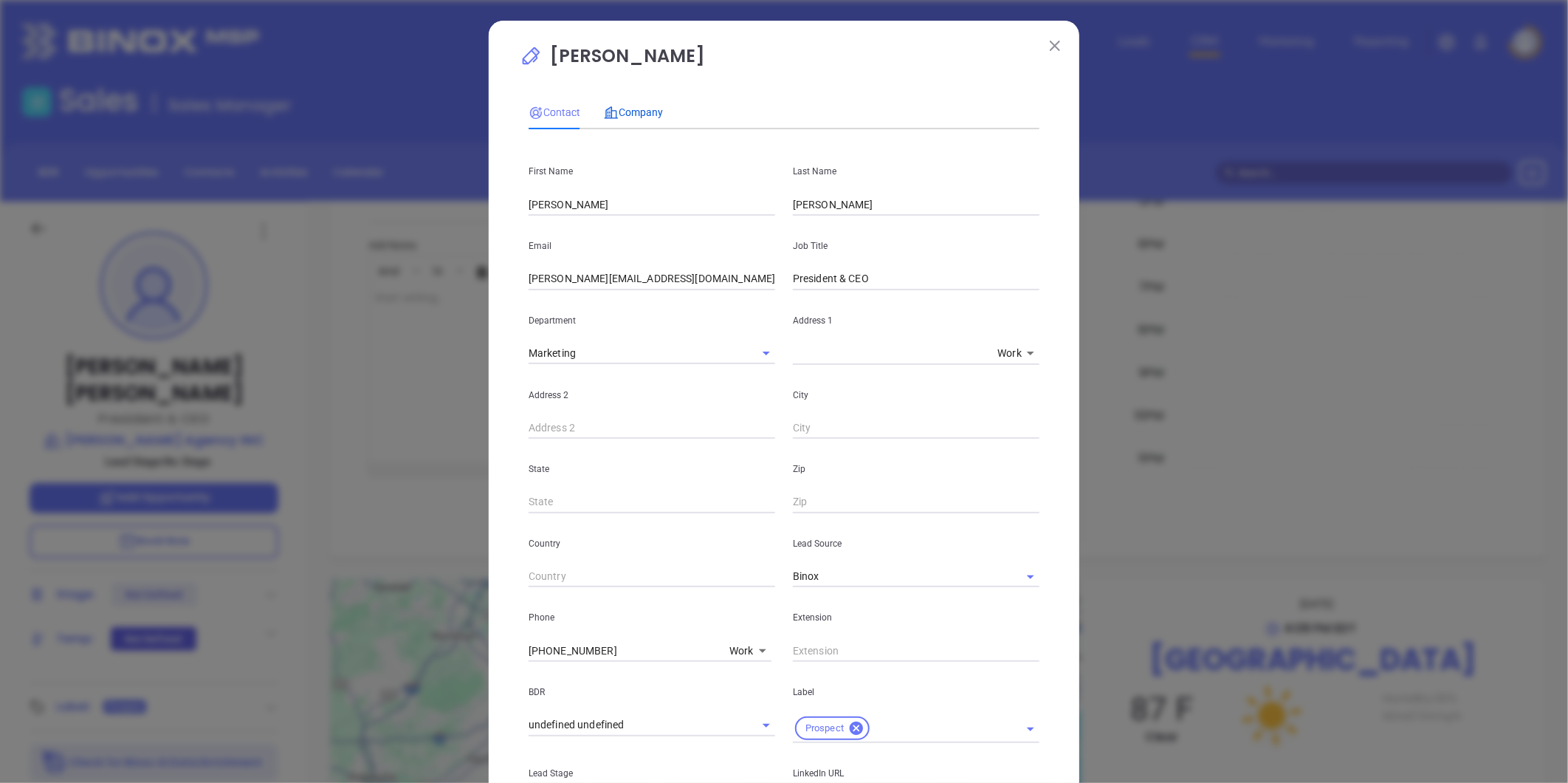
click at [633, 110] on span "Company" at bounding box center [634, 113] width 59 height 12
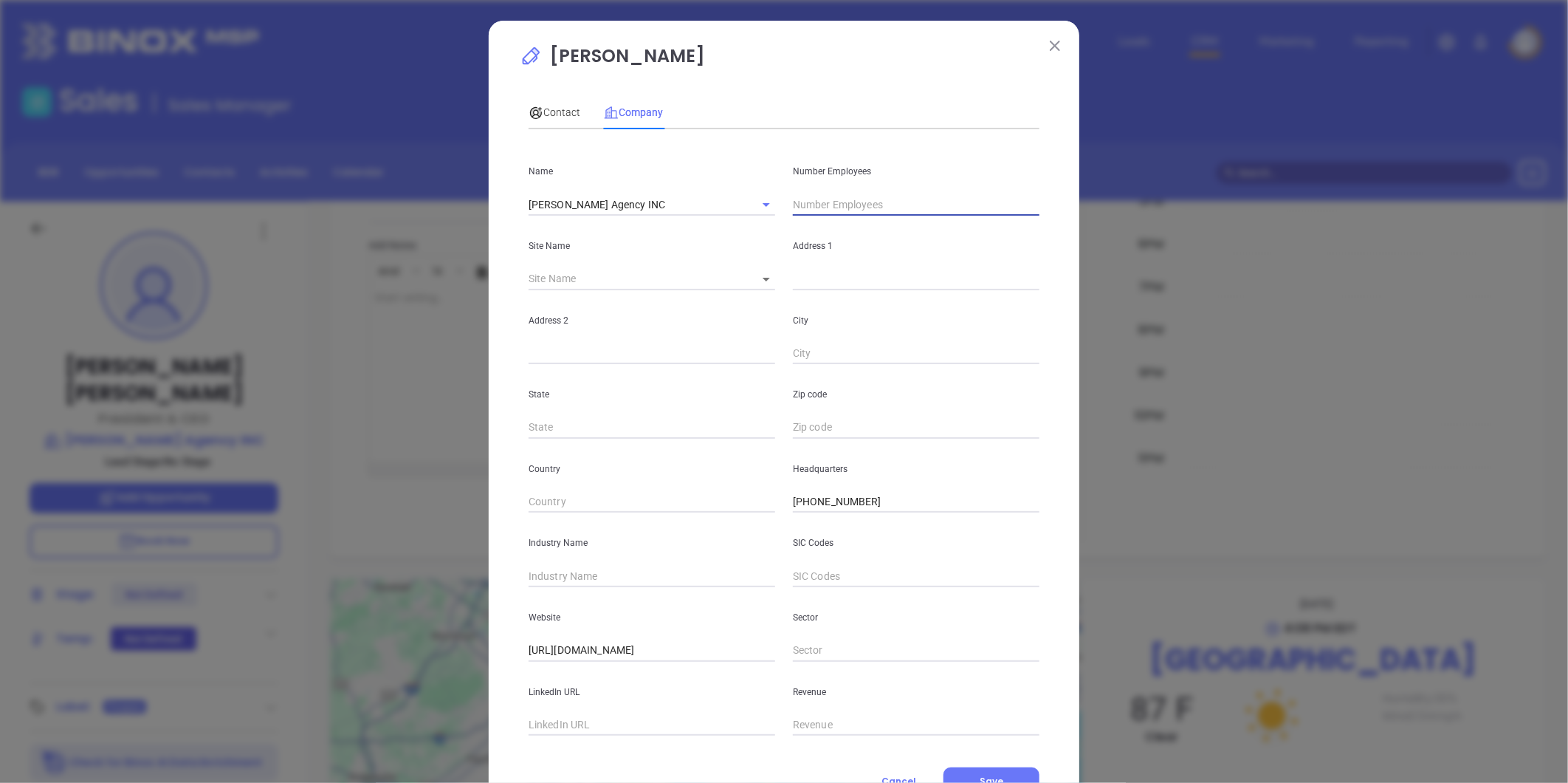
click at [829, 201] on input "text" at bounding box center [916, 204] width 247 height 22
type input "11"
click at [556, 574] on input "text" at bounding box center [652, 576] width 247 height 22
type input "Insurance"
click at [754, 279] on body "Leads CRM Marketing Reporting Financial Leads Leads Sales Sales Manager BDR Opp…" at bounding box center [784, 392] width 1568 height 783
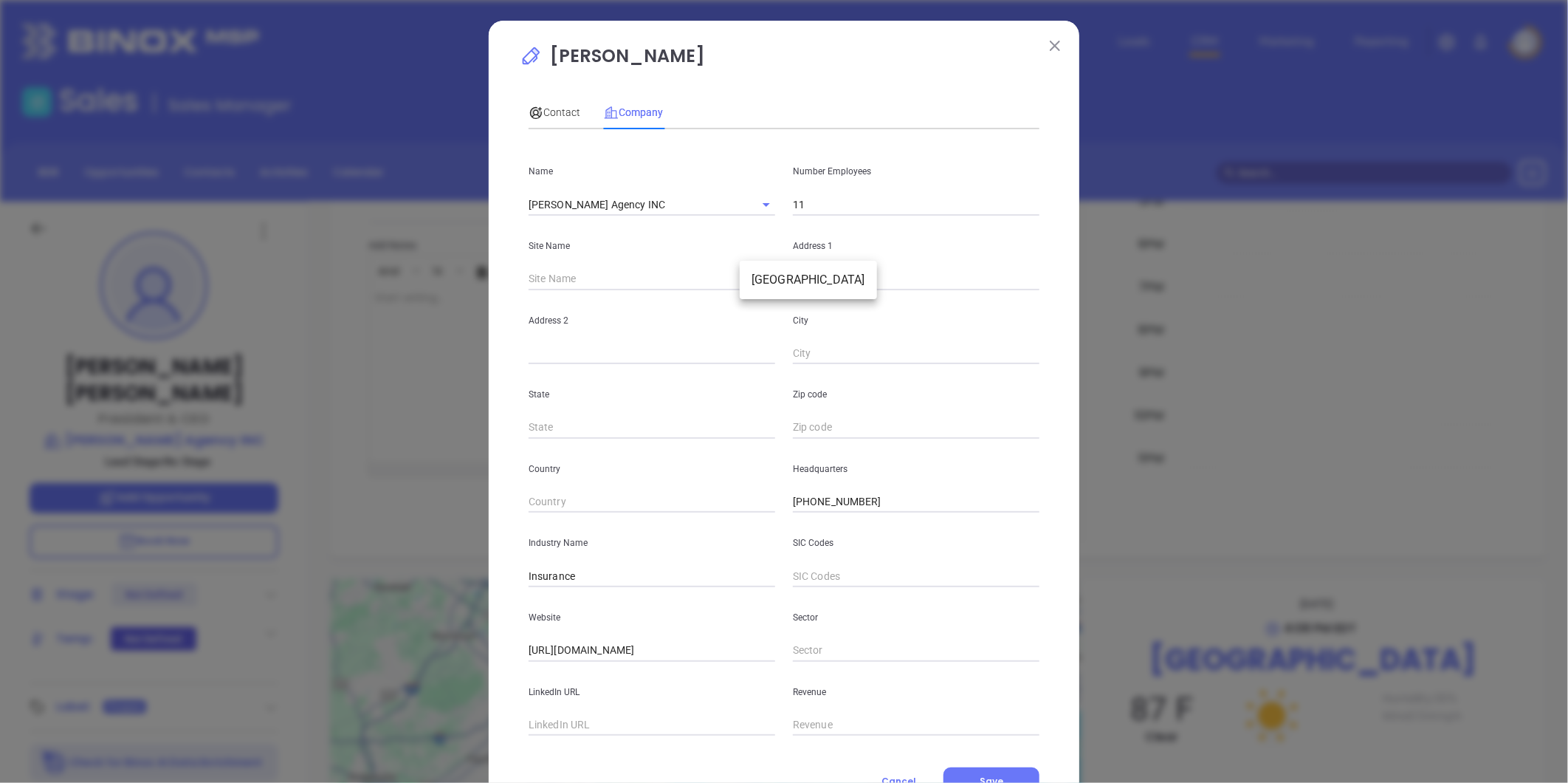
click at [778, 286] on li "Northport" at bounding box center [808, 280] width 137 height 27
type input "Northport"
type input "120931"
type input "3920 Mcfarland Boulevard"
type input "Northport"
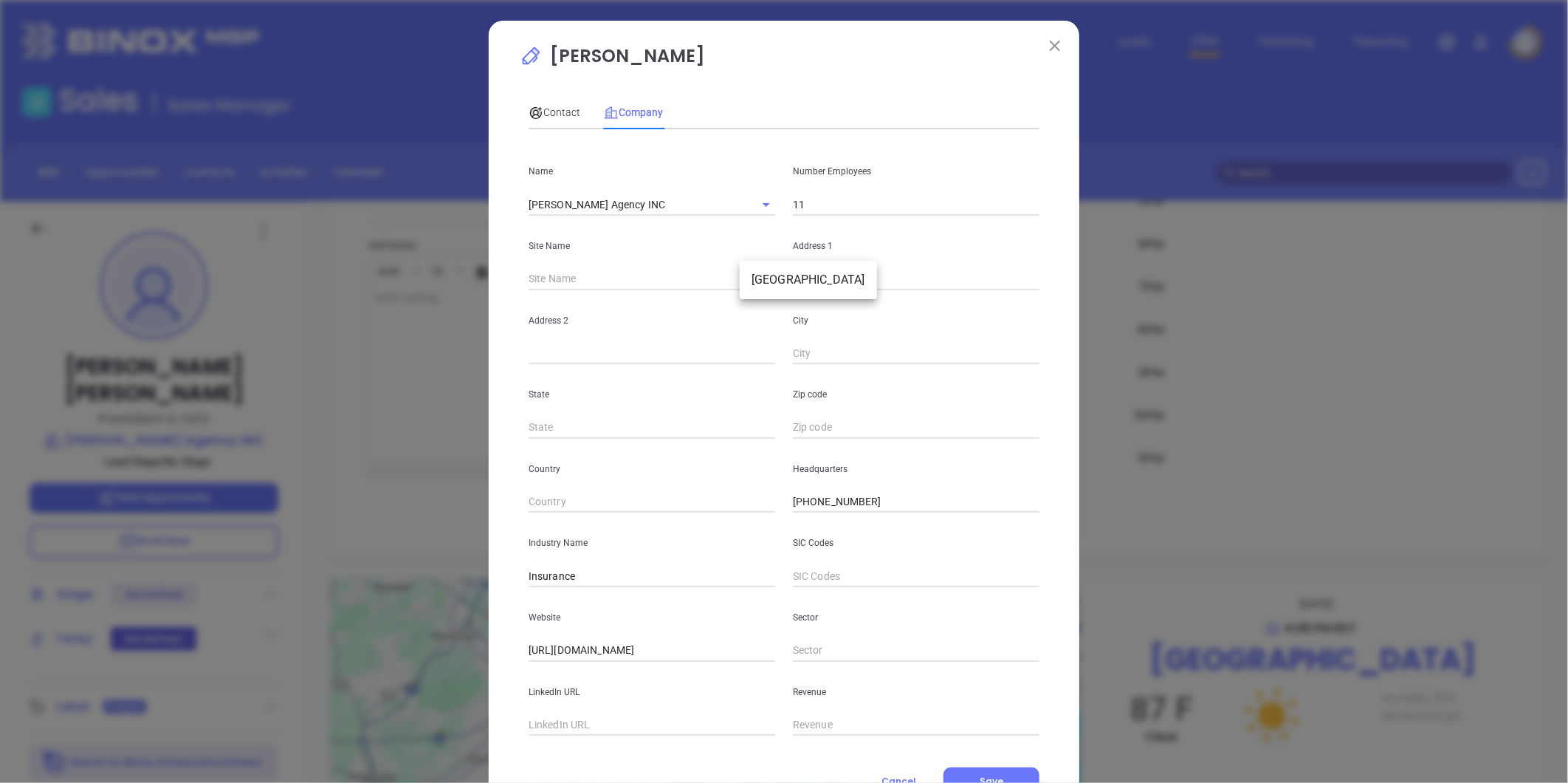
type input "AL"
type input "35476"
drag, startPoint x: 877, startPoint y: 500, endPoint x: 666, endPoint y: 526, distance: 212.6
click at [666, 526] on div "Name Michael Noe Agency INC Number Employees 11 Site Name Northport Northport 1…" at bounding box center [784, 438] width 511 height 594
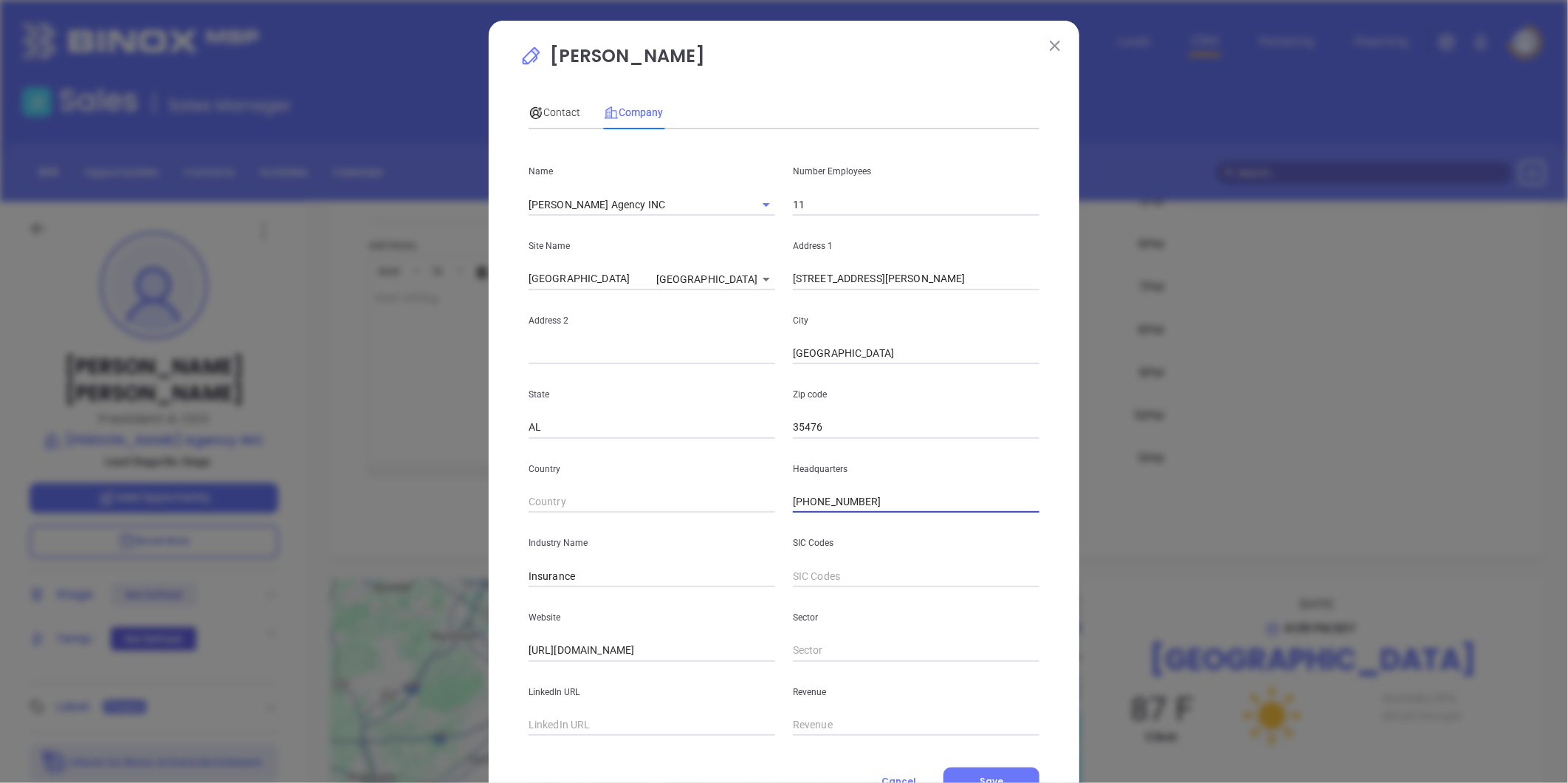
paste input "56) 767-4237"
type input "(256) 767-4237"
click at [552, 100] on div "Contact" at bounding box center [554, 112] width 52 height 34
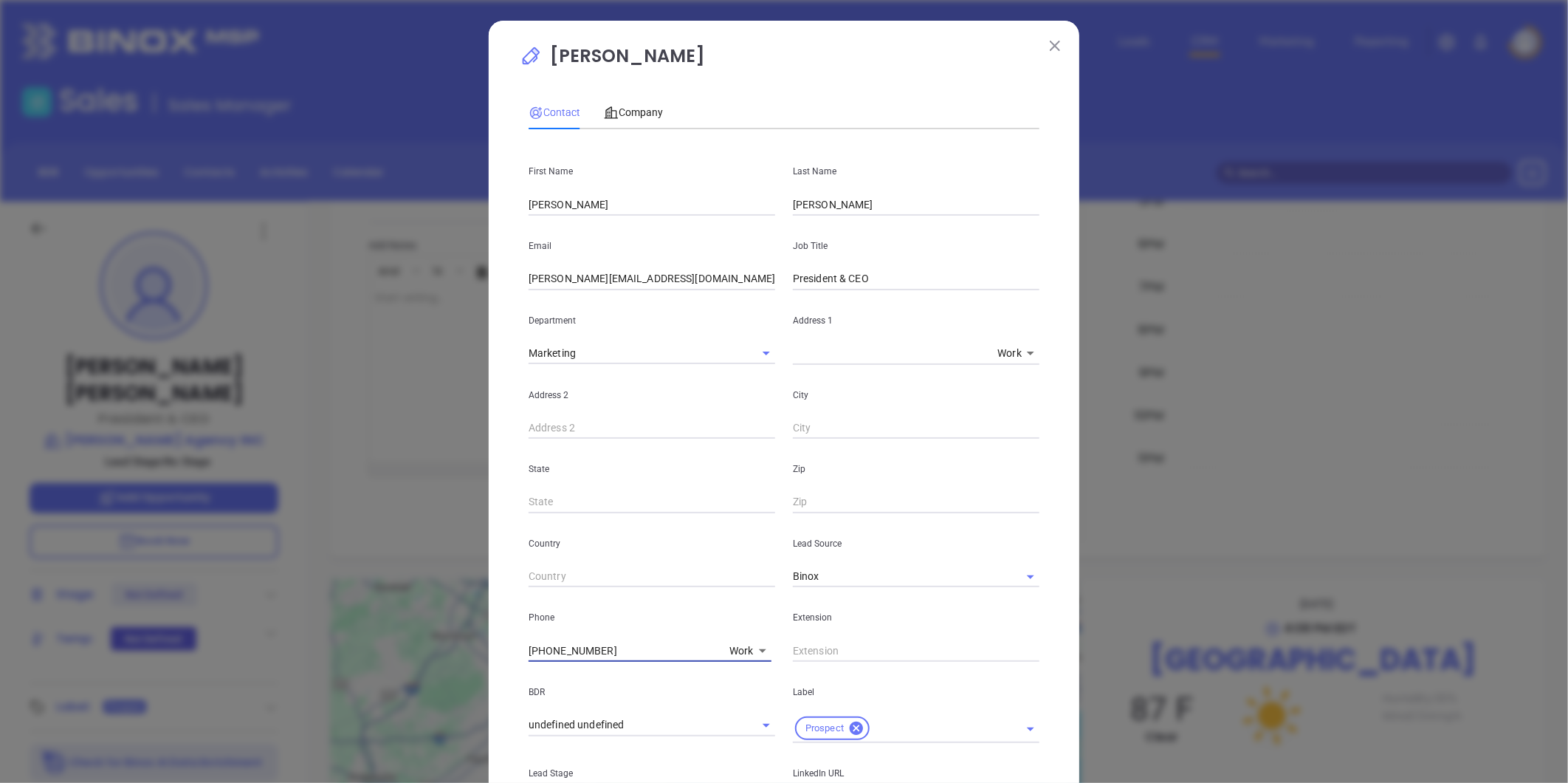
drag, startPoint x: 598, startPoint y: 652, endPoint x: 356, endPoint y: 681, distance: 243.7
click at [356, 681] on div "Michael Noe Contact Company First Name Michael Last Name Noe Email michael@noei…" at bounding box center [784, 392] width 1568 height 783
paste input "56) 767-4237"
type input "(256) 767-4237"
click at [639, 109] on span "Company" at bounding box center [634, 113] width 59 height 12
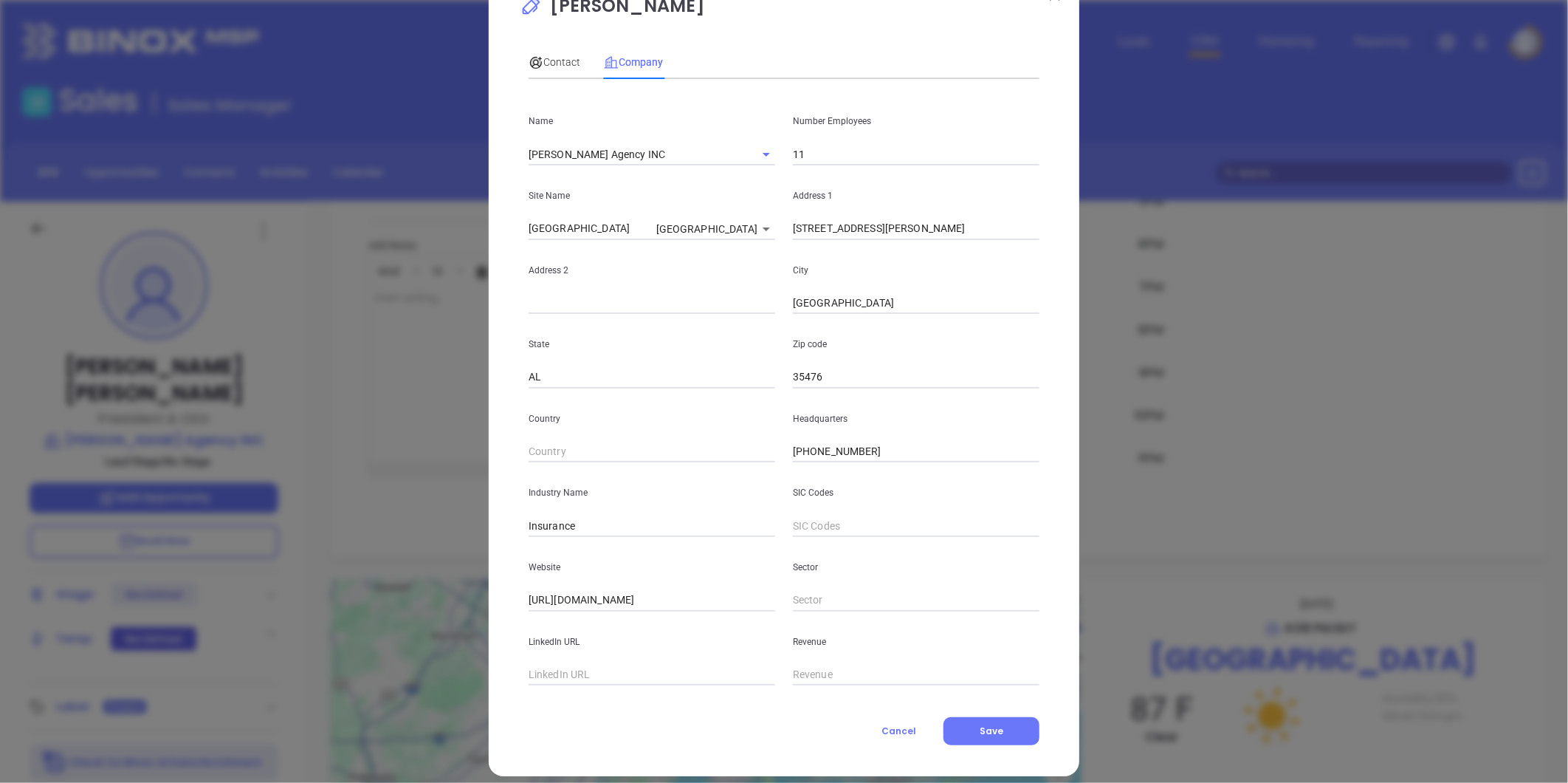
scroll to position [64, 0]
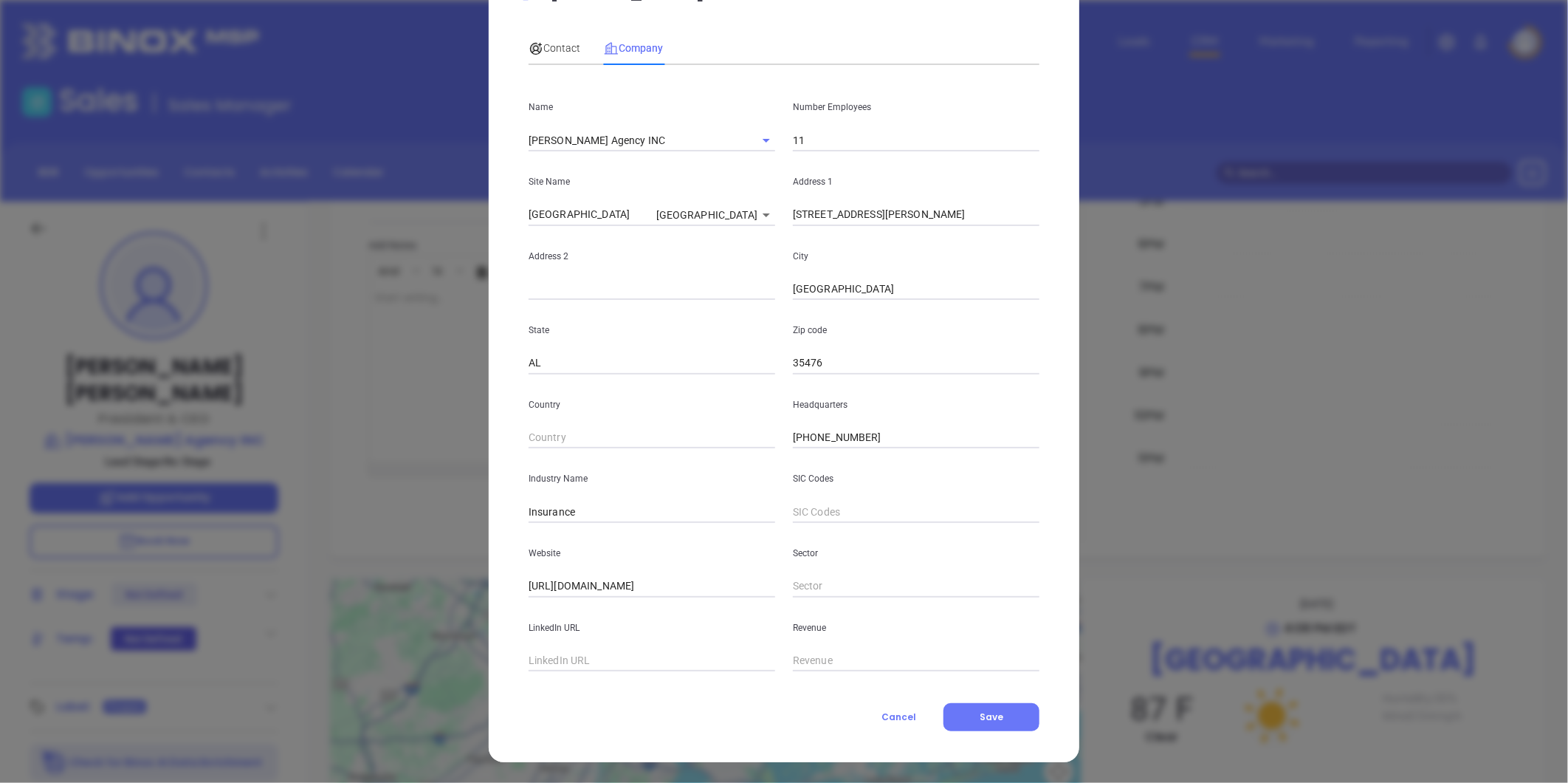
click at [571, 654] on input "text" at bounding box center [652, 660] width 247 height 22
paste input "https://www.linkedin.com/company/michael-noe-agency-inc/"
type input "https://www.linkedin.com/company/michael-noe-agency-inc/"
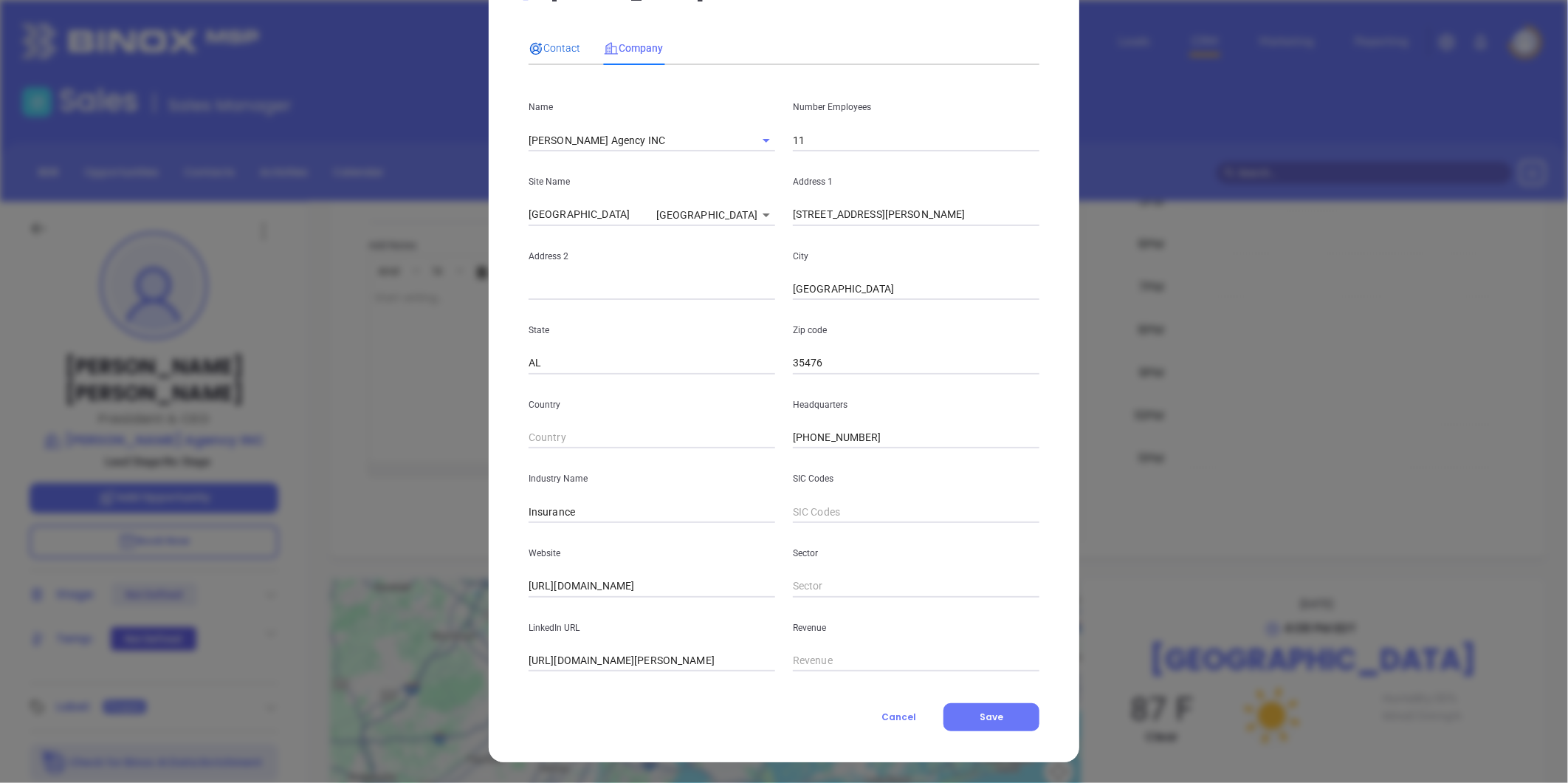
click at [554, 44] on span "Contact" at bounding box center [554, 48] width 52 height 12
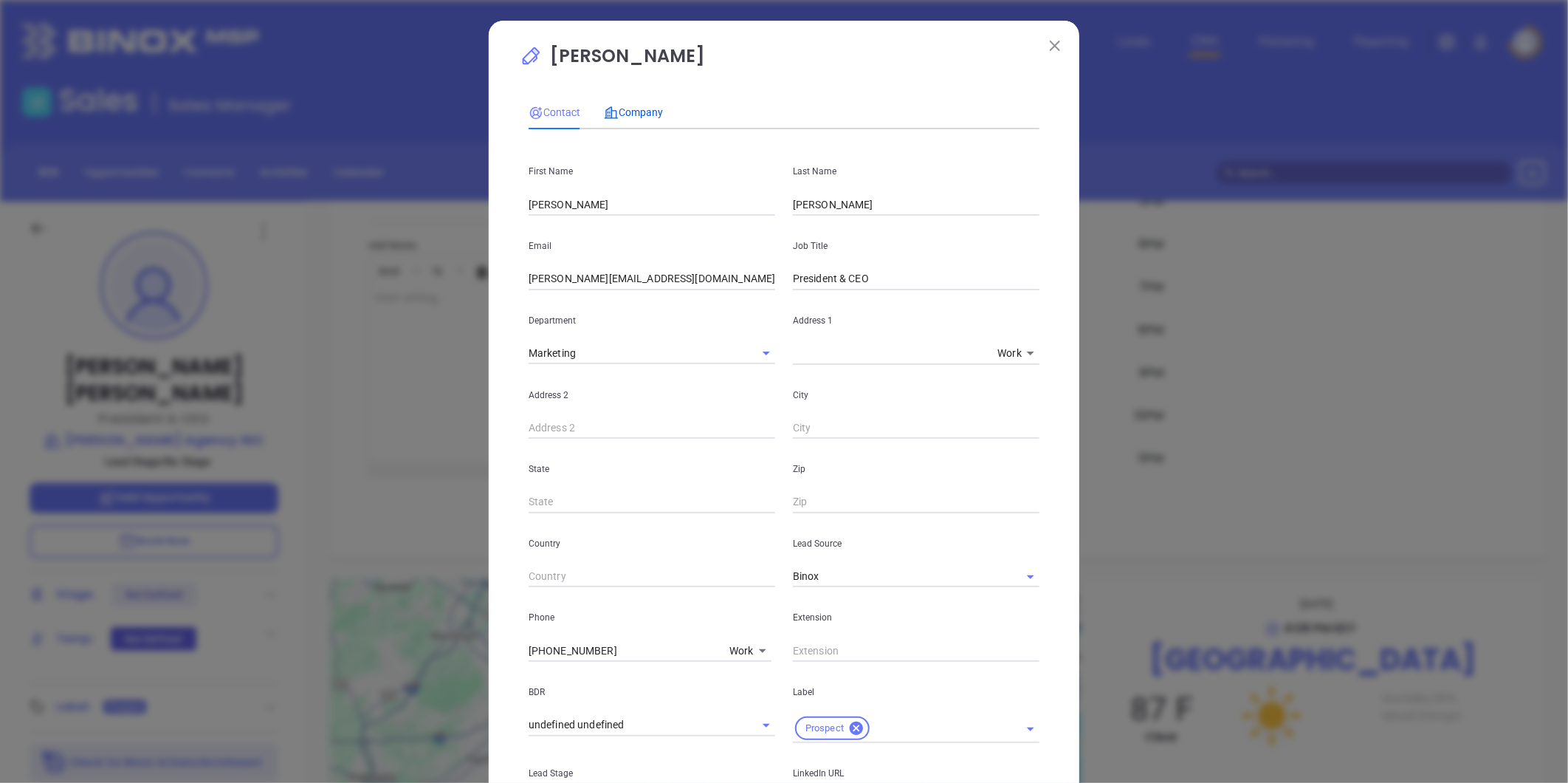
click at [626, 111] on span "Company" at bounding box center [634, 113] width 59 height 12
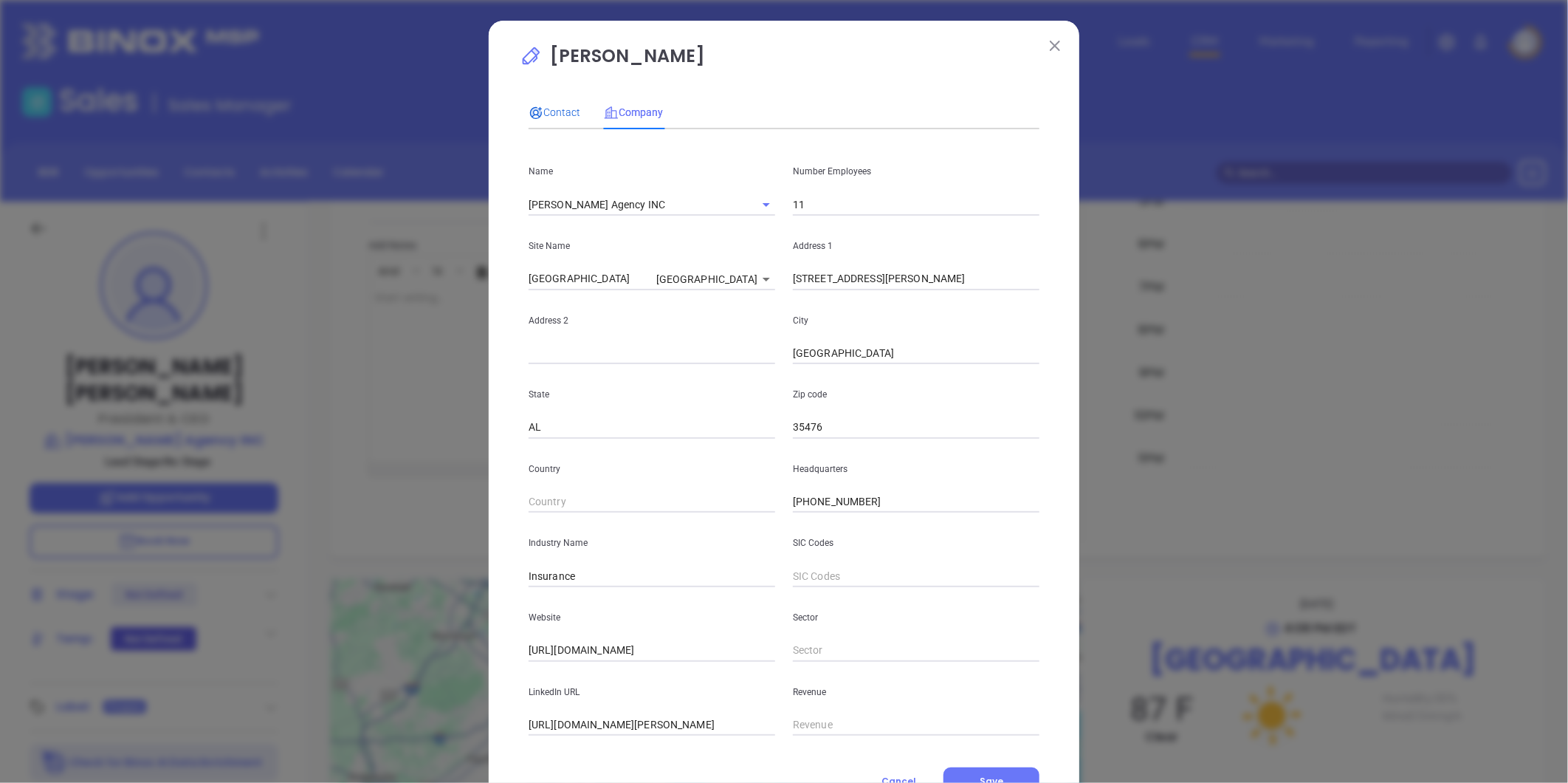
drag, startPoint x: 540, startPoint y: 108, endPoint x: 556, endPoint y: 137, distance: 33.1
click at [545, 110] on span "Contact" at bounding box center [554, 113] width 52 height 12
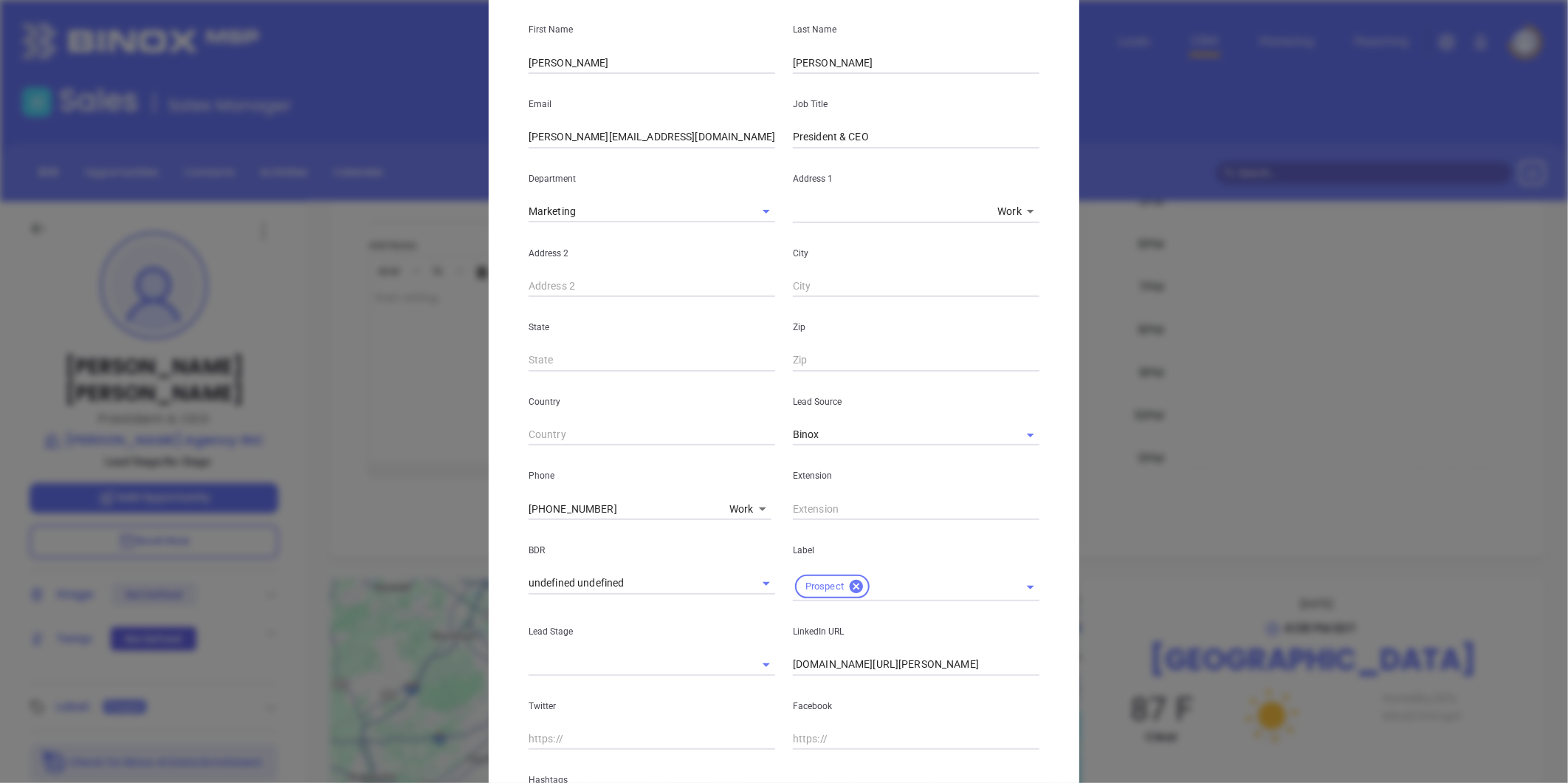
scroll to position [302, 0]
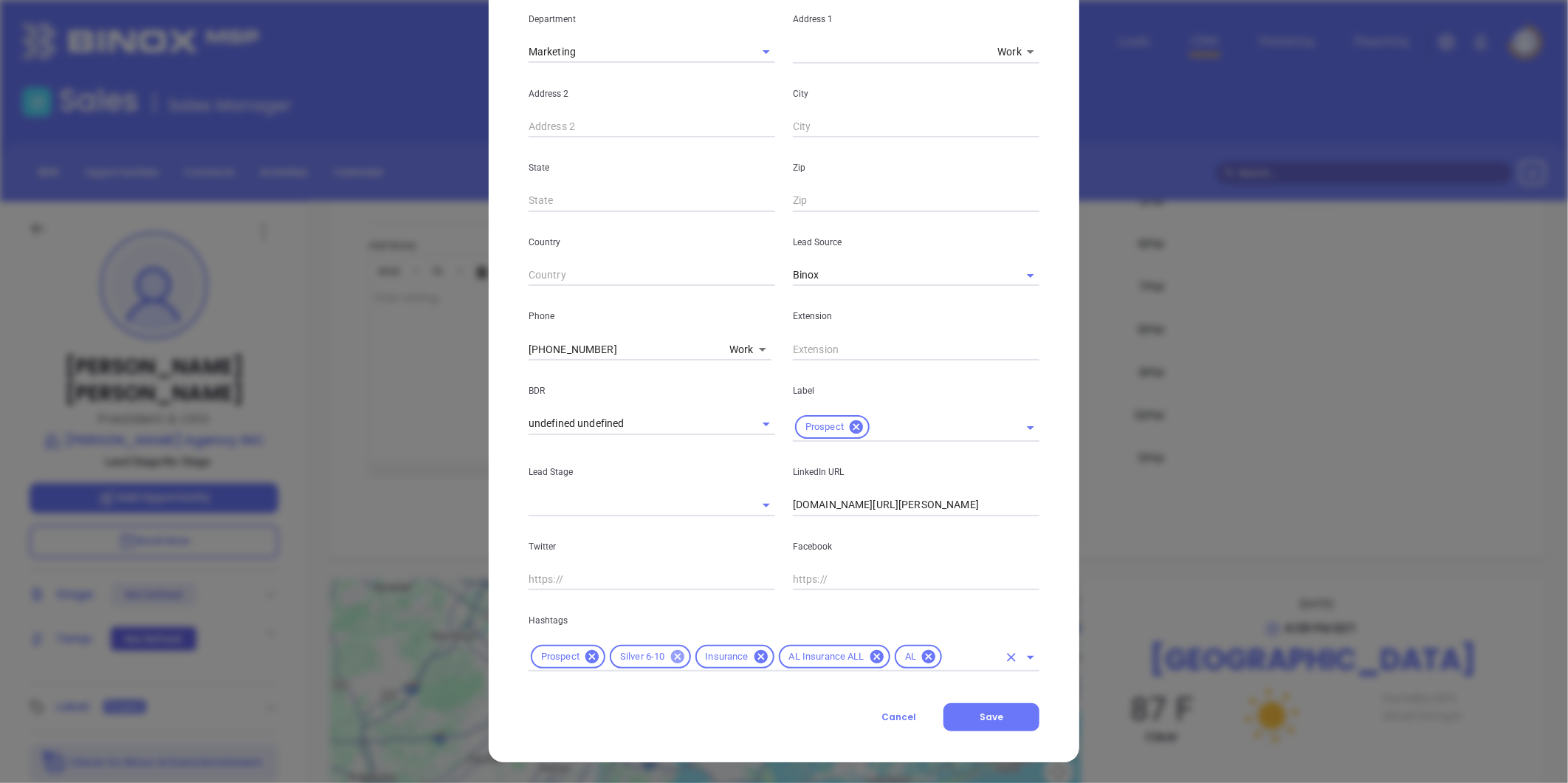
click at [672, 654] on icon at bounding box center [677, 656] width 16 height 16
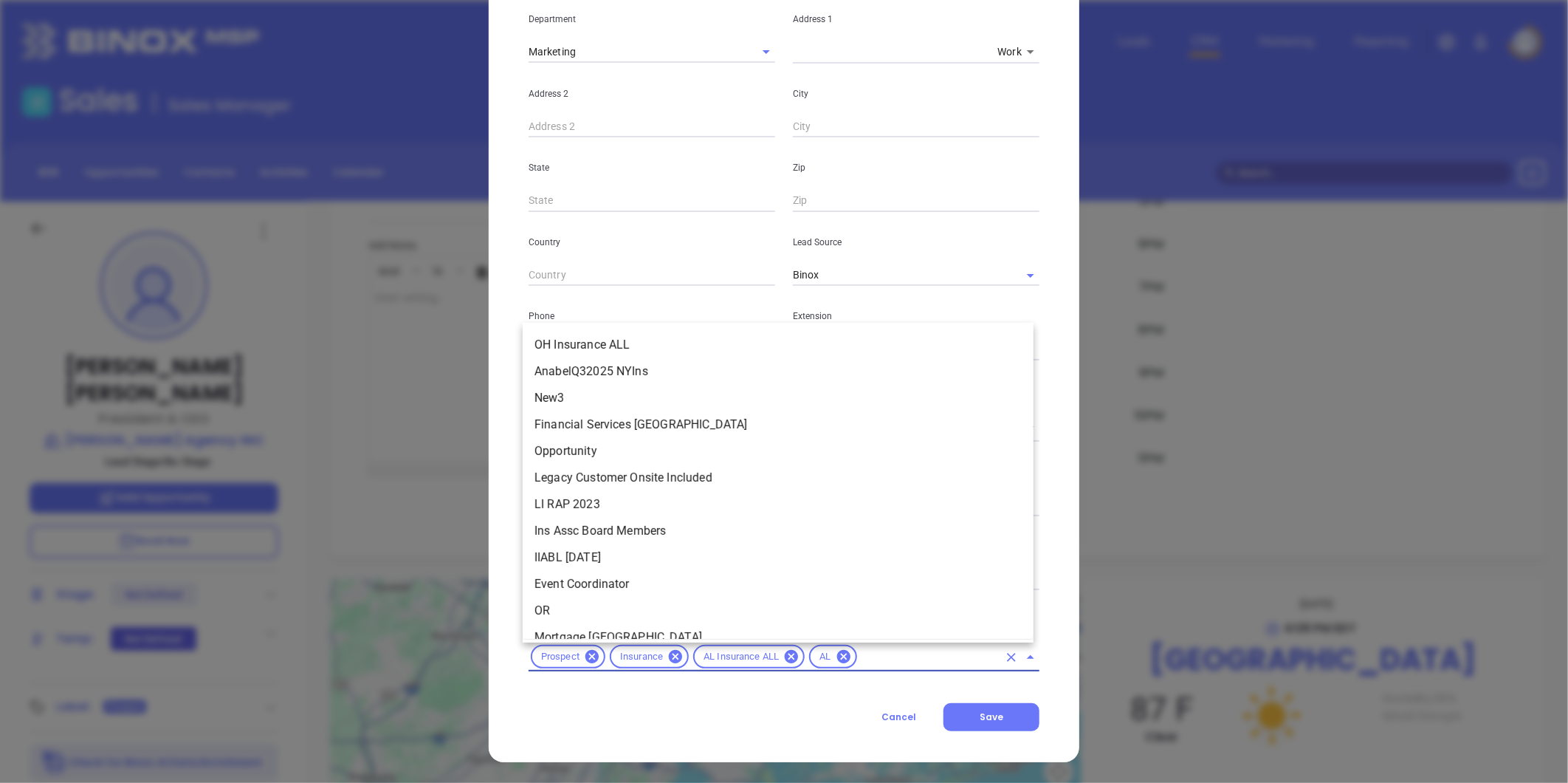
click at [886, 657] on input "text" at bounding box center [929, 657] width 139 height 18
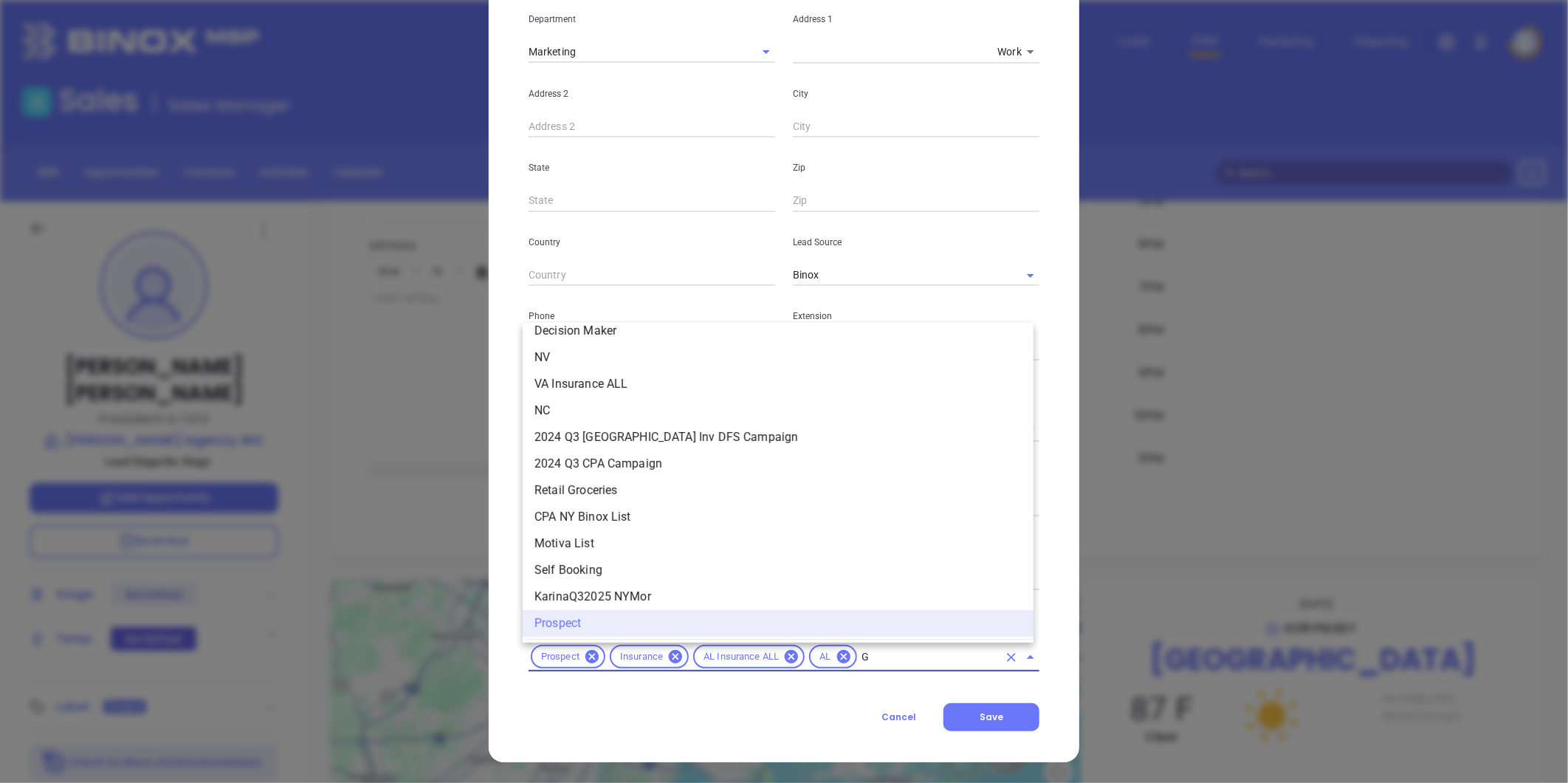
scroll to position [0, 0]
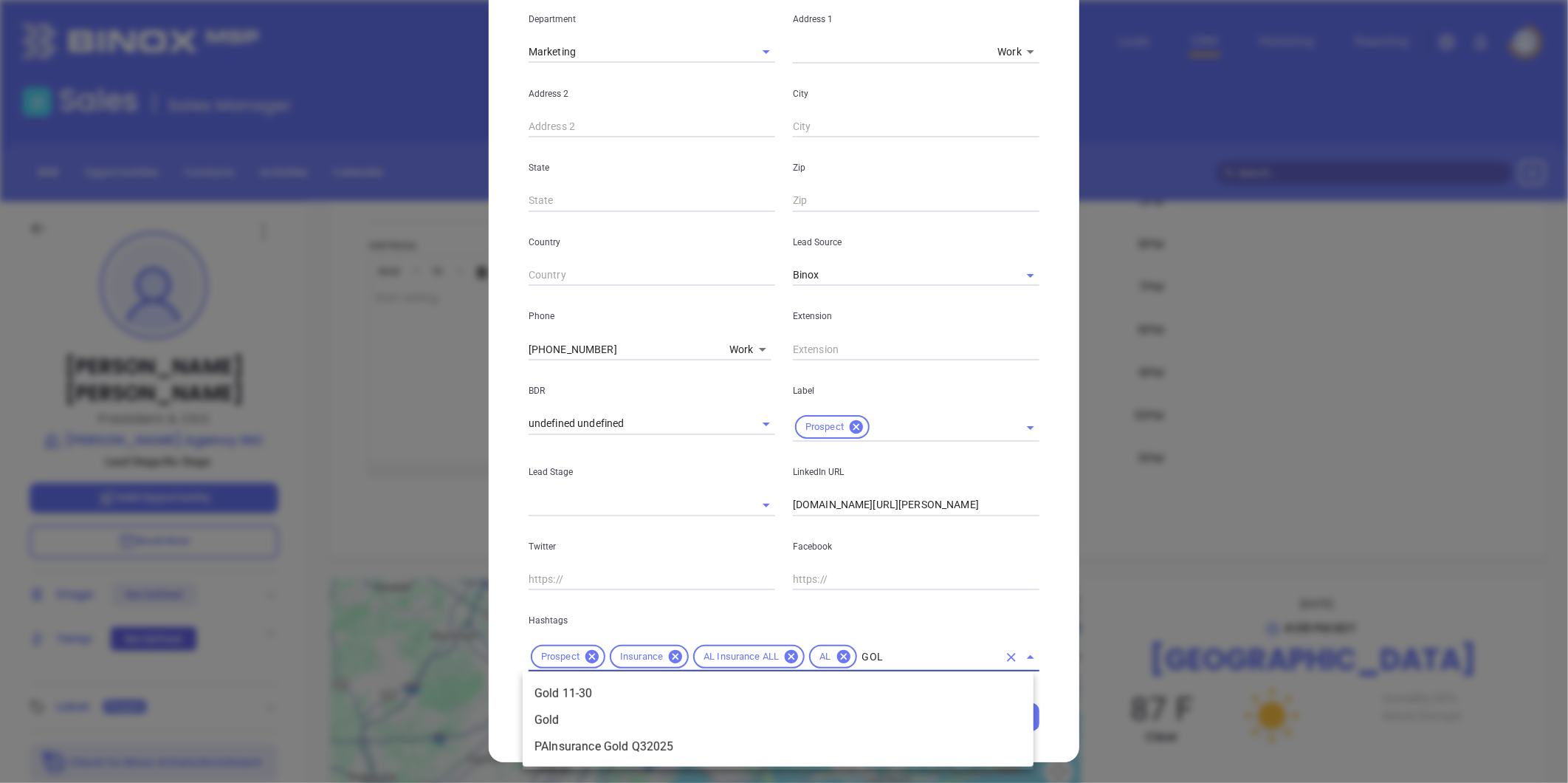
type input "GOLD"
click at [717, 695] on li "Gold 11-30" at bounding box center [778, 693] width 511 height 27
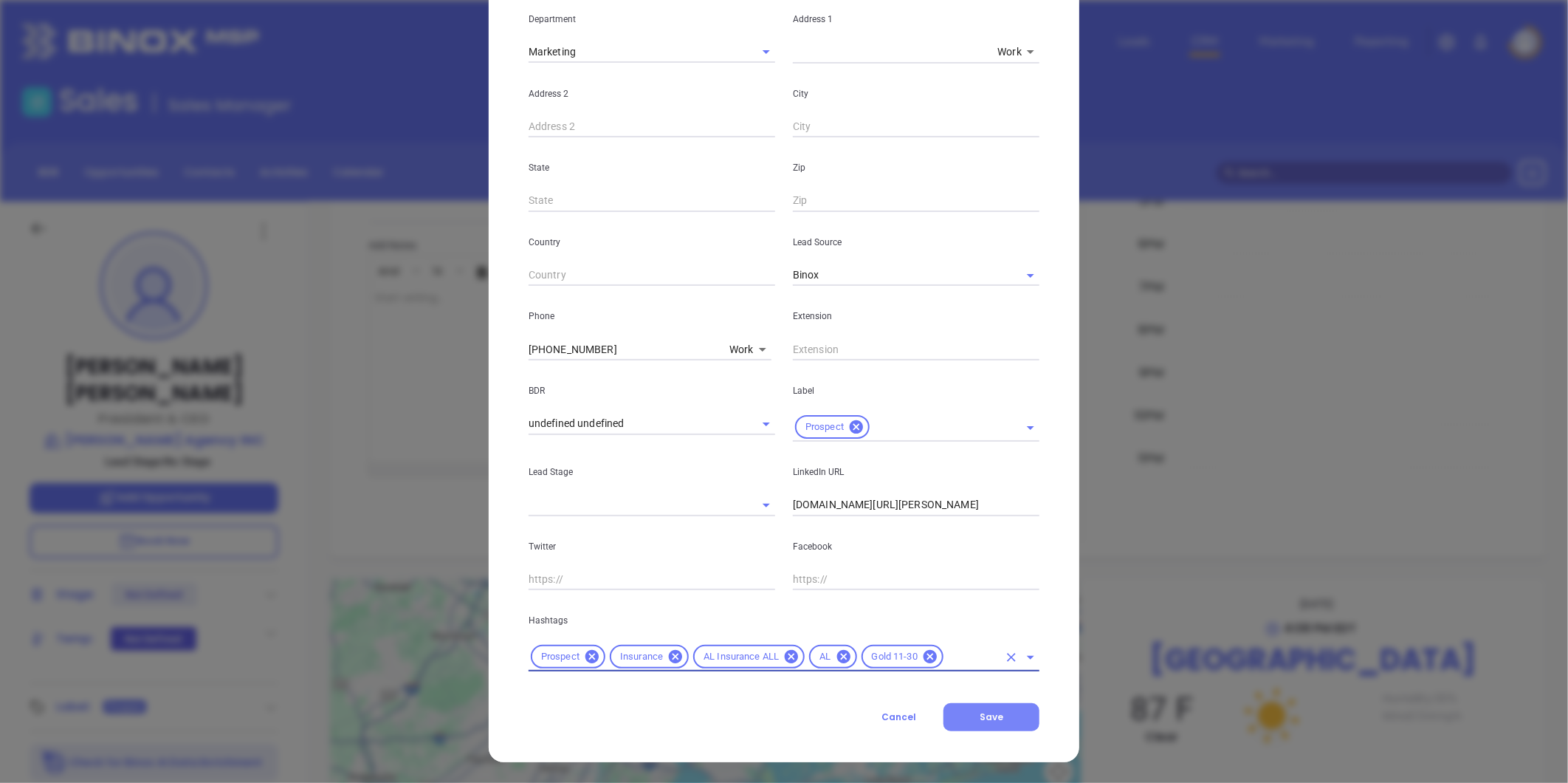
click at [966, 711] on button "Save" at bounding box center [992, 717] width 96 height 28
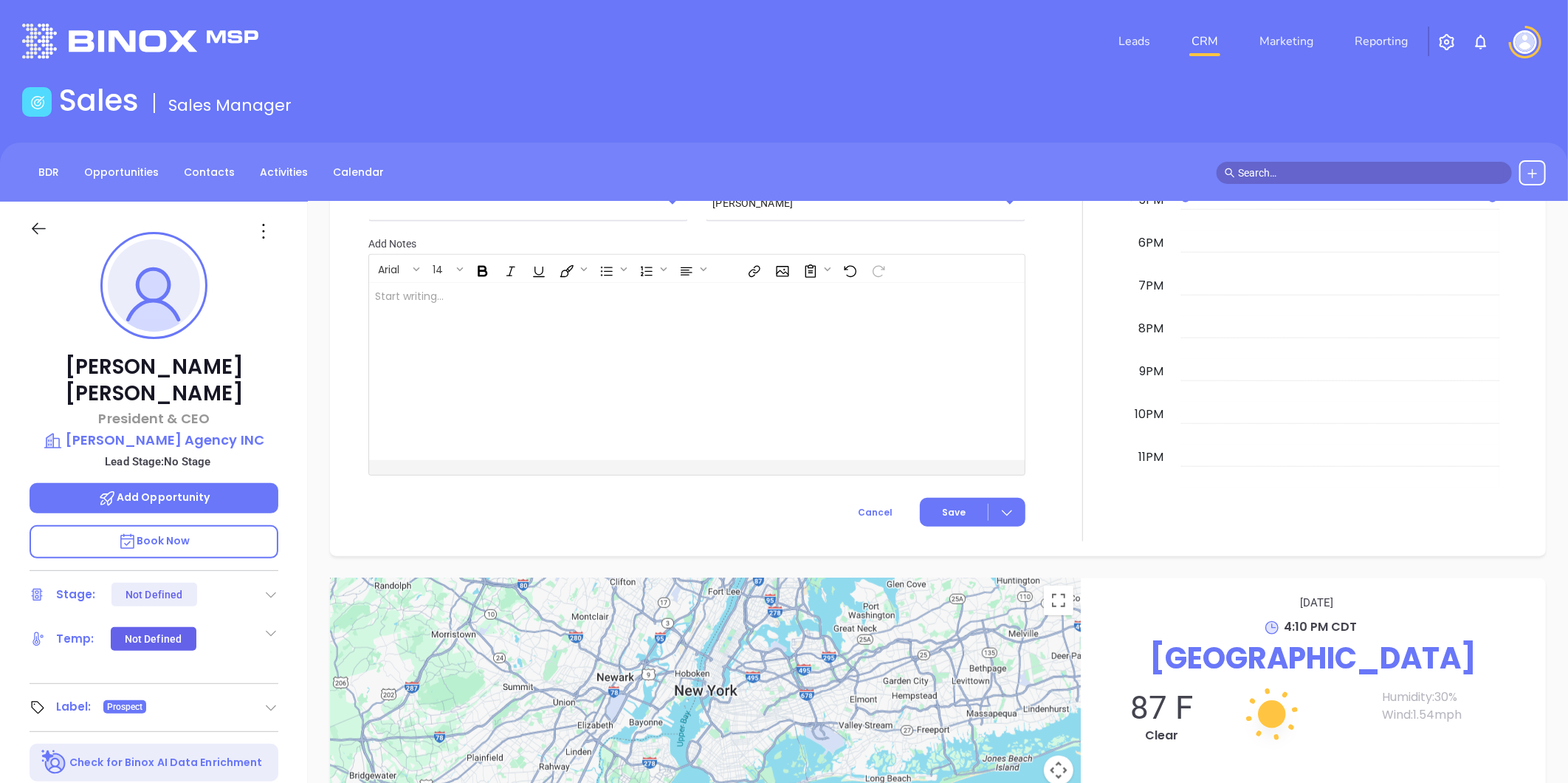
scroll to position [689, 0]
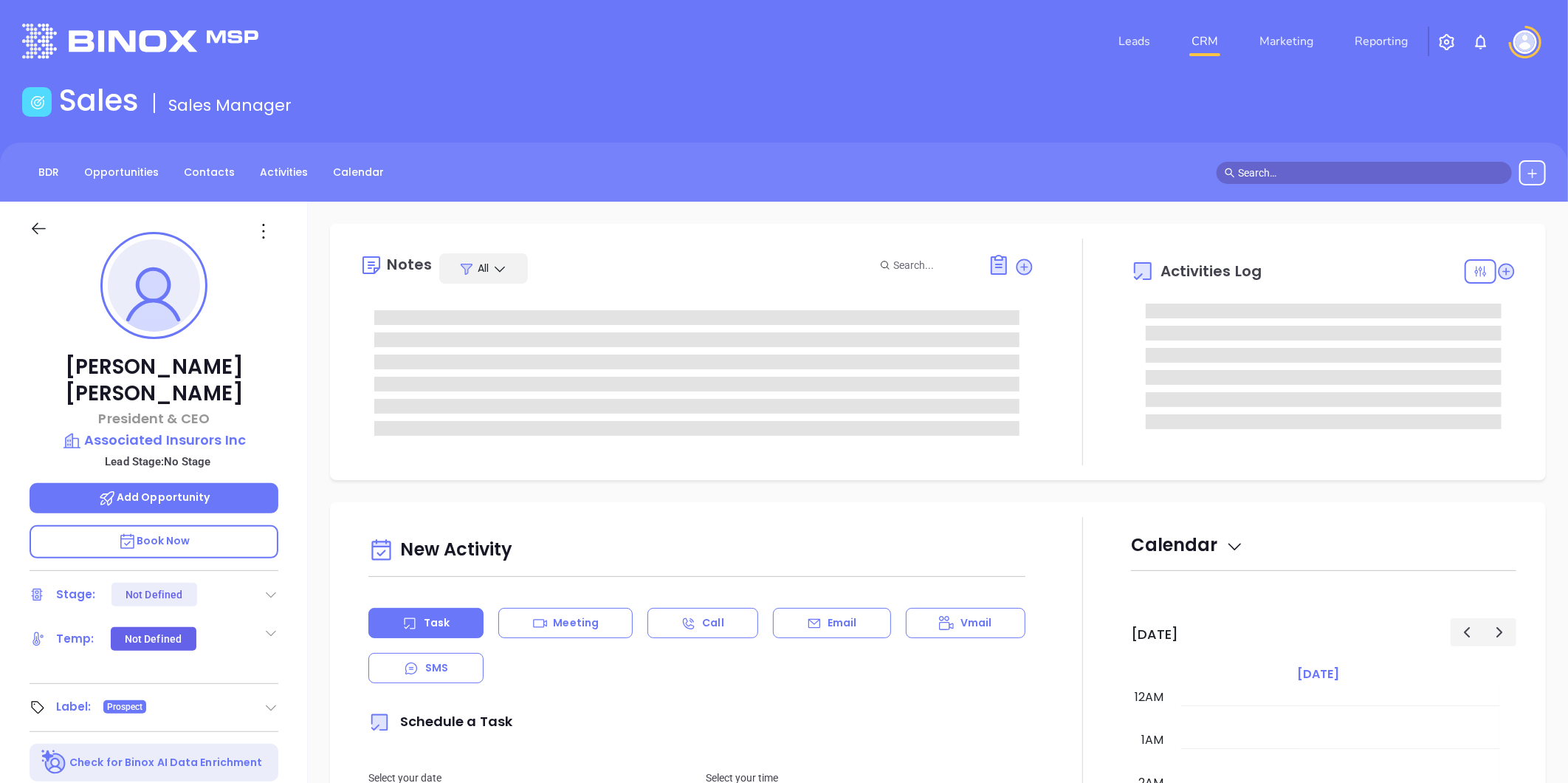
type input "[DATE]"
type input "[PERSON_NAME]"
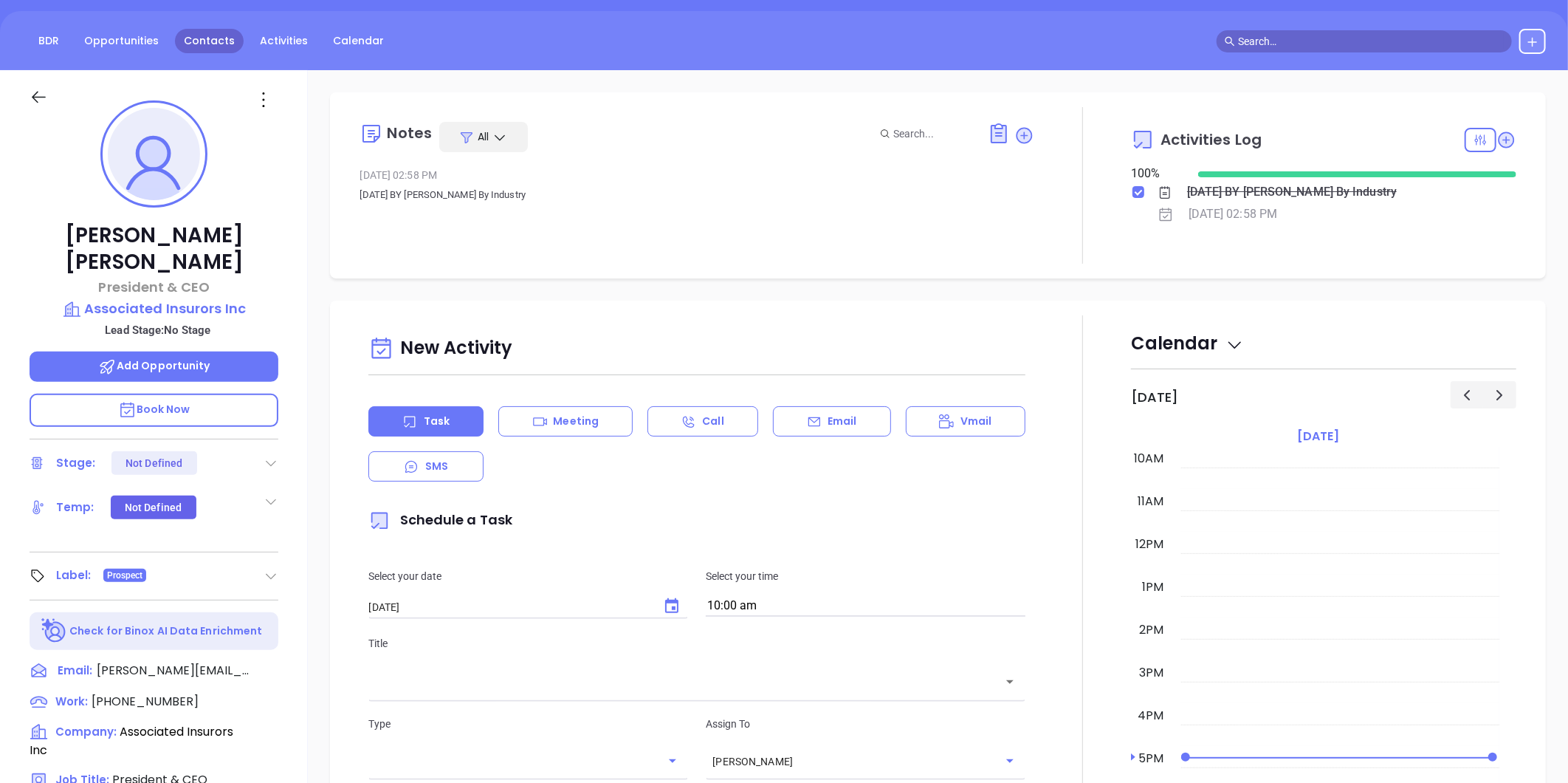
scroll to position [0, 0]
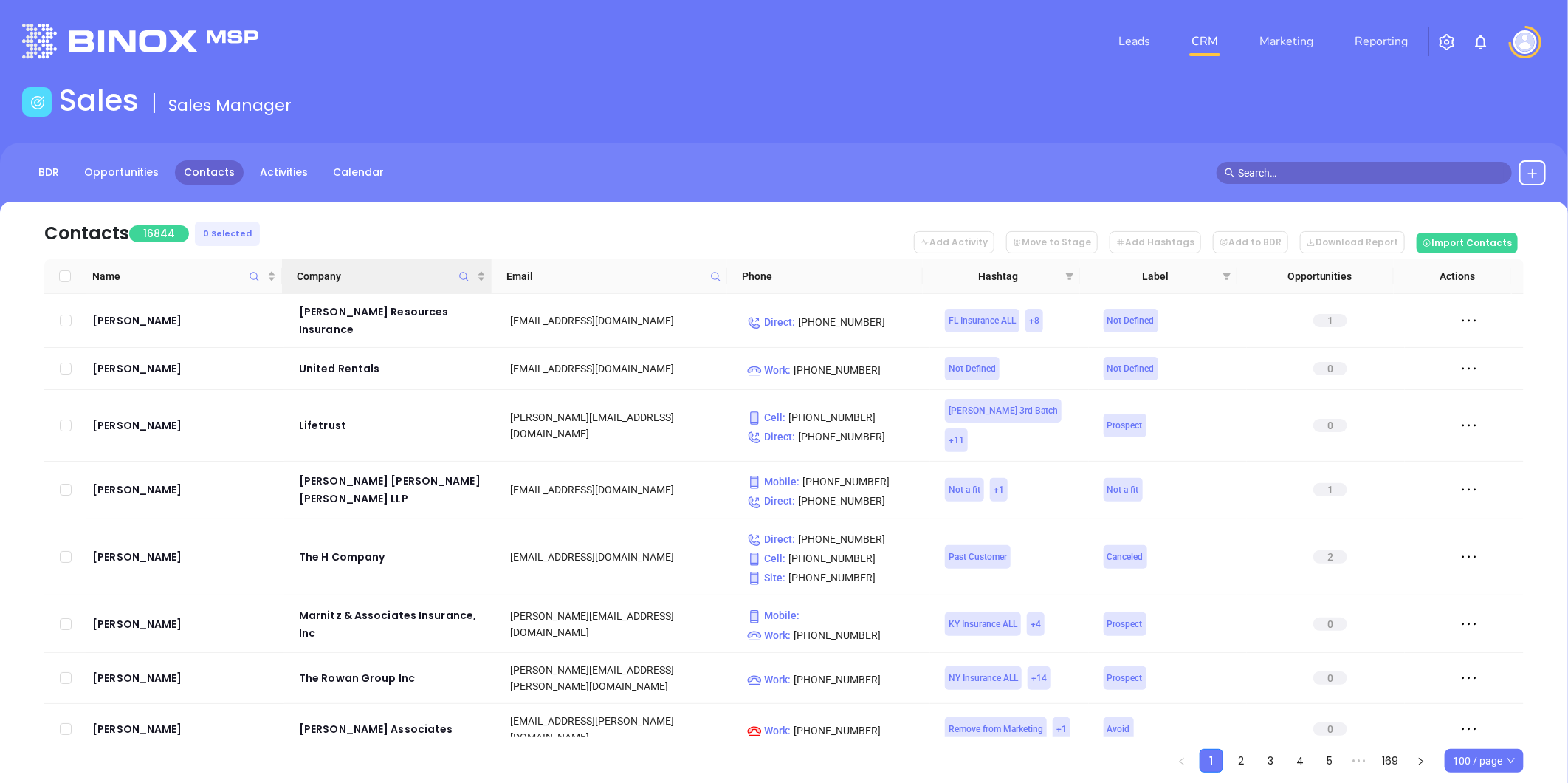
click at [464, 275] on icon "Company" at bounding box center [464, 276] width 11 height 11
paste input "Gordon W. Pratt Agency"
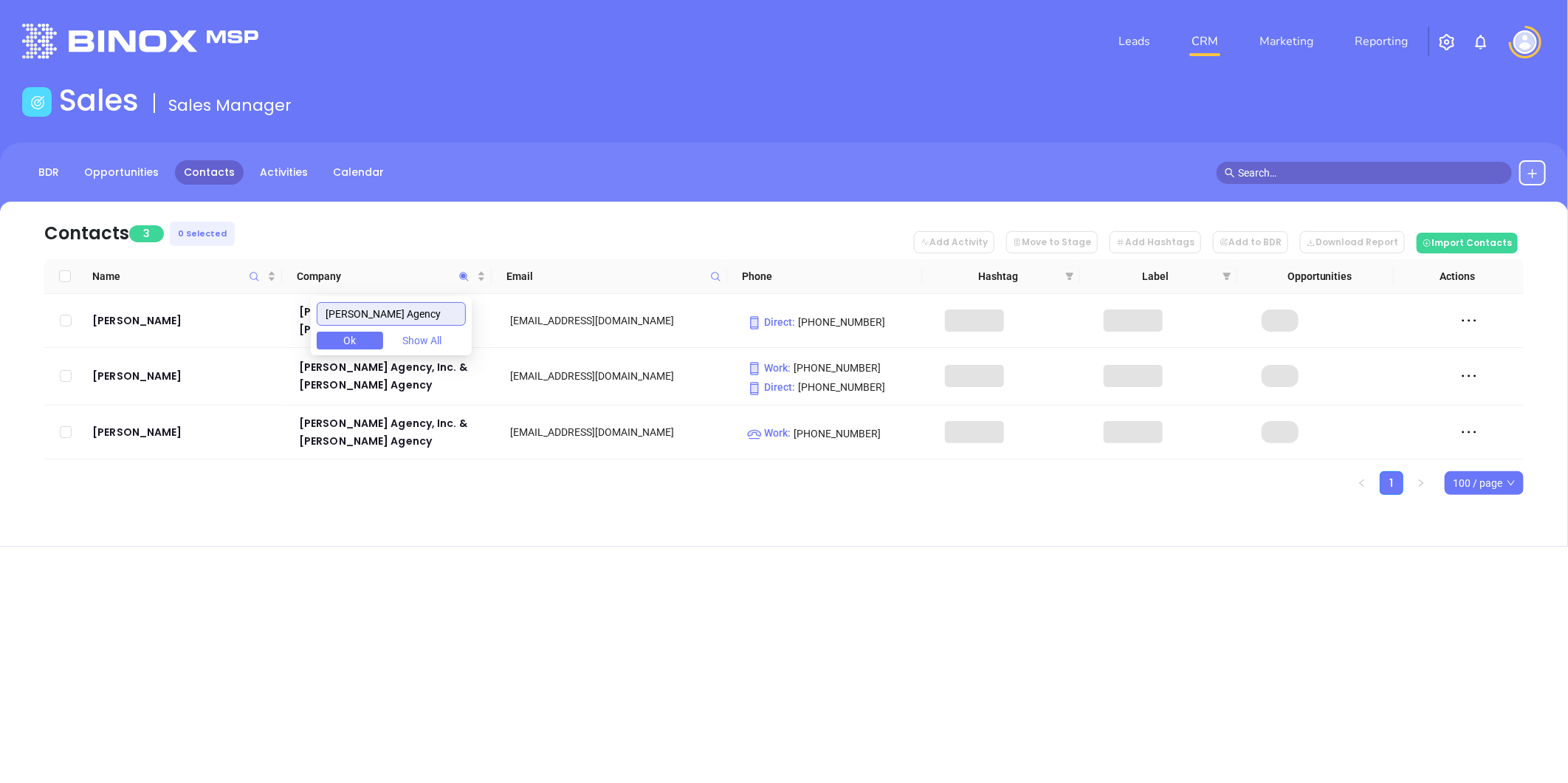
click at [335, 316] on input "Gordon W. Pratt Agency" at bounding box center [391, 314] width 149 height 24
type input "Gordon W. Pratt Agency"
click at [449, 580] on div "Leads CRM Marketing Reporting Financial Leads Leads Sales Sales Manager BDR Opp…" at bounding box center [784, 392] width 1568 height 783
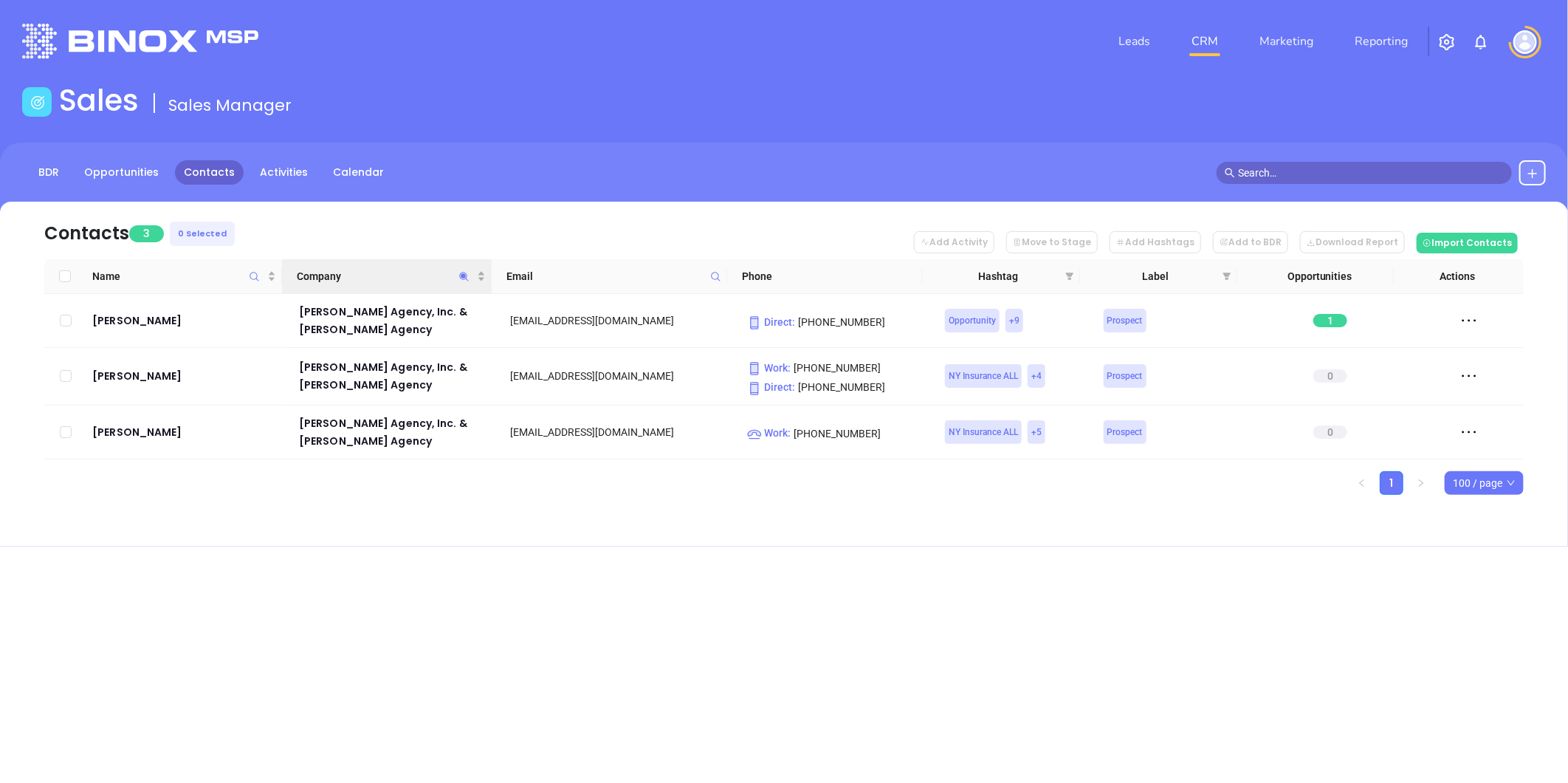
click at [467, 272] on icon "Company" at bounding box center [464, 276] width 11 height 11
click at [584, 590] on div "Leads CRM Marketing Reporting Financial Leads Leads Sales Sales Manager BDR Opp…" at bounding box center [784, 392] width 1568 height 783
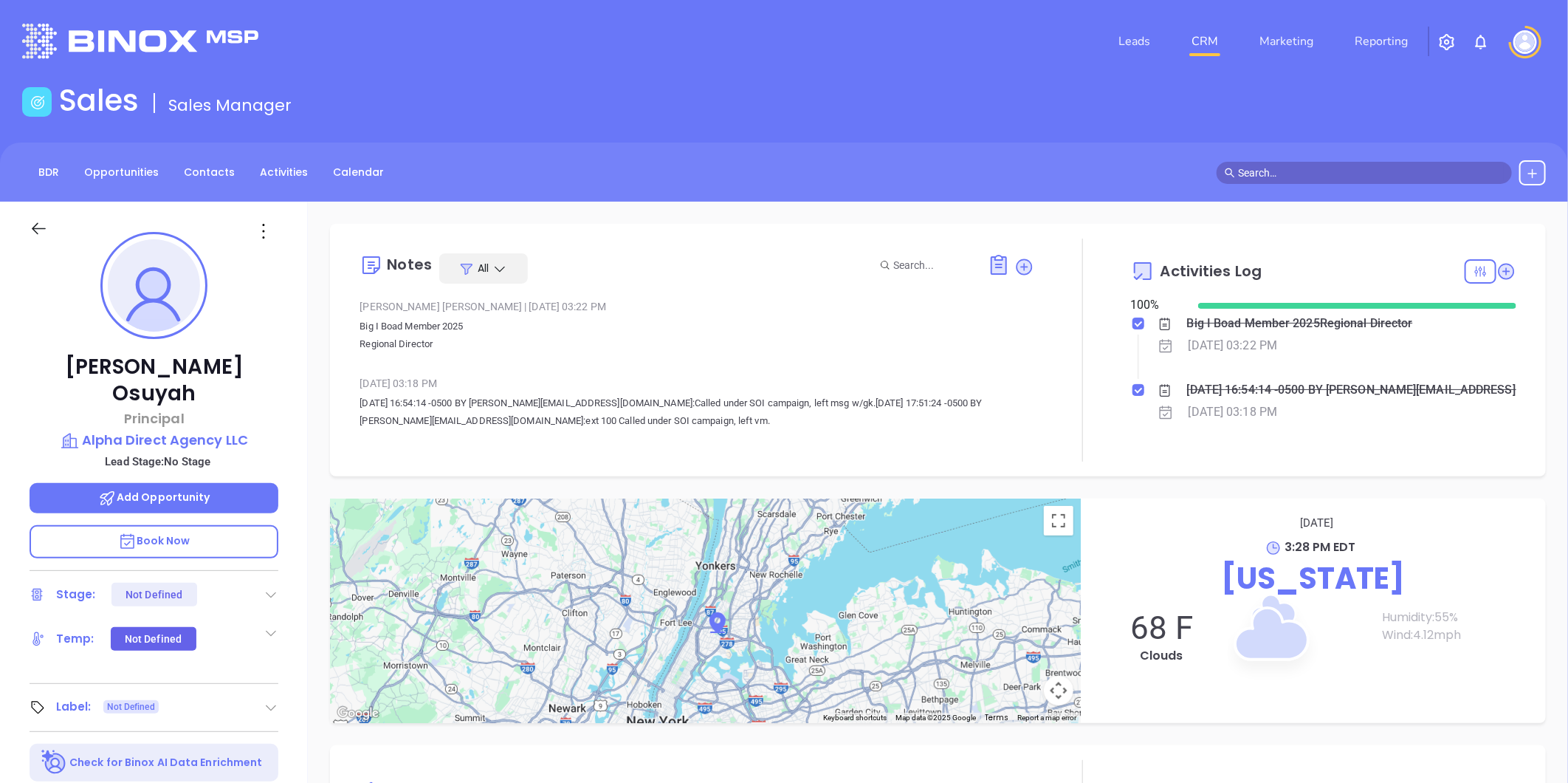
click at [792, 53] on div "Leads CRM Marketing Reporting" at bounding box center [1041, 41] width 1028 height 53
